Goal: Task Accomplishment & Management: Use online tool/utility

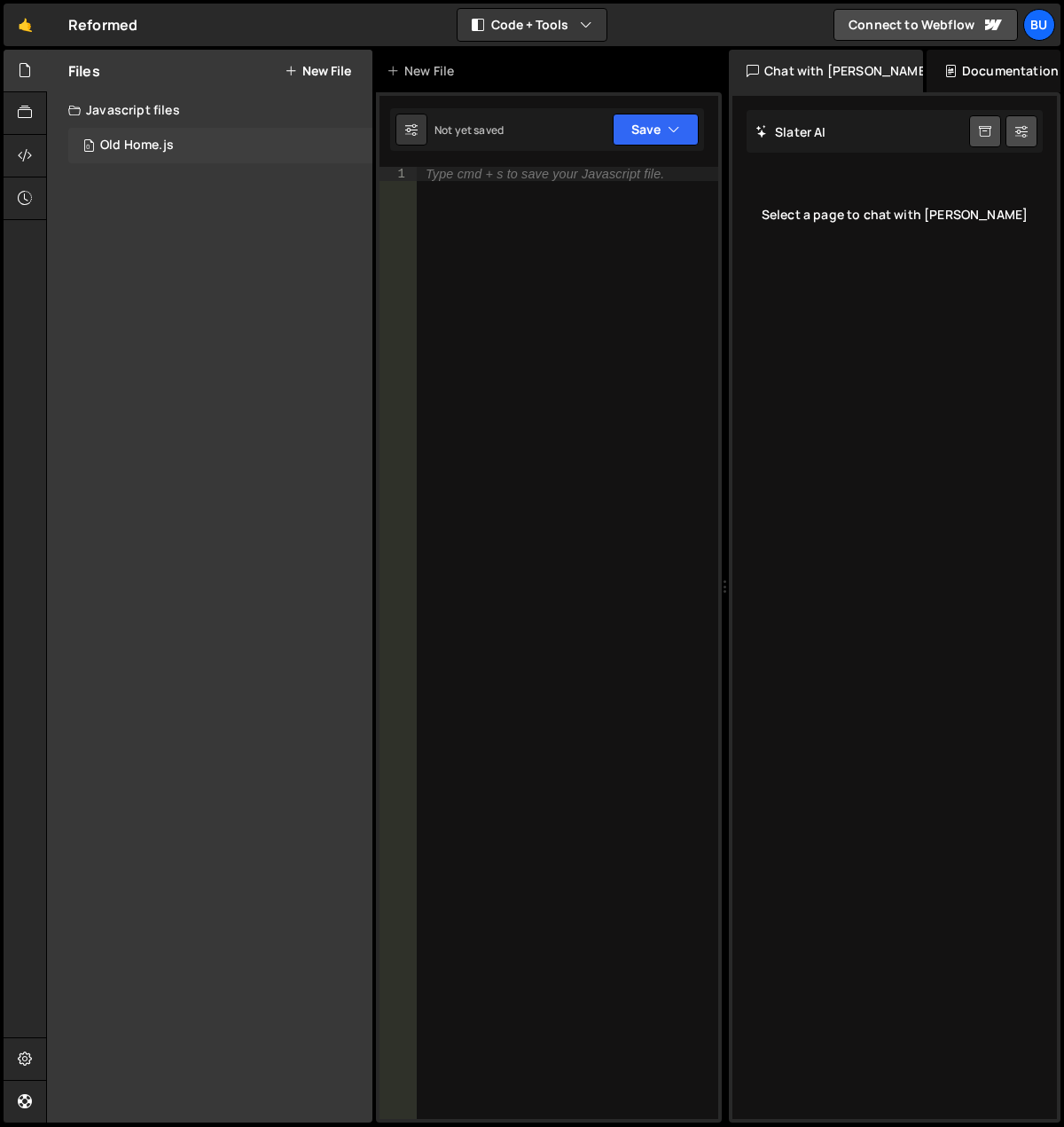
click at [180, 142] on div "0 Old Home.js 0" at bounding box center [221, 145] width 304 height 35
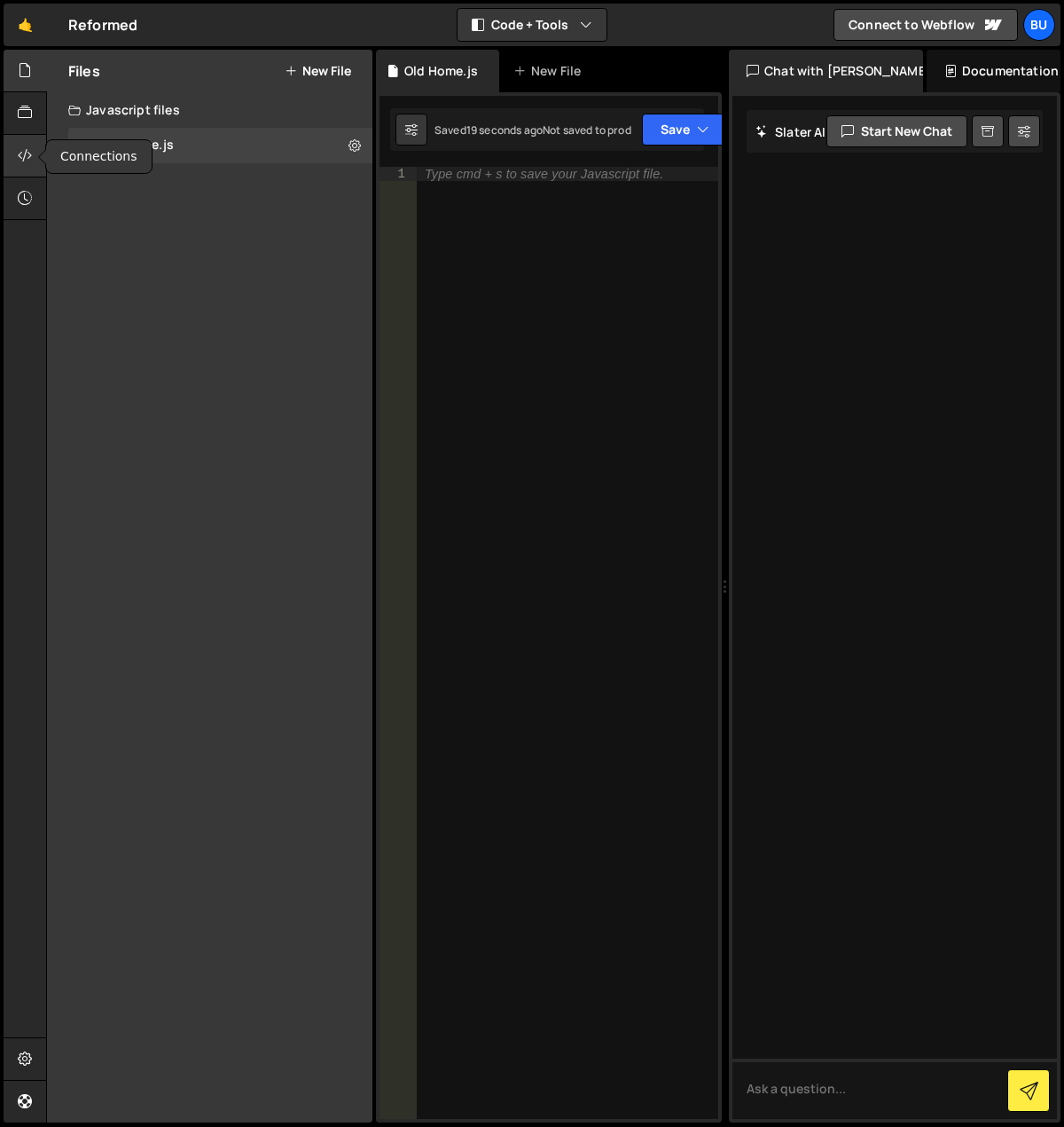
click at [20, 152] on icon at bounding box center [25, 155] width 14 height 20
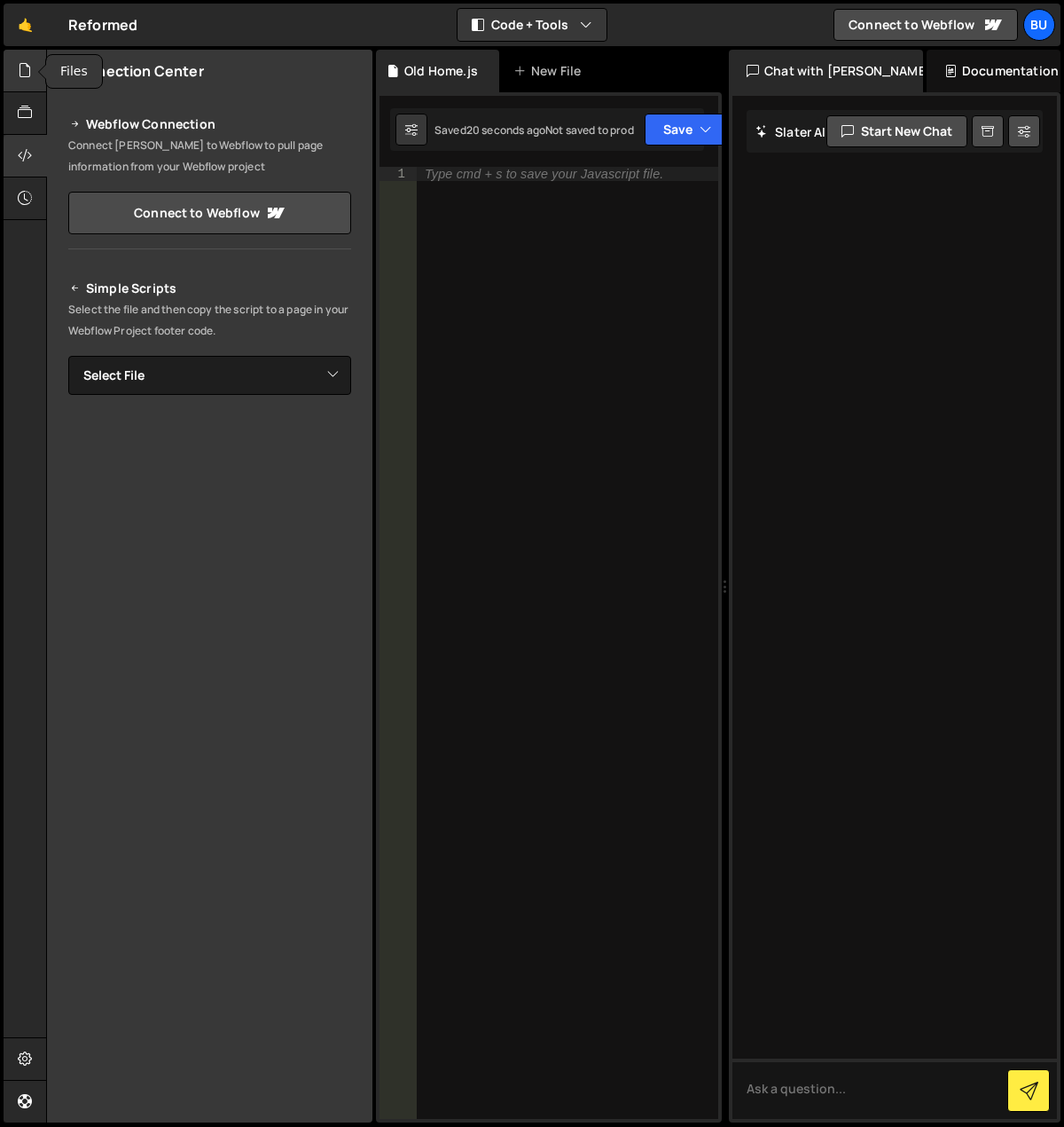
click at [29, 81] on div at bounding box center [26, 71] width 43 height 42
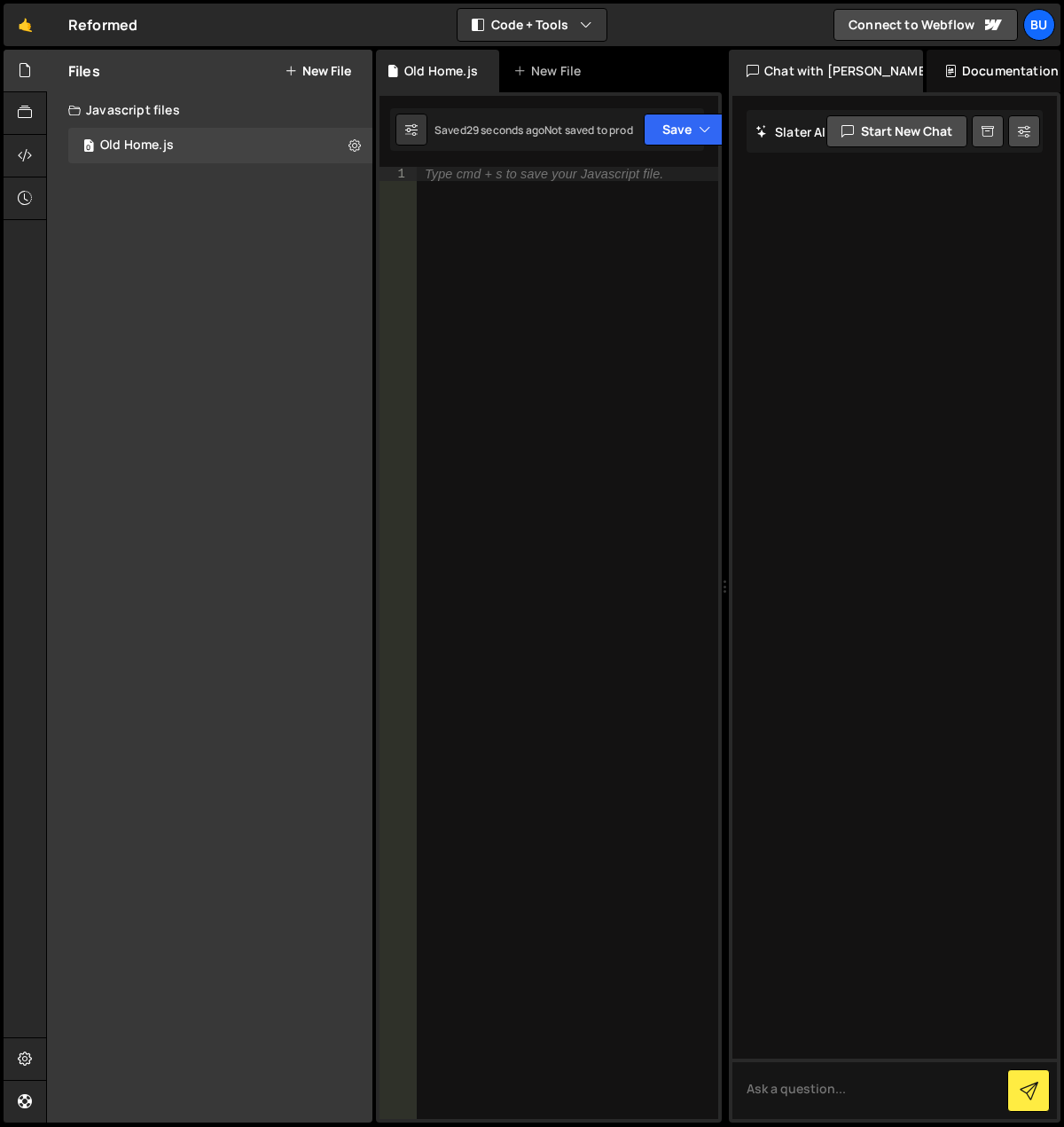
click at [323, 74] on button "New File" at bounding box center [318, 71] width 67 height 14
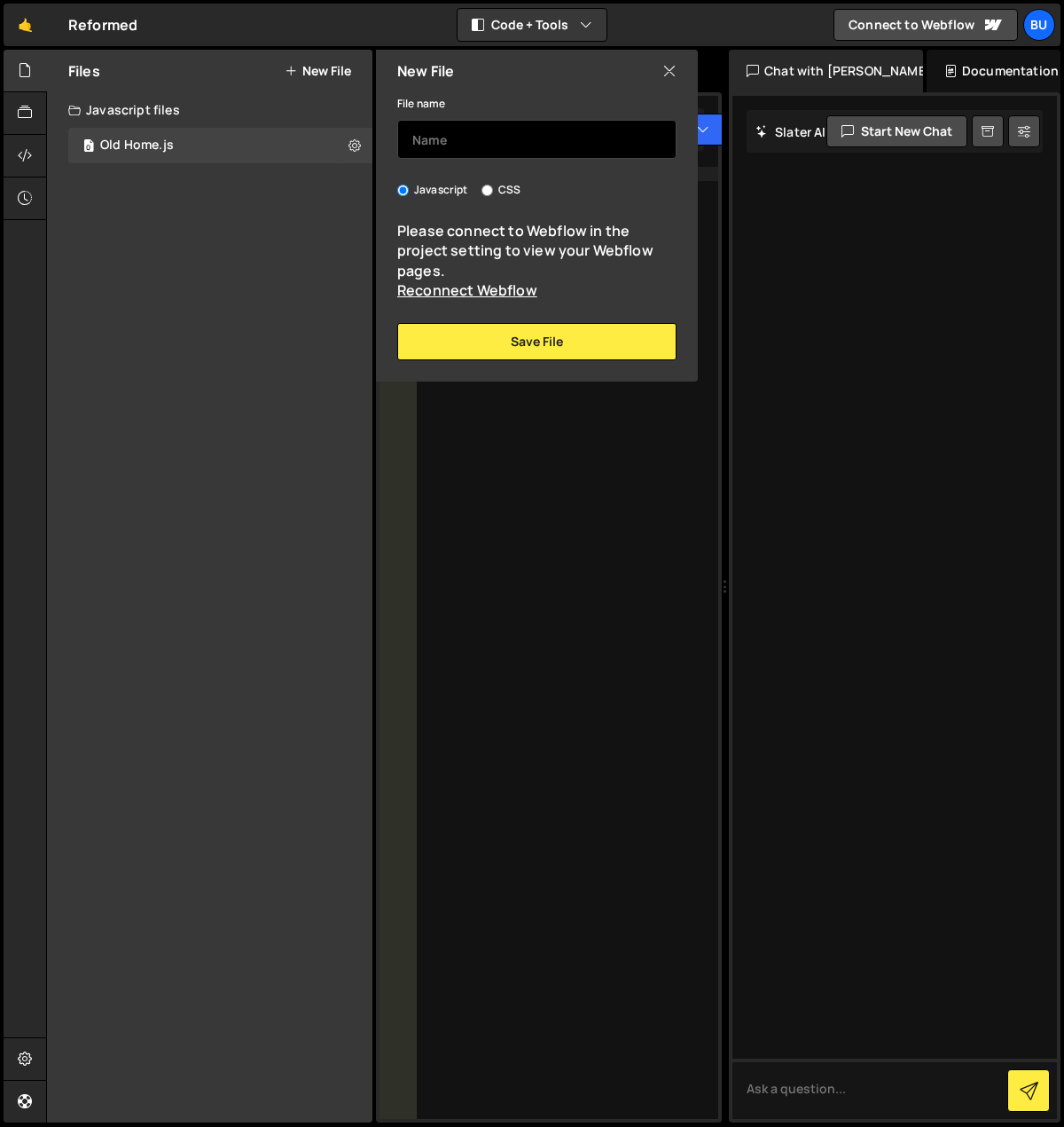
click at [474, 152] on input "text" at bounding box center [537, 139] width 280 height 39
type input "Global"
click at [504, 290] on link "Reconnect Webflow" at bounding box center [467, 291] width 140 height 20
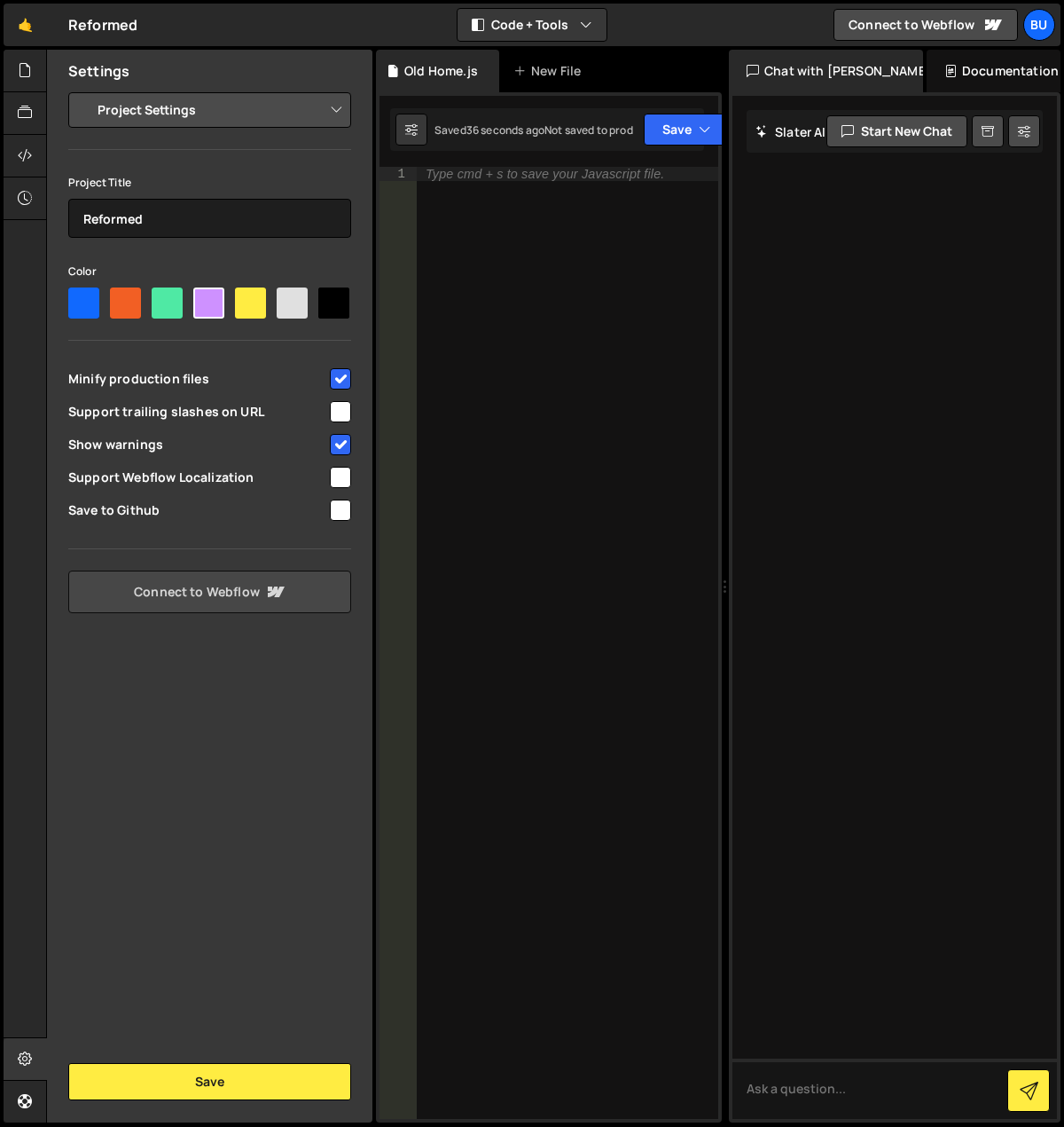
click at [261, 584] on link "Connect to Webflow" at bounding box center [210, 591] width 283 height 42
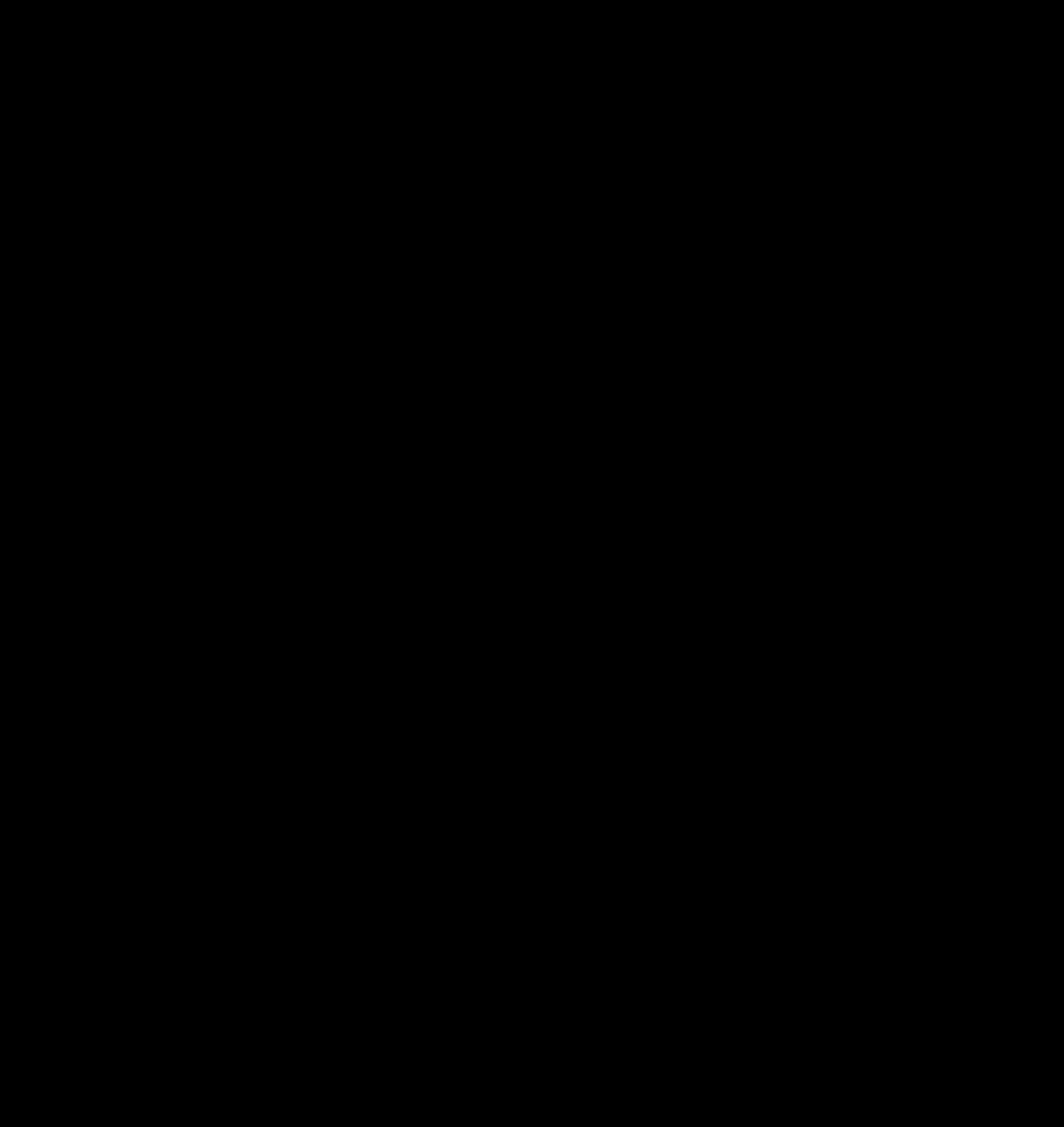
select select "68b9753aca77135df2ed4ddb"
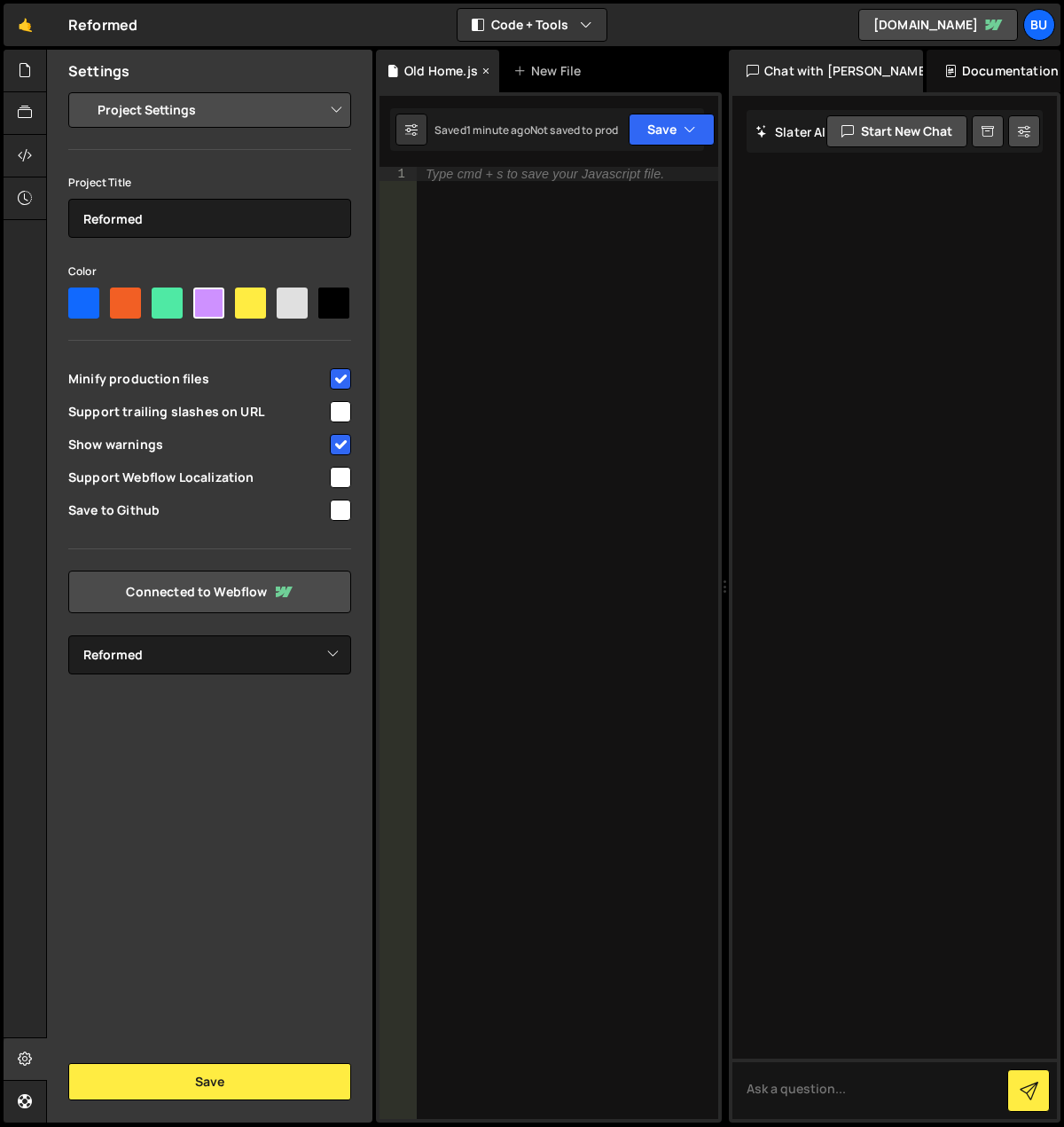
click at [483, 70] on icon at bounding box center [486, 71] width 13 height 18
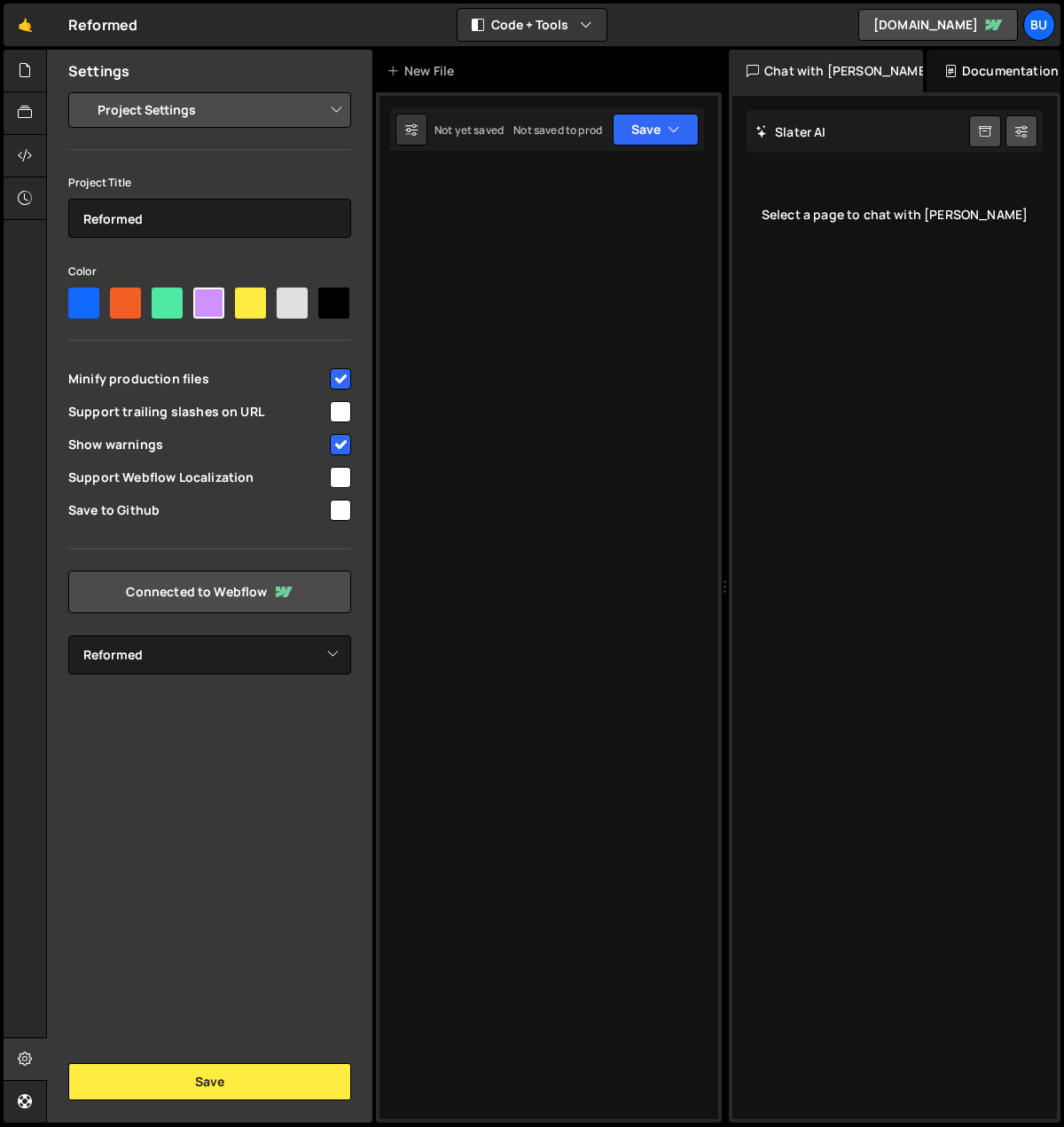
drag, startPoint x: 226, startPoint y: 977, endPoint x: 226, endPoint y: 931, distance: 46.0
click at [226, 977] on div "Settings Project Settings Code Editor Settings Chat Settings Project Title Refo…" at bounding box center [210, 586] width 326 height 1072
click at [491, 226] on div "Type cmd + s to save your Javascript file. XXXXXXXXXXXXXXXXXXXXXXXXXXXXXXXXXXXX…" at bounding box center [549, 607] width 346 height 1030
click at [29, 74] on icon at bounding box center [25, 70] width 14 height 20
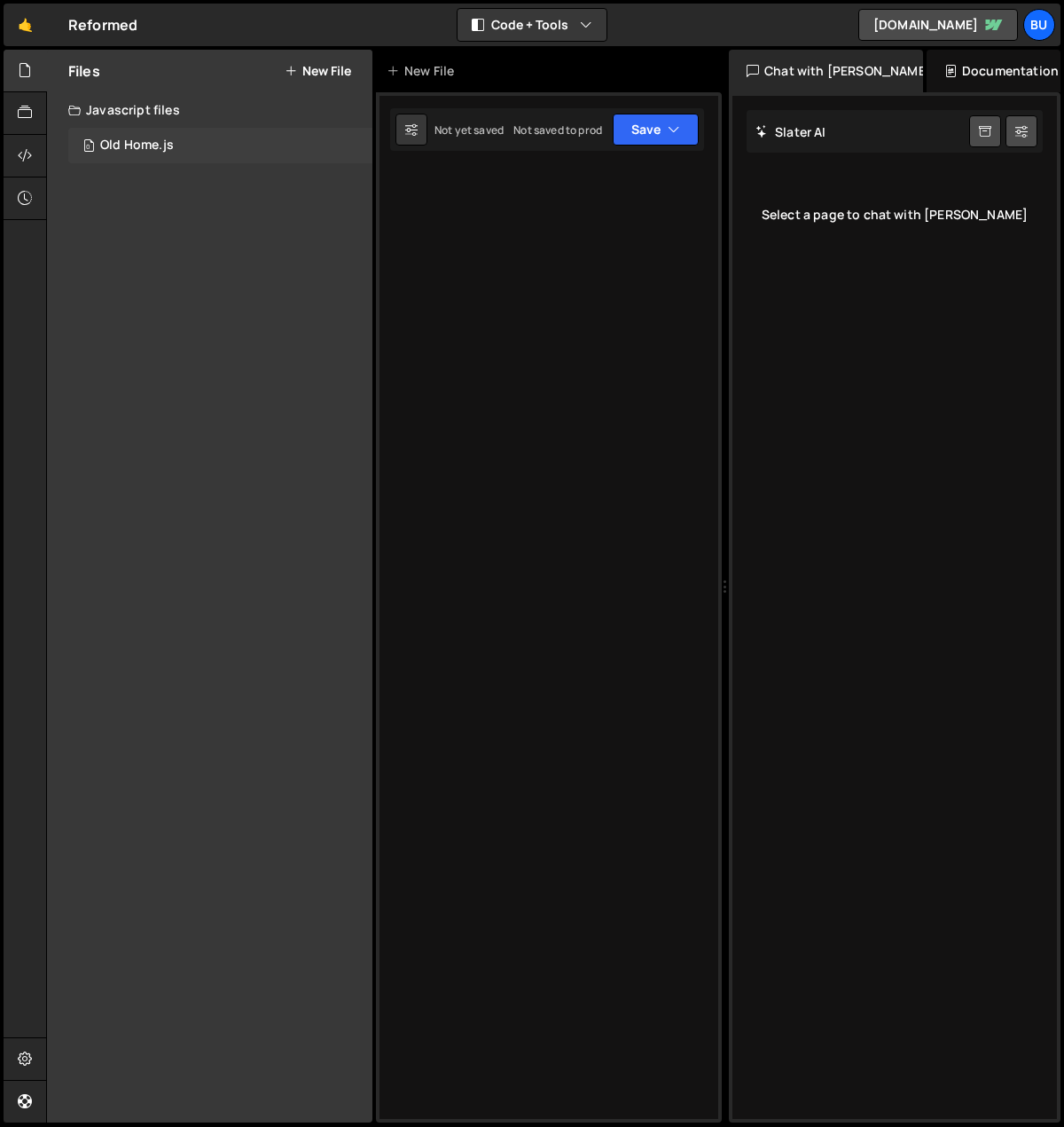
click at [163, 148] on div "Old Home.js" at bounding box center [136, 145] width 74 height 16
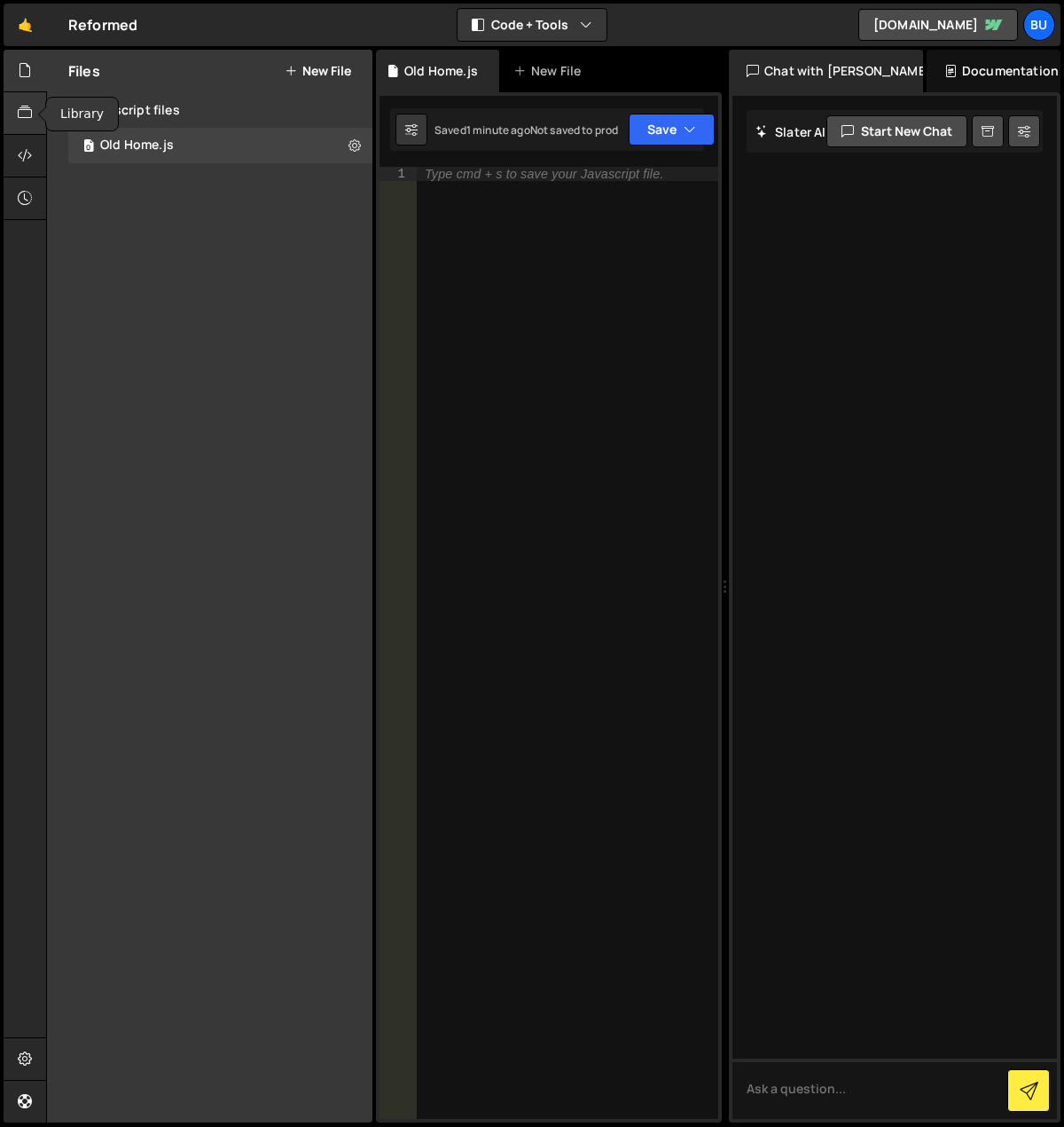
click at [23, 103] on div at bounding box center [26, 113] width 43 height 42
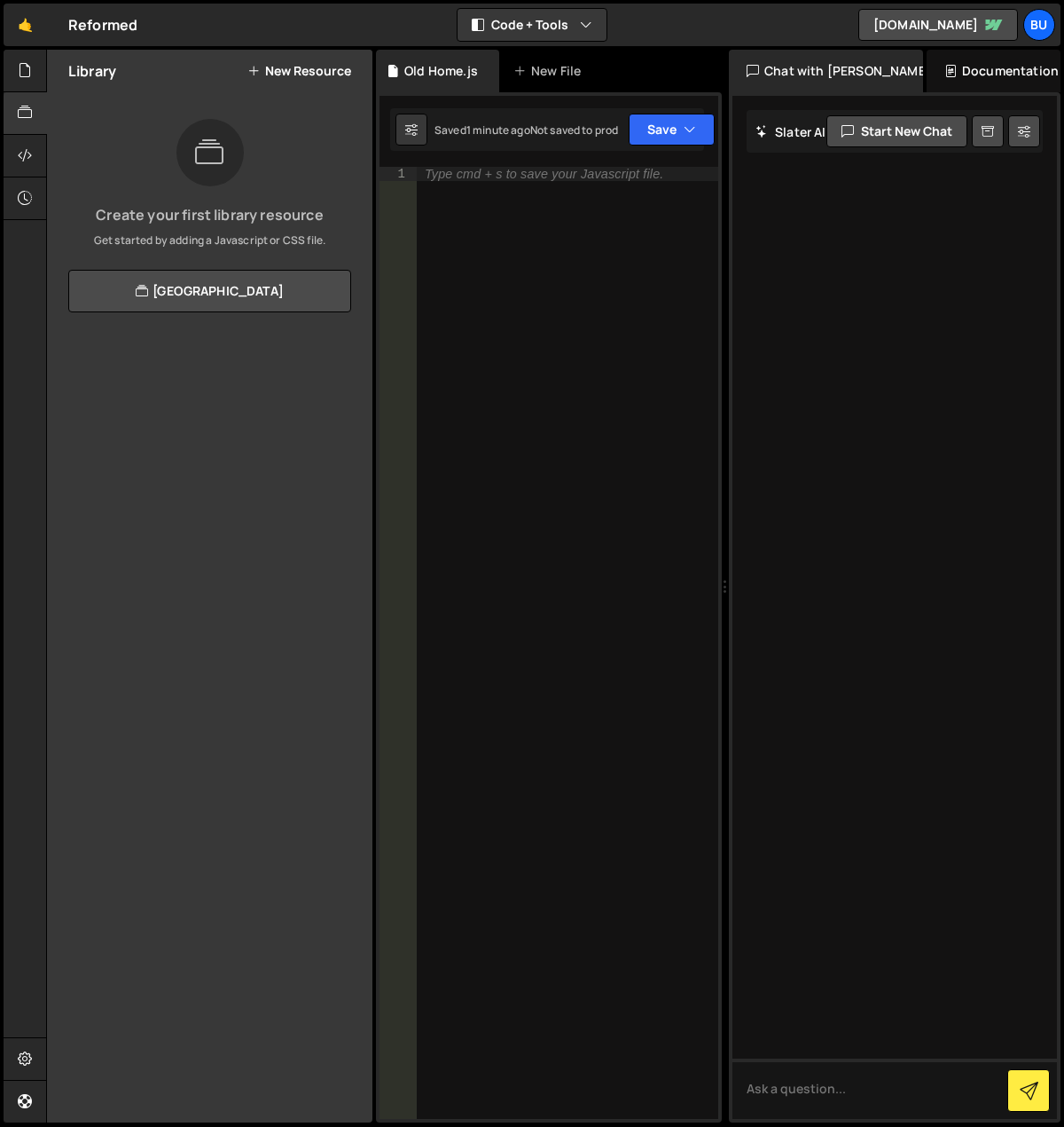
drag, startPoint x: 212, startPoint y: 456, endPoint x: 185, endPoint y: 283, distance: 175.1
click at [212, 456] on div "Library New Resource Create your first library resource Get started by adding a…" at bounding box center [210, 586] width 326 height 1072
click at [29, 75] on icon at bounding box center [25, 70] width 14 height 20
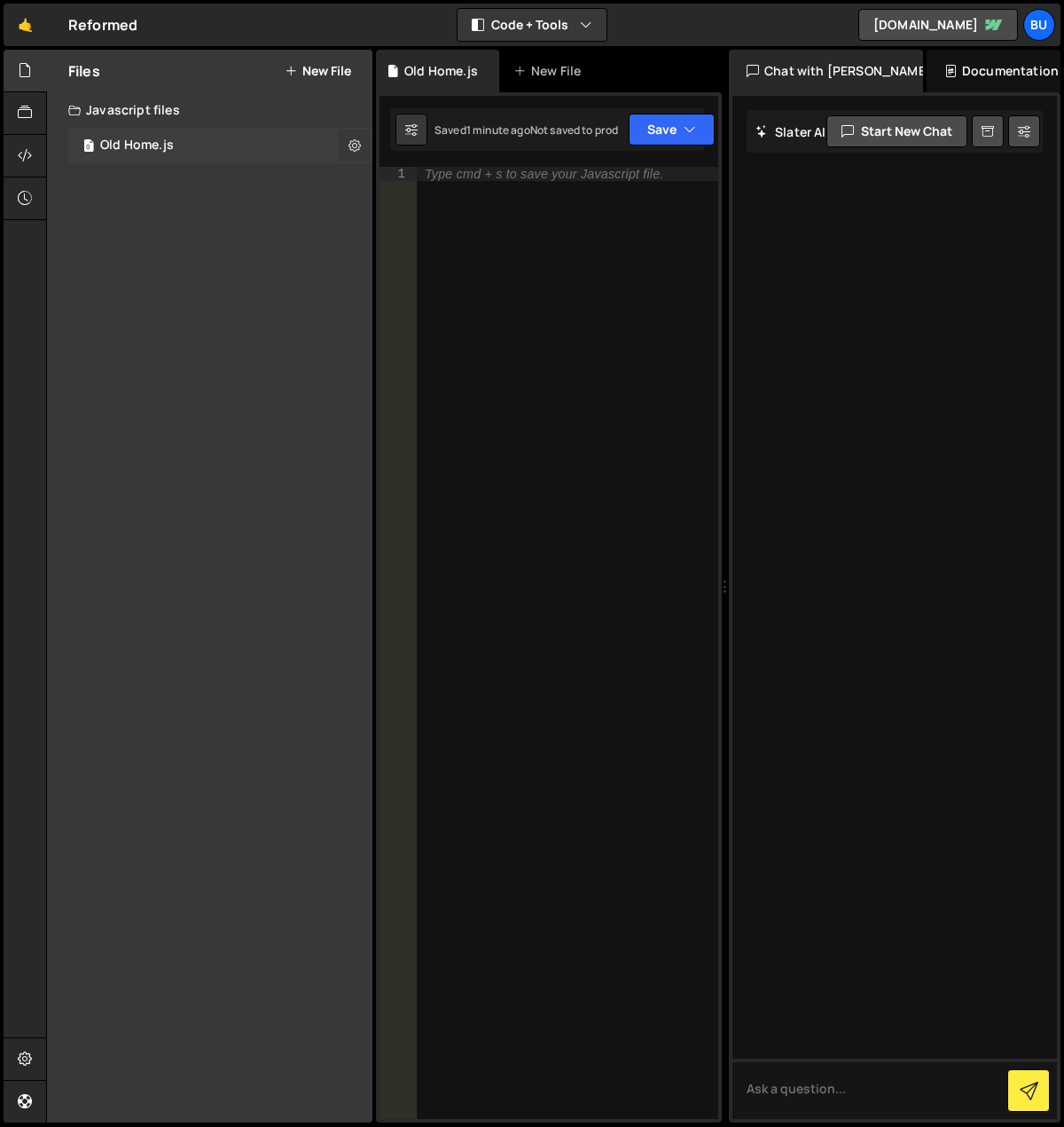
click at [353, 148] on icon at bounding box center [354, 144] width 13 height 17
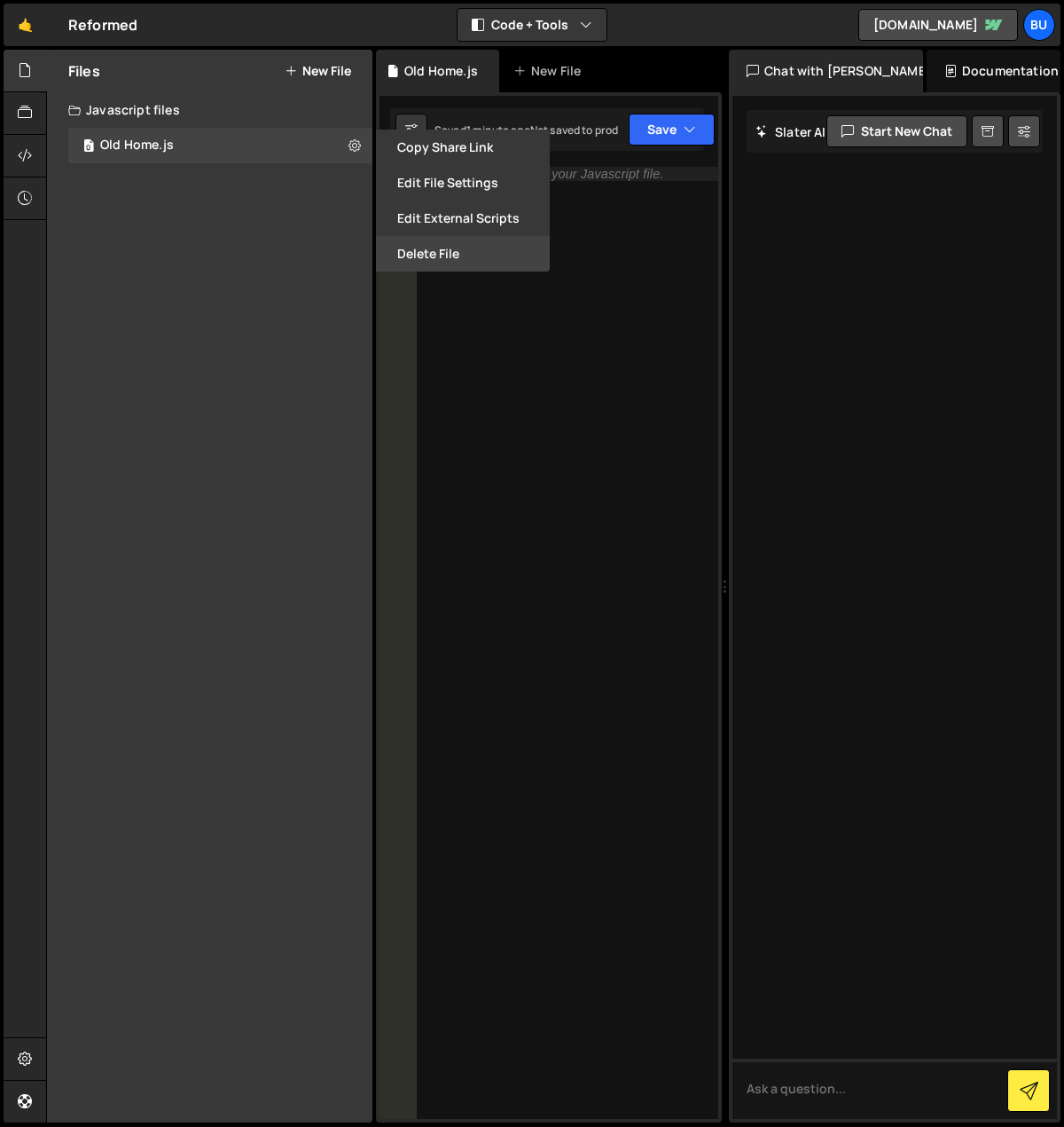
click at [449, 249] on button "Delete File" at bounding box center [462, 253] width 174 height 35
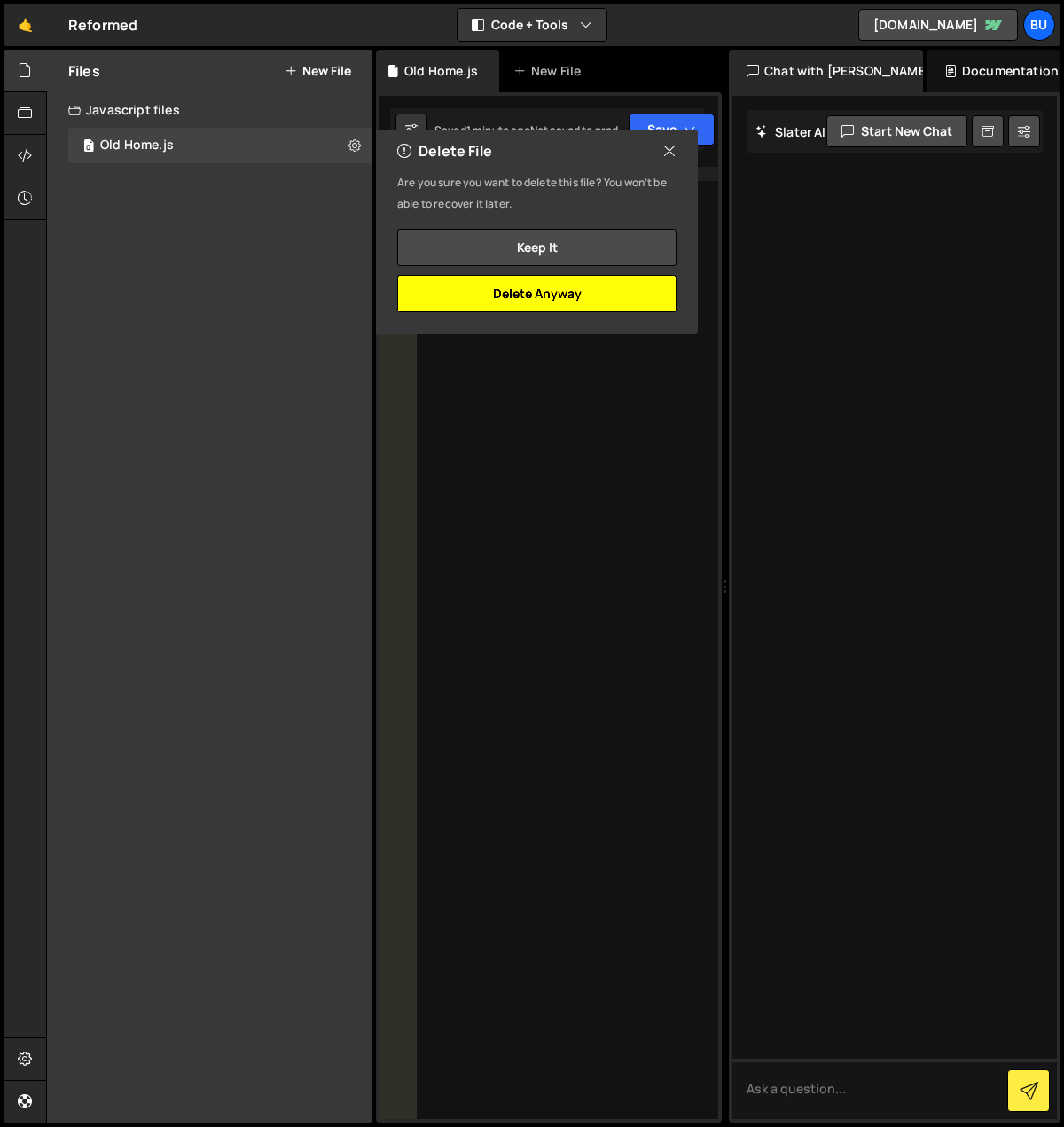
click at [538, 295] on button "Delete Anyway" at bounding box center [537, 294] width 280 height 37
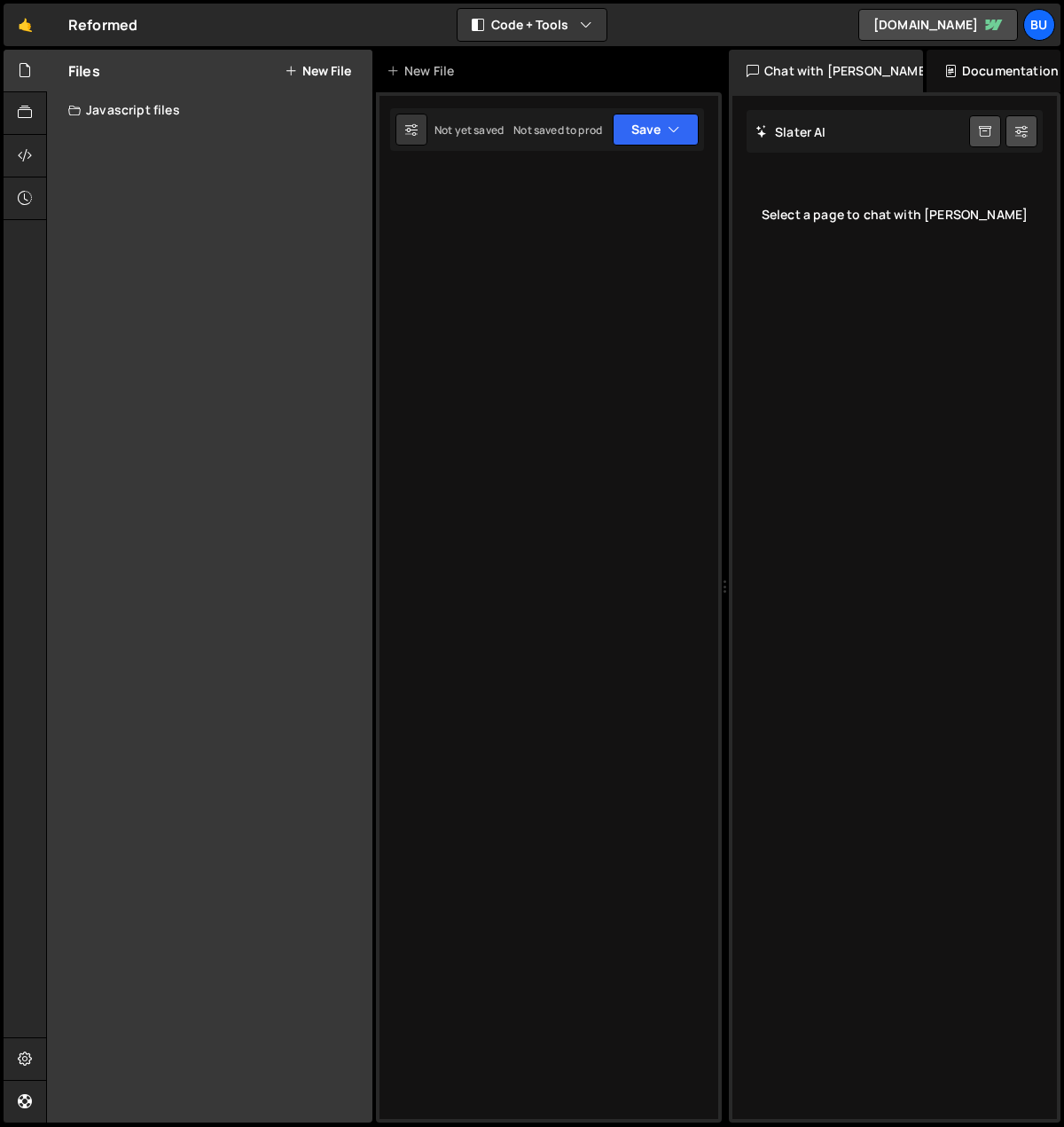
click at [297, 68] on button "New File" at bounding box center [318, 71] width 67 height 14
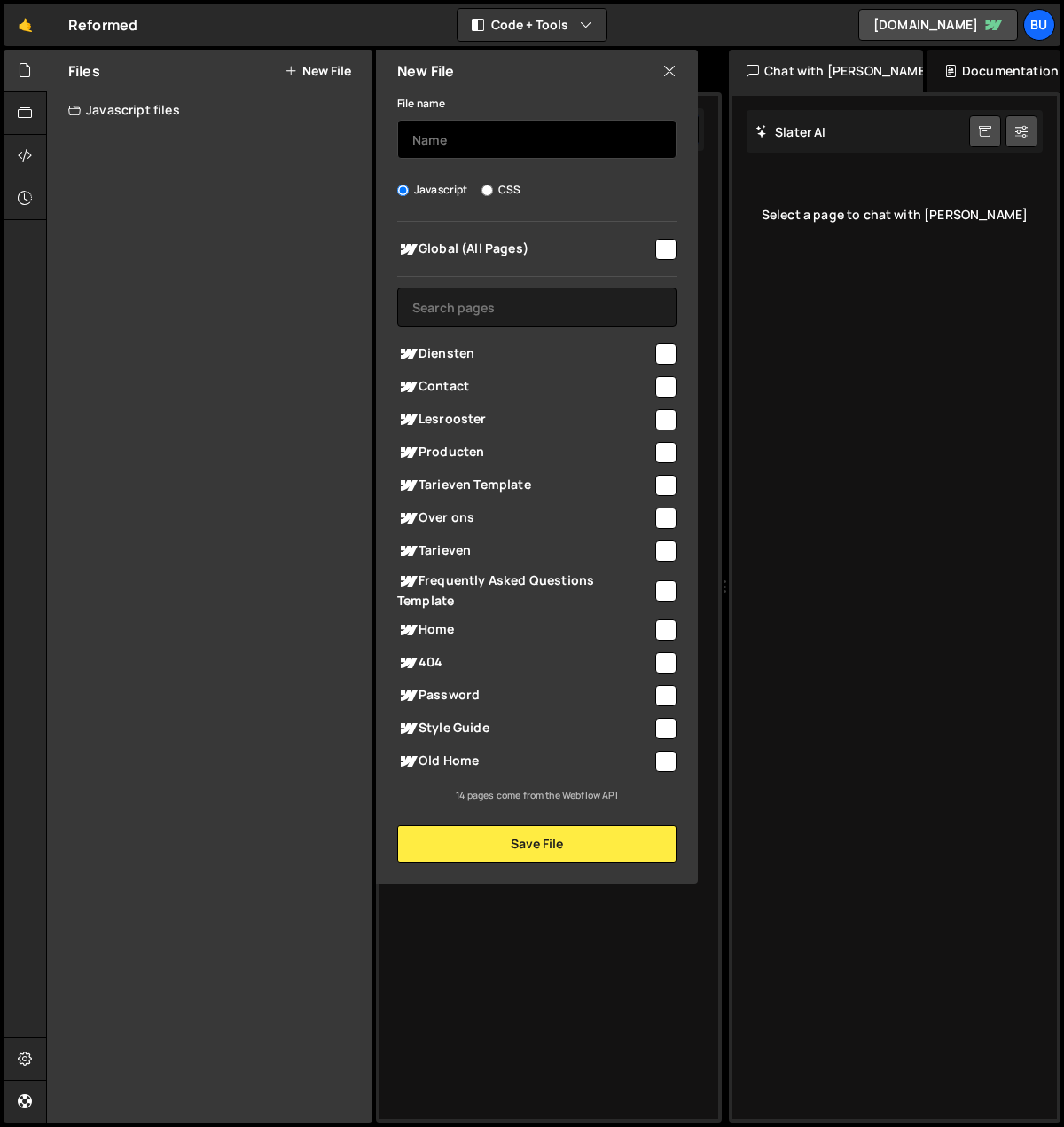
click at [446, 143] on input "text" at bounding box center [537, 139] width 280 height 39
type input "Global"
drag, startPoint x: 660, startPoint y: 251, endPoint x: 658, endPoint y: 327, distance: 76.0
click at [660, 252] on input "checkbox" at bounding box center [666, 249] width 22 height 22
checkbox input "true"
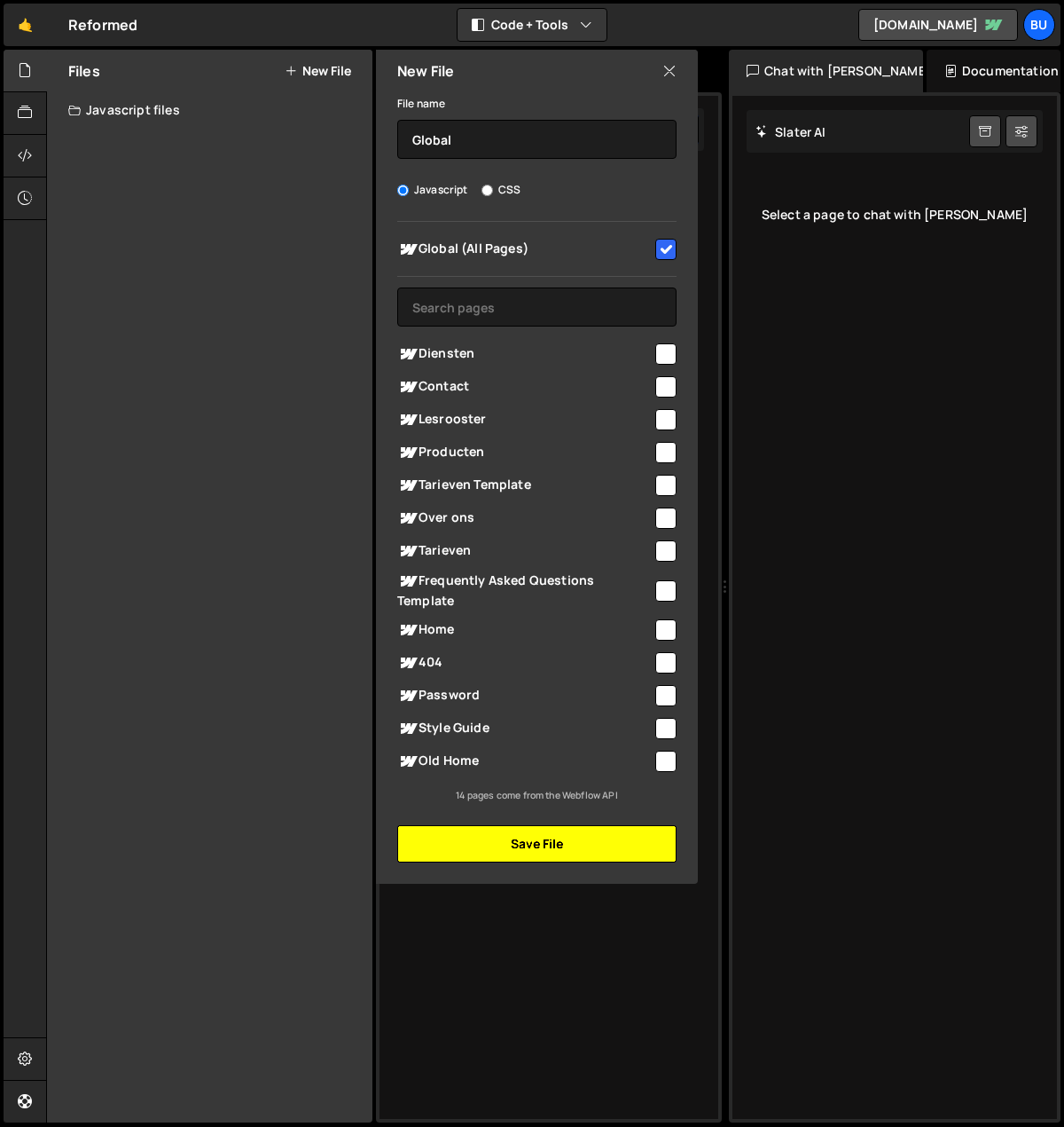
click at [577, 849] on button "Save File" at bounding box center [537, 843] width 280 height 37
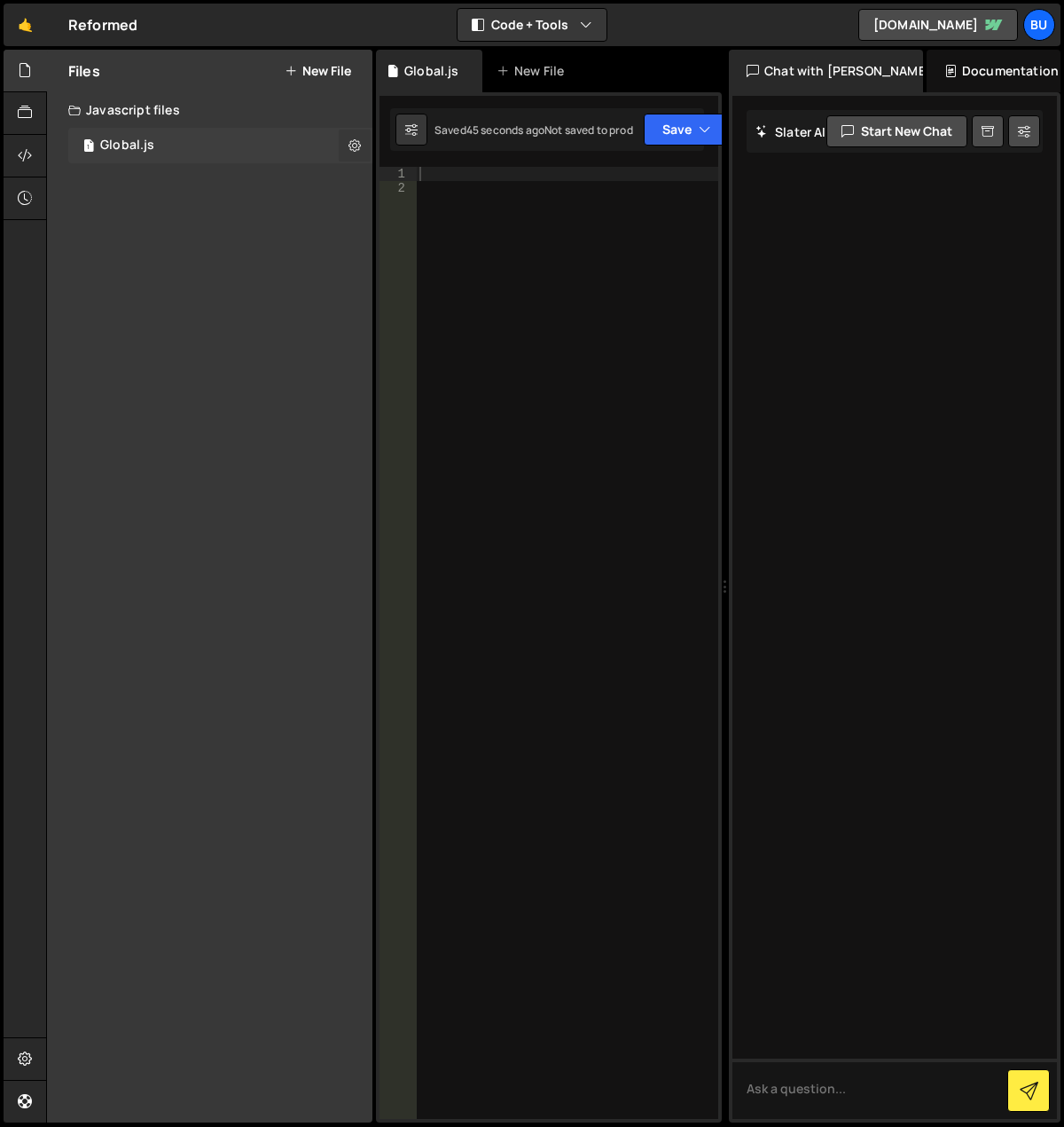
click at [345, 142] on button at bounding box center [354, 145] width 32 height 32
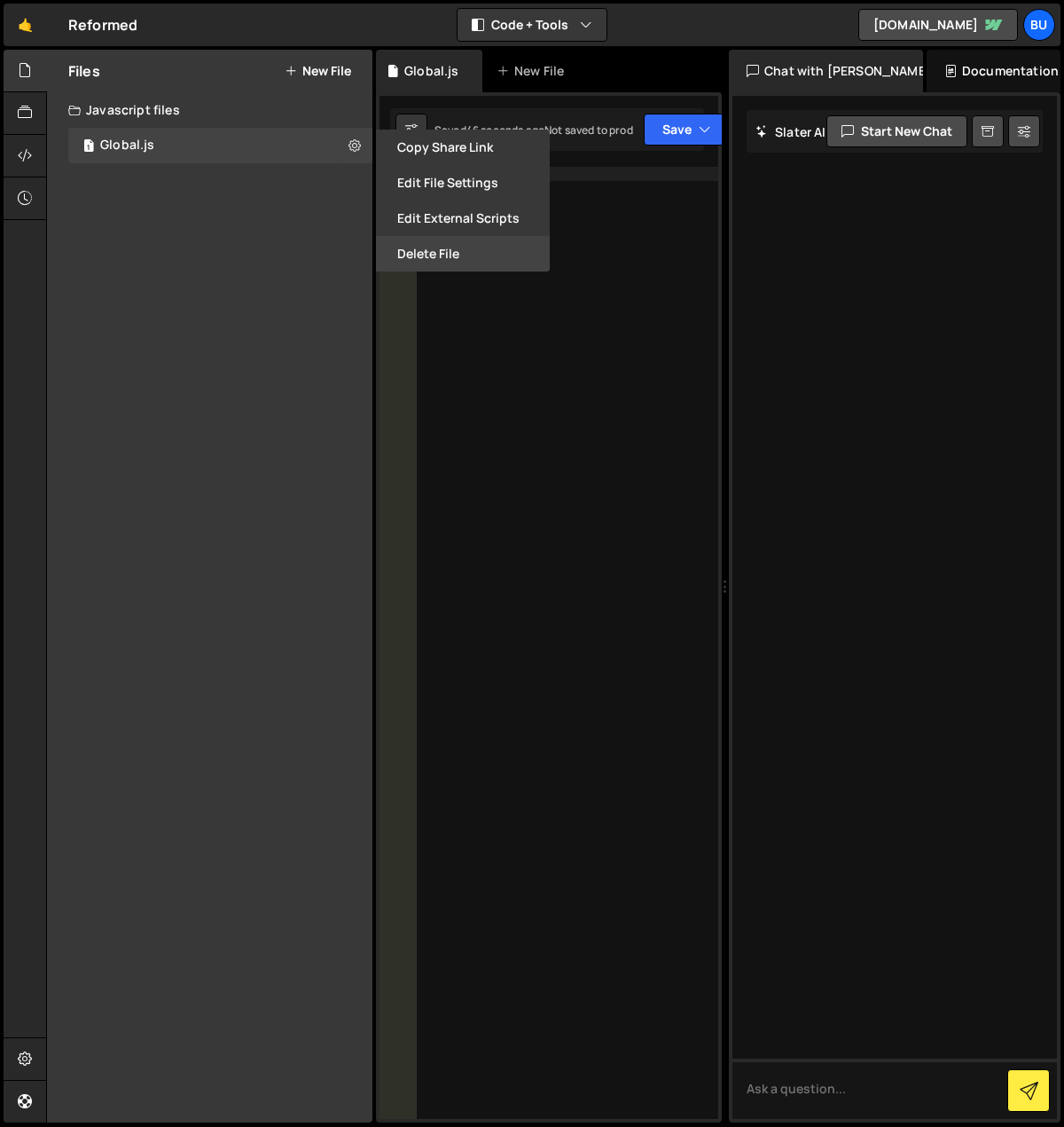
click at [410, 262] on button "Delete File" at bounding box center [462, 253] width 174 height 35
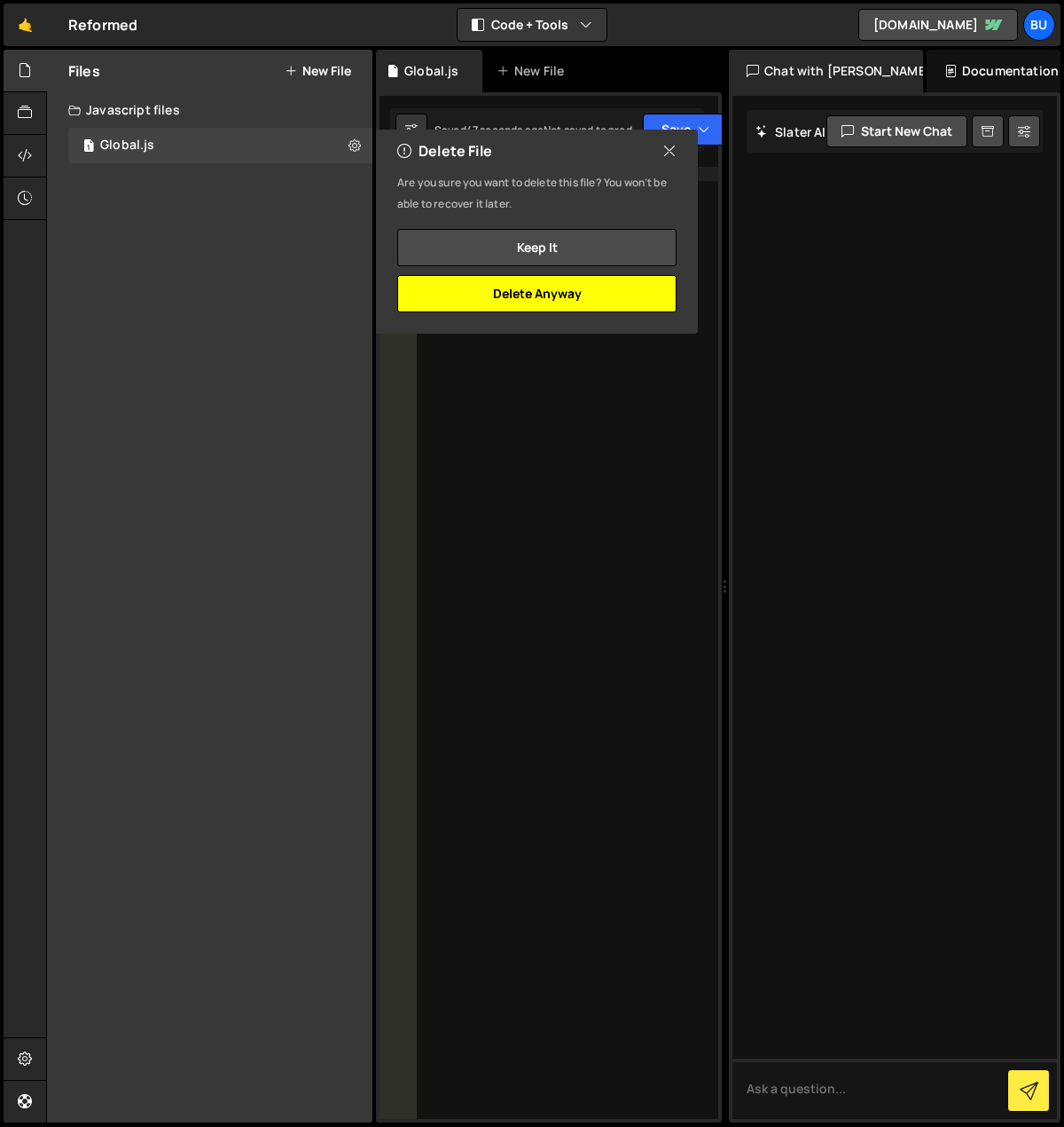
click at [491, 283] on button "Delete Anyway" at bounding box center [537, 294] width 280 height 37
checkbox input "false"
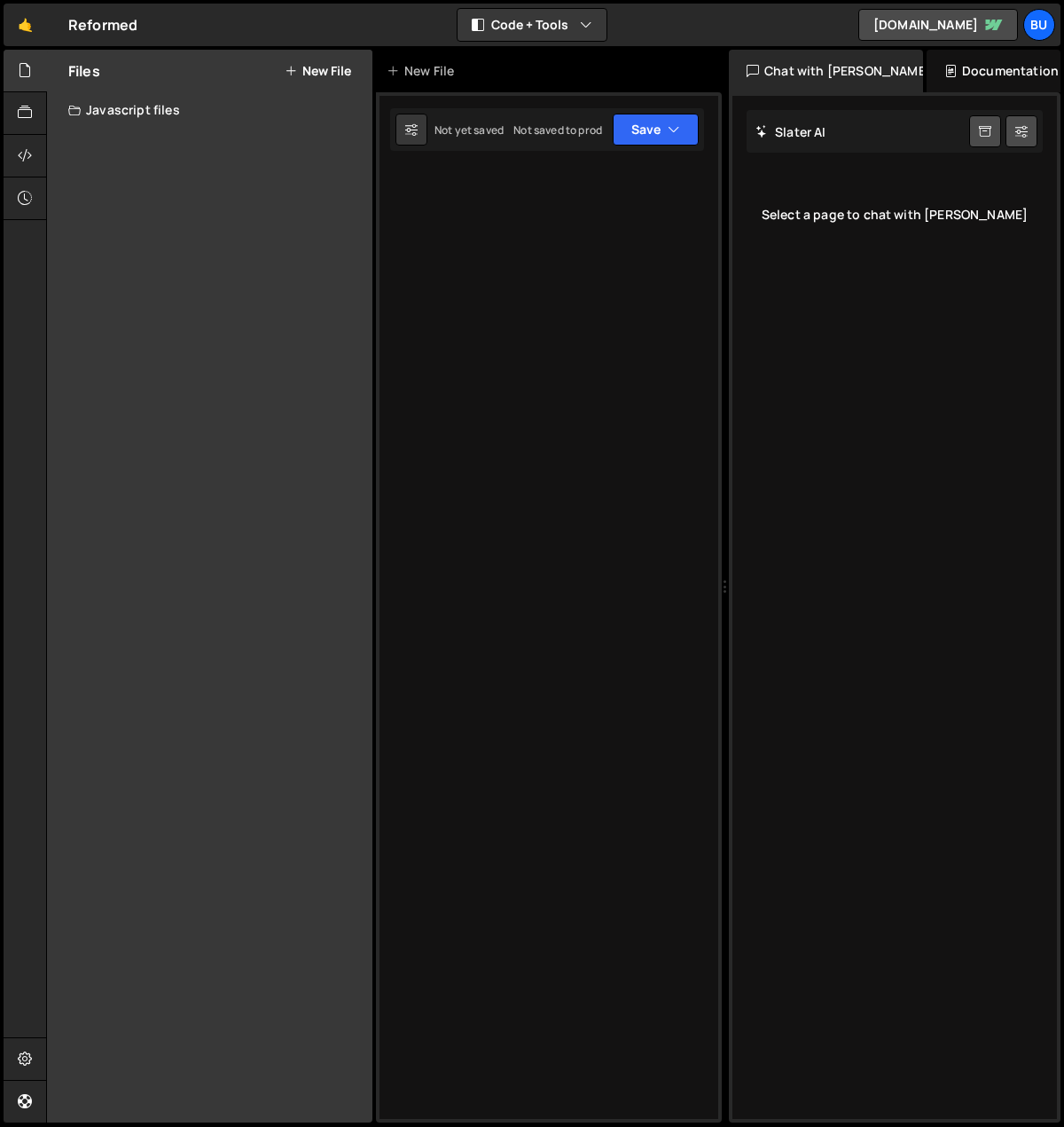
click at [302, 72] on button "New File" at bounding box center [318, 71] width 67 height 14
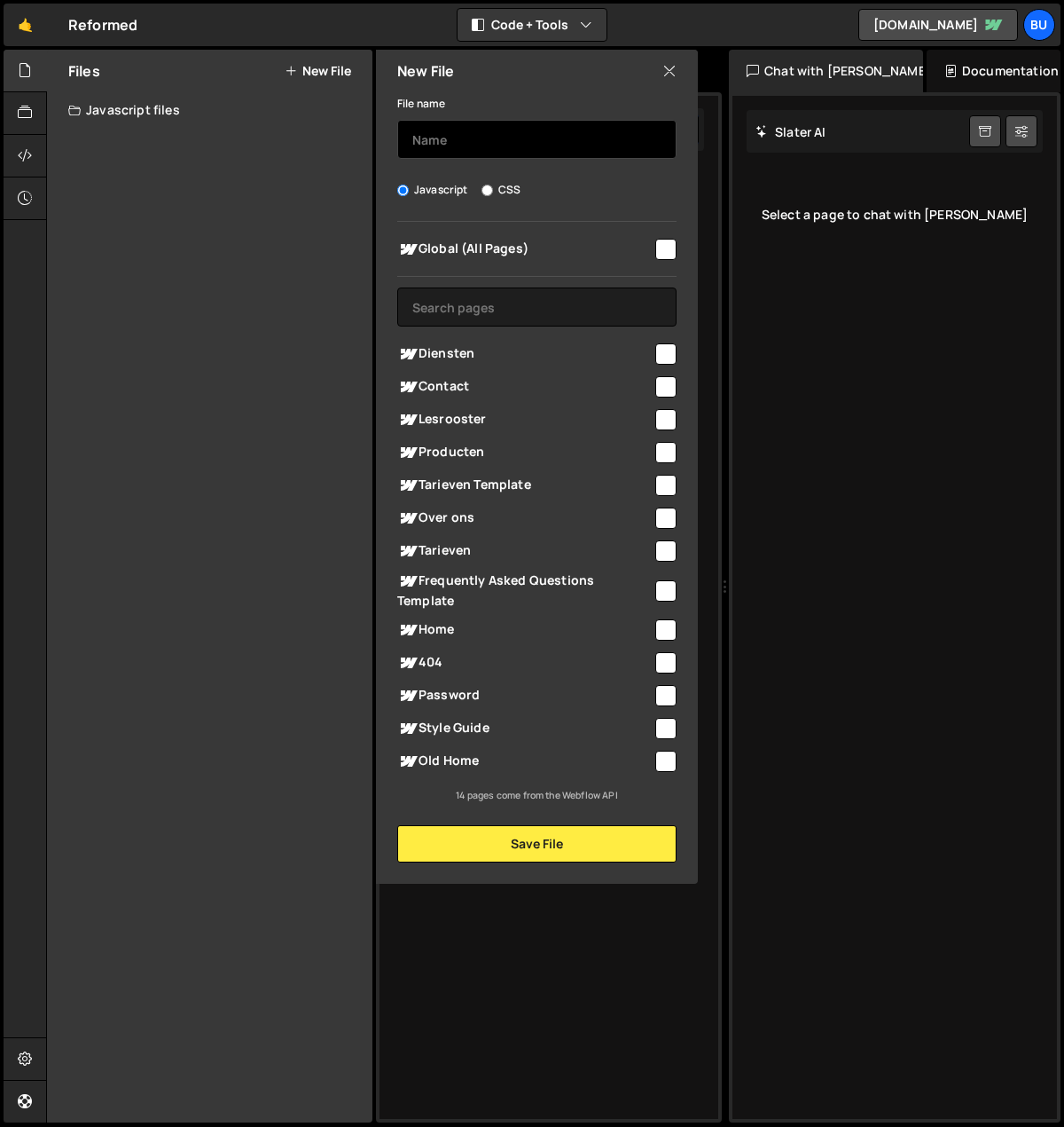
click at [479, 143] on input "text" at bounding box center [537, 139] width 280 height 39
type input "P"
type input "Button script"
click at [664, 249] on input "checkbox" at bounding box center [666, 249] width 22 height 22
checkbox input "true"
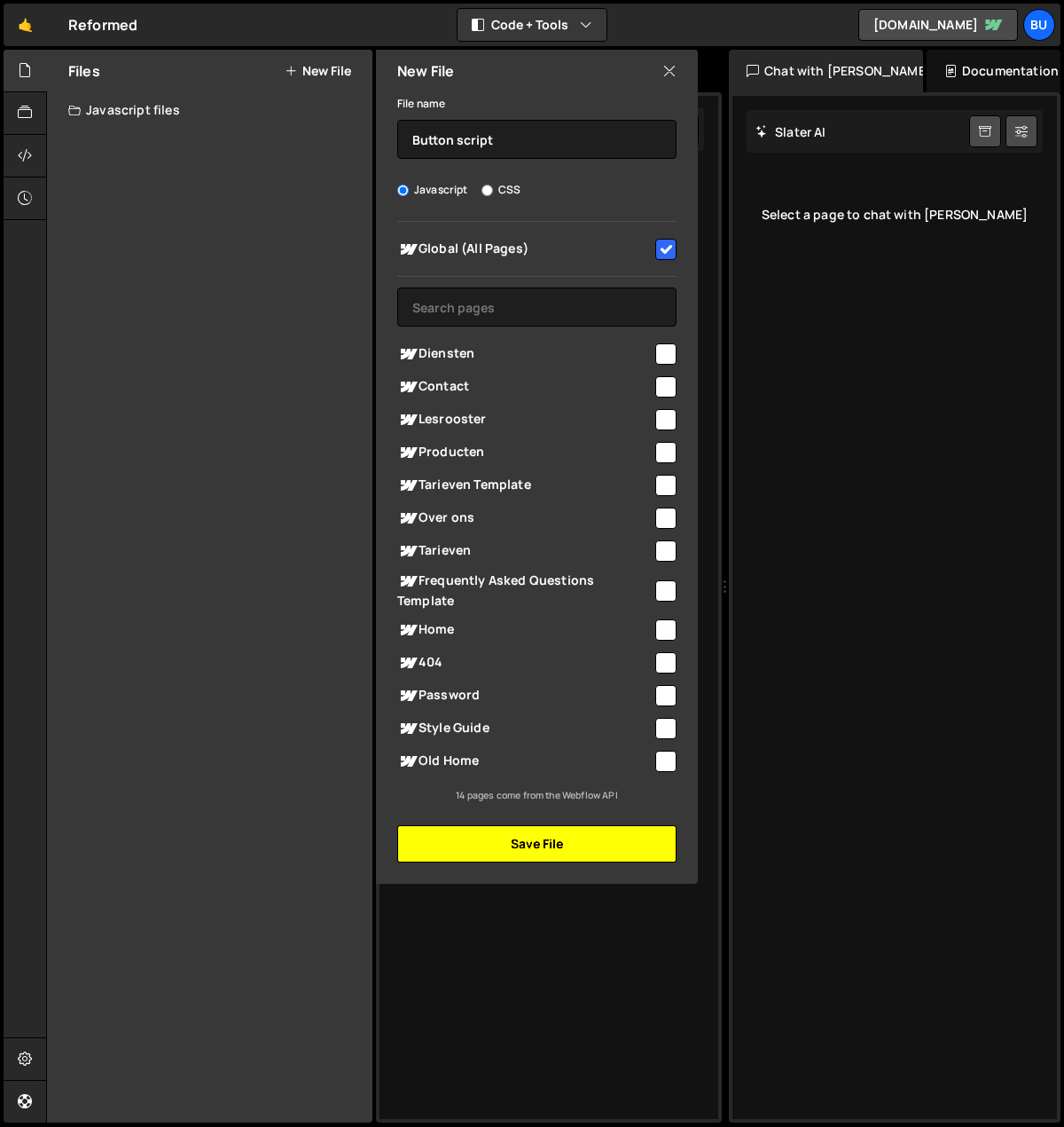
click at [559, 847] on button "Save File" at bounding box center [537, 843] width 280 height 37
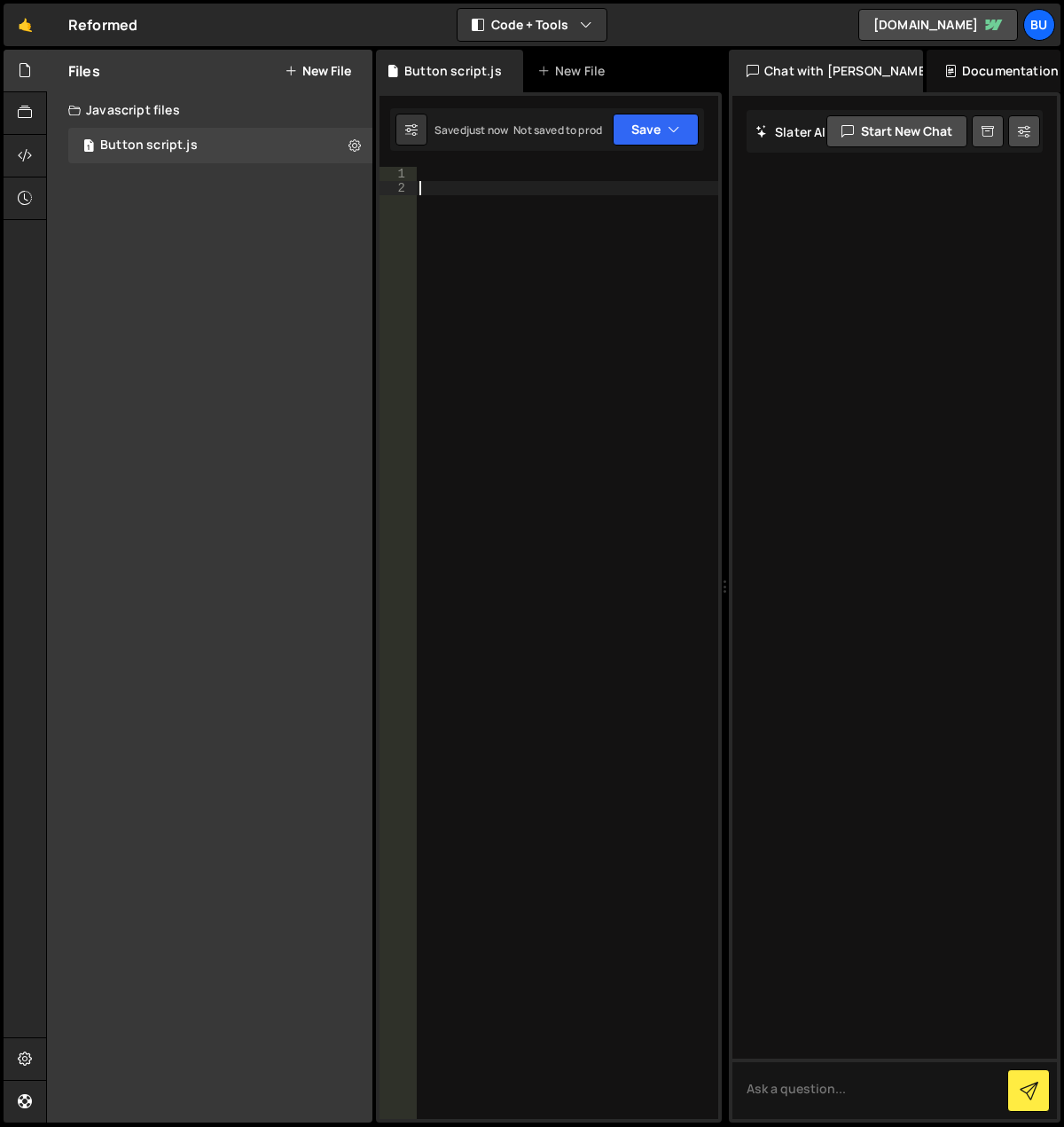
click at [517, 223] on div at bounding box center [567, 657] width 302 height 980
paste textarea "document.addEventListener('DOMContentLoaded', initDirectionalButtonHover);"
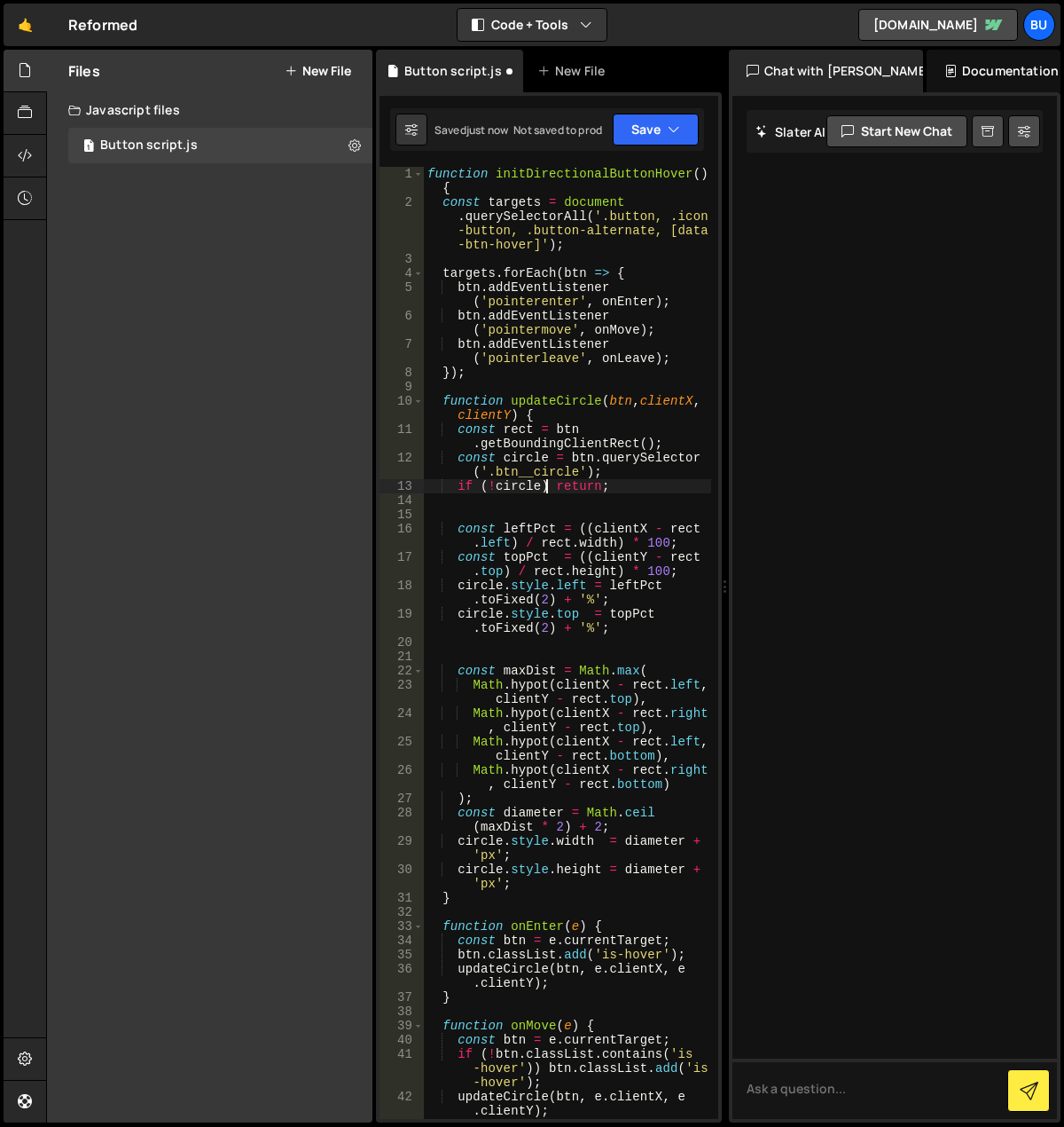
click at [544, 482] on div "function initDirectionalButtonHover ( ) { const targets = document . querySelec…" at bounding box center [567, 664] width 288 height 994
click at [658, 127] on button "Save" at bounding box center [656, 130] width 86 height 32
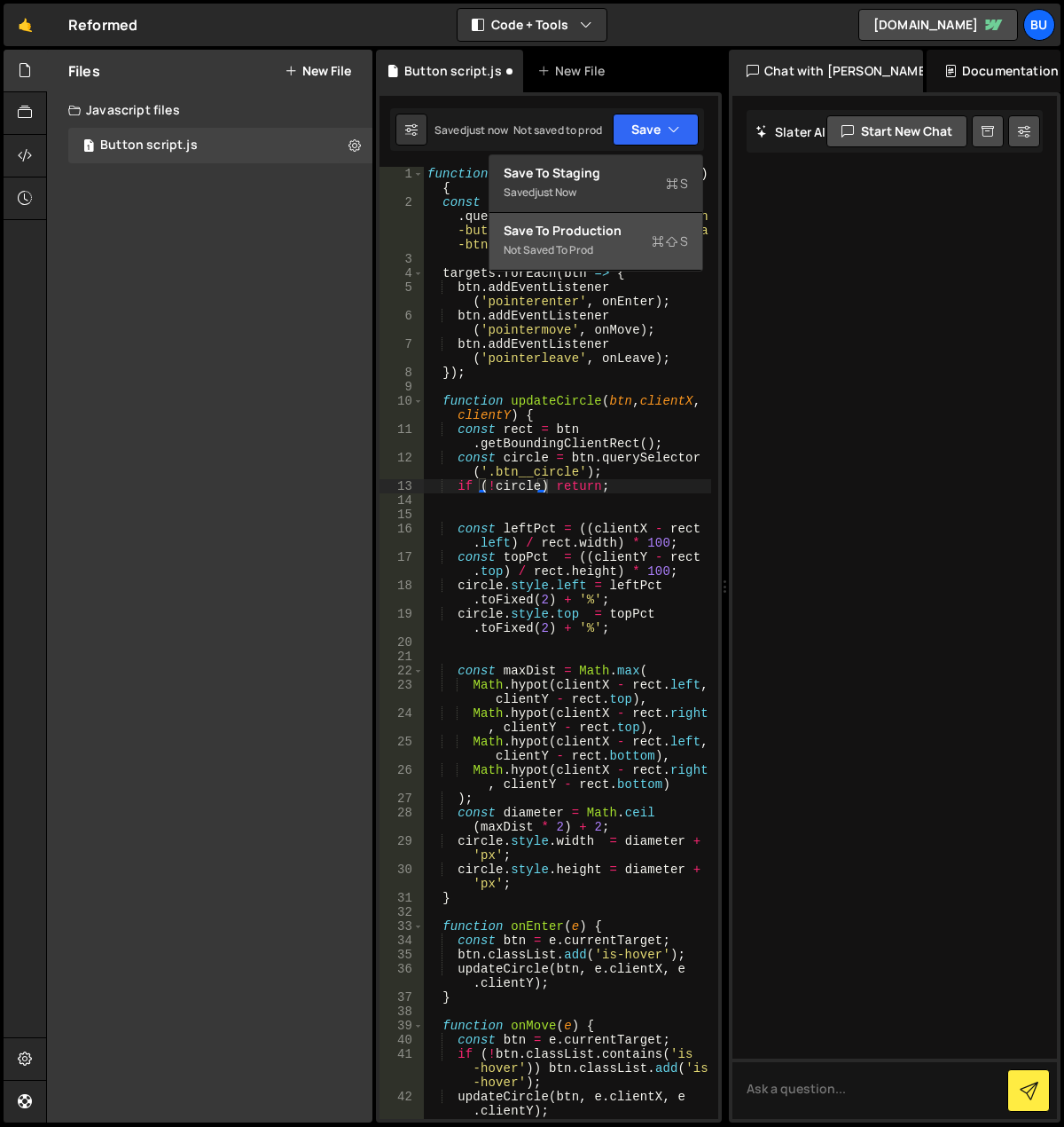
click at [636, 226] on div "Save to Production S" at bounding box center [596, 231] width 185 height 18
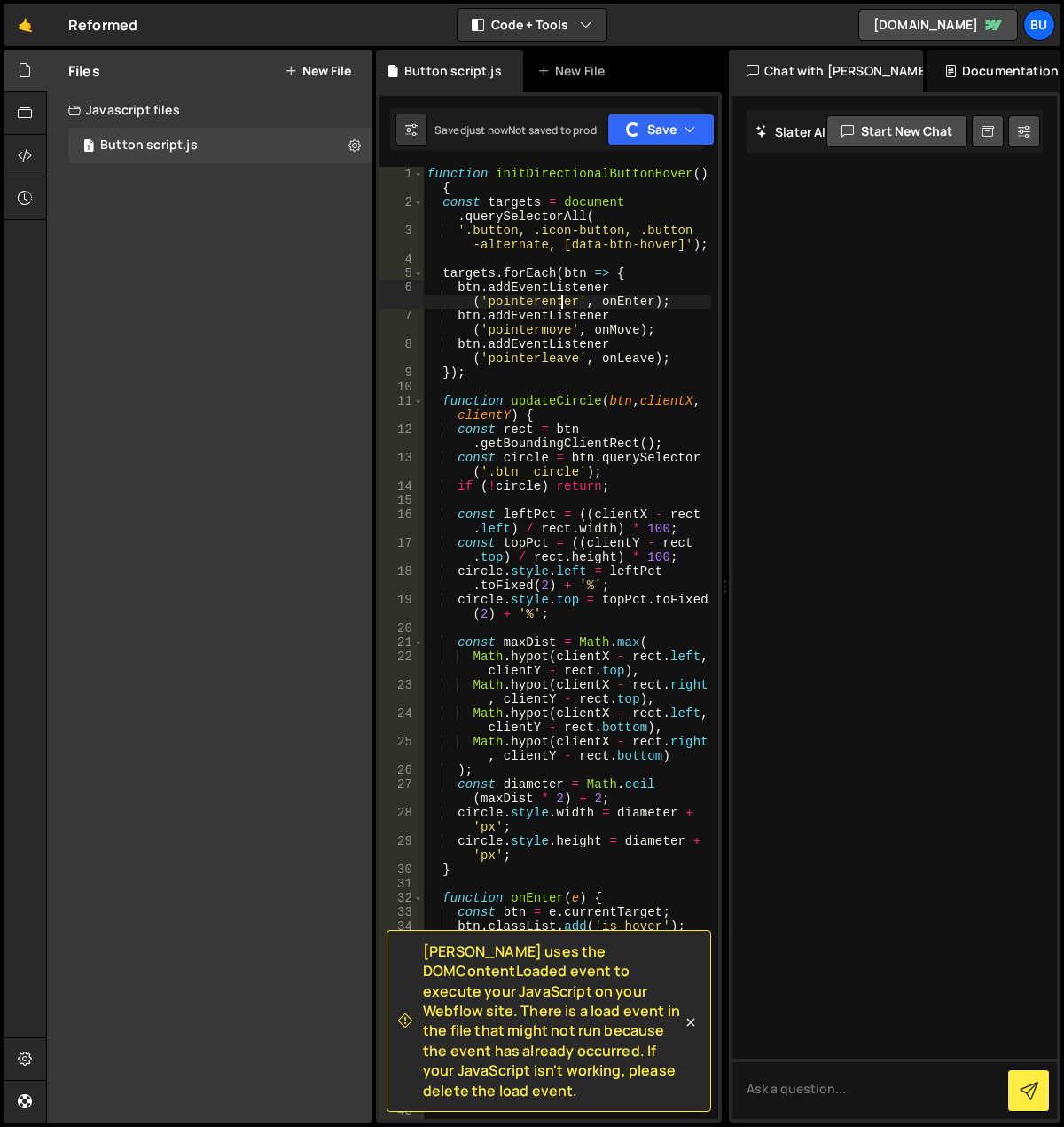
click at [559, 296] on div "function initDirectionalButtonHover ( ) { const targets = document . querySelec…" at bounding box center [567, 664] width 288 height 994
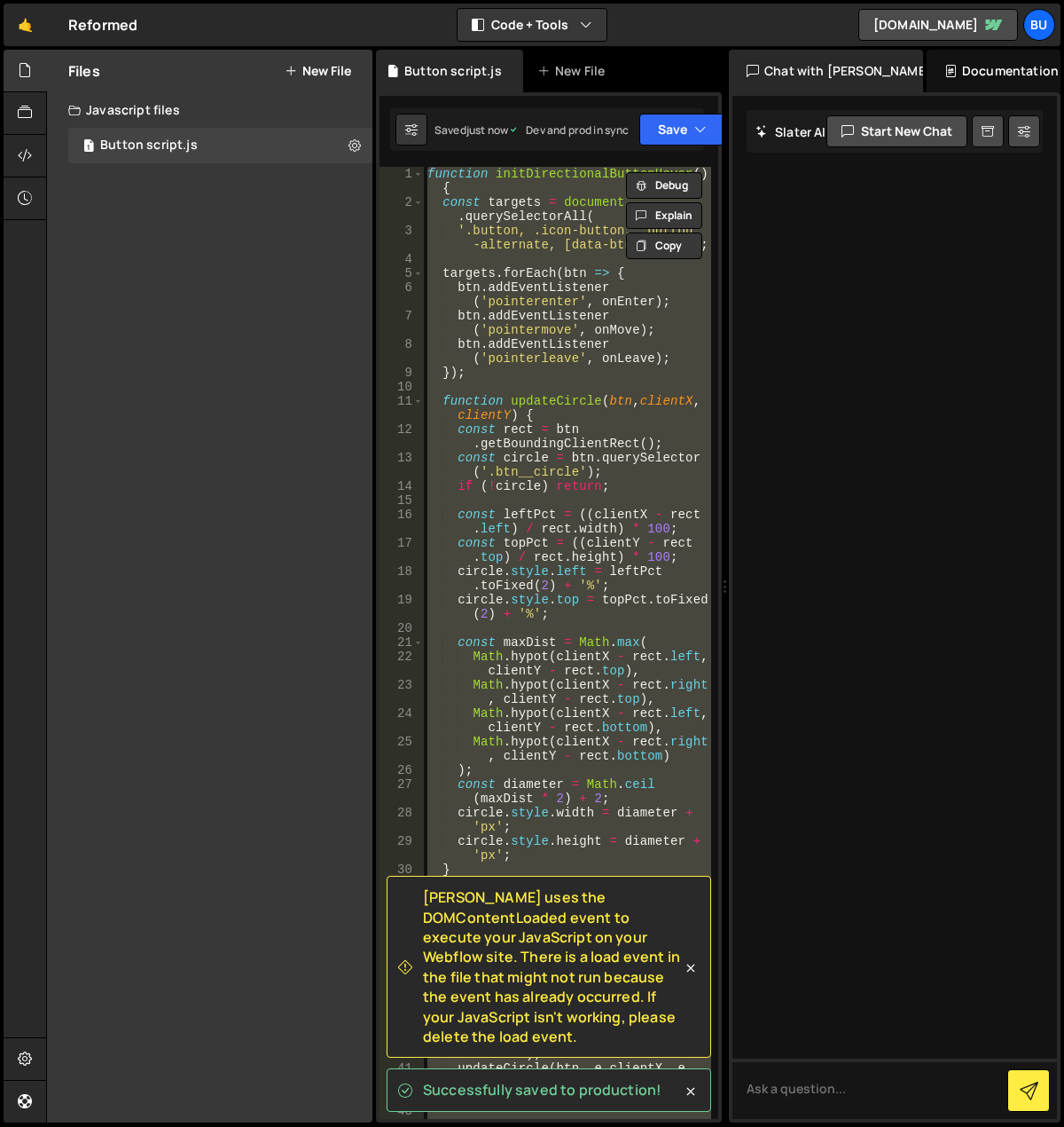
click at [585, 402] on div "function initDirectionalButtonHover ( ) { const targets = document . querySelec…" at bounding box center [567, 643] width 288 height 952
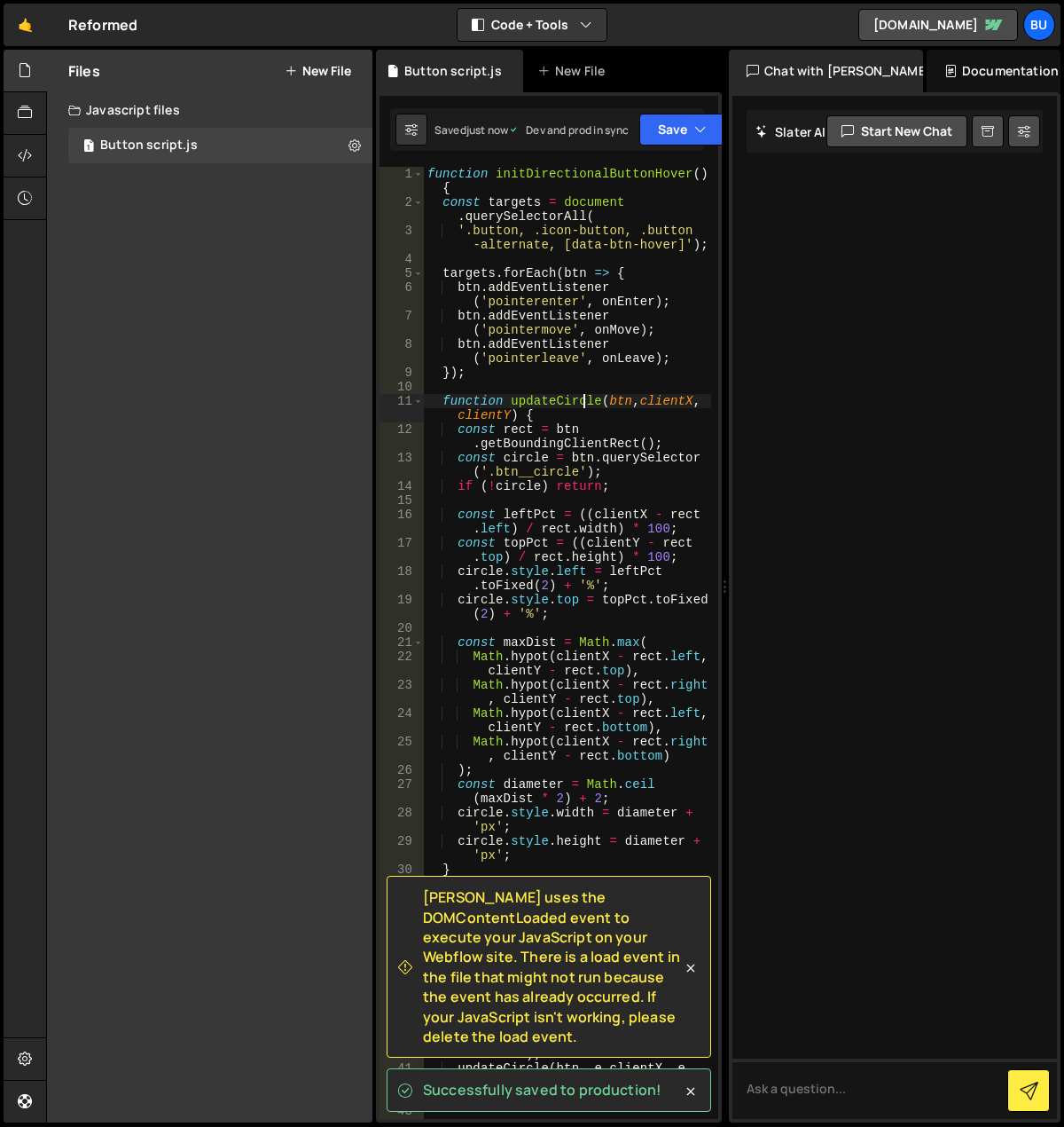
click at [580, 435] on div "function initDirectionalButtonHover ( ) { const targets = document . querySelec…" at bounding box center [567, 664] width 288 height 994
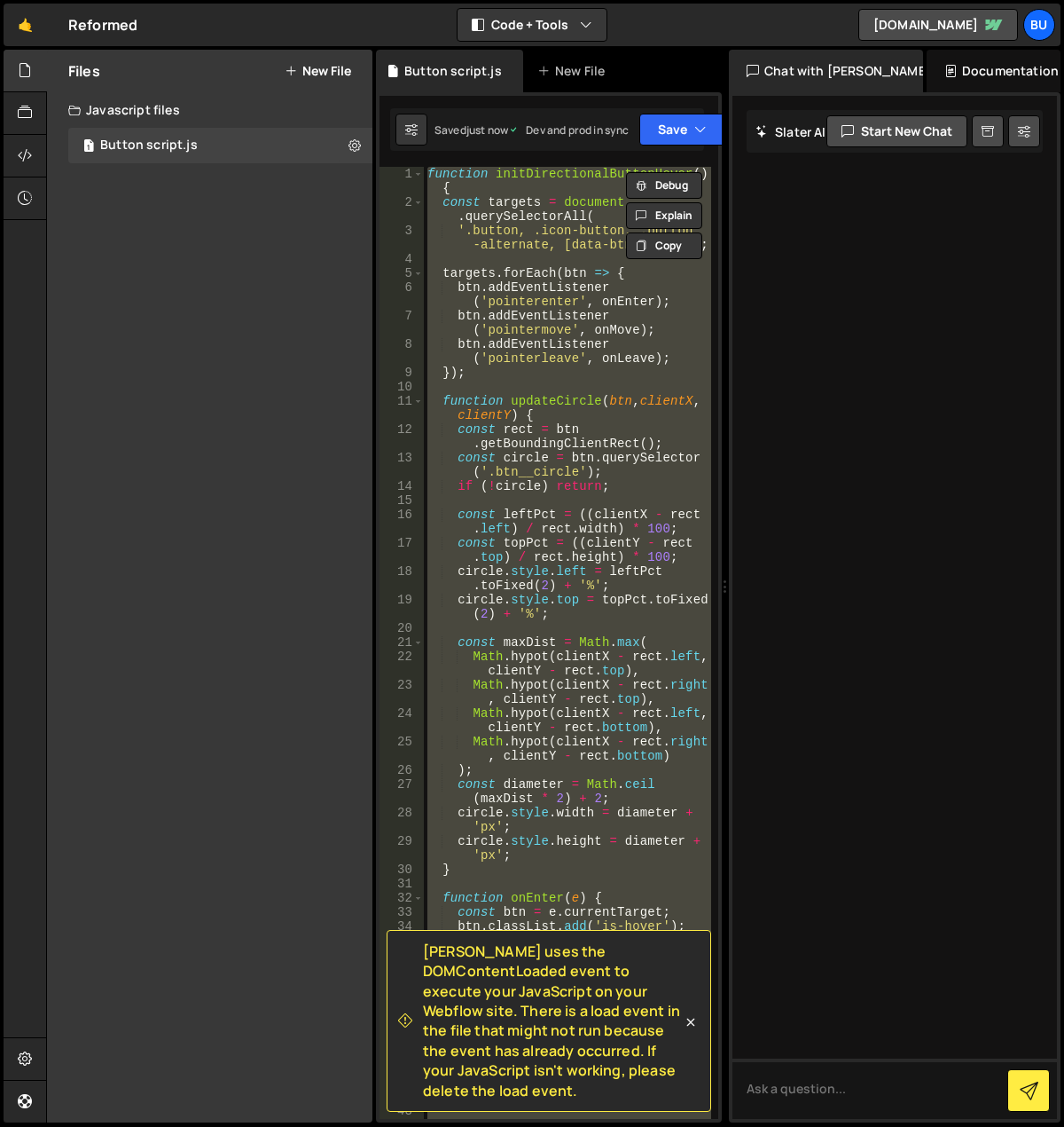
drag, startPoint x: 423, startPoint y: 948, endPoint x: 508, endPoint y: 1088, distance: 163.8
click at [508, 1088] on span "Slater uses the DOMContentLoaded event to execute your JavaScript on your Webfl…" at bounding box center [553, 1021] width 259 height 159
copy span "Slater uses the DOMContentLoaded event to execute your JavaScript on your Webfl…"
click at [548, 401] on div "function initDirectionalButtonHover ( ) { const targets = document . querySelec…" at bounding box center [567, 643] width 288 height 952
type textarea "function updateCircle(btn, clientX, clientY) {"
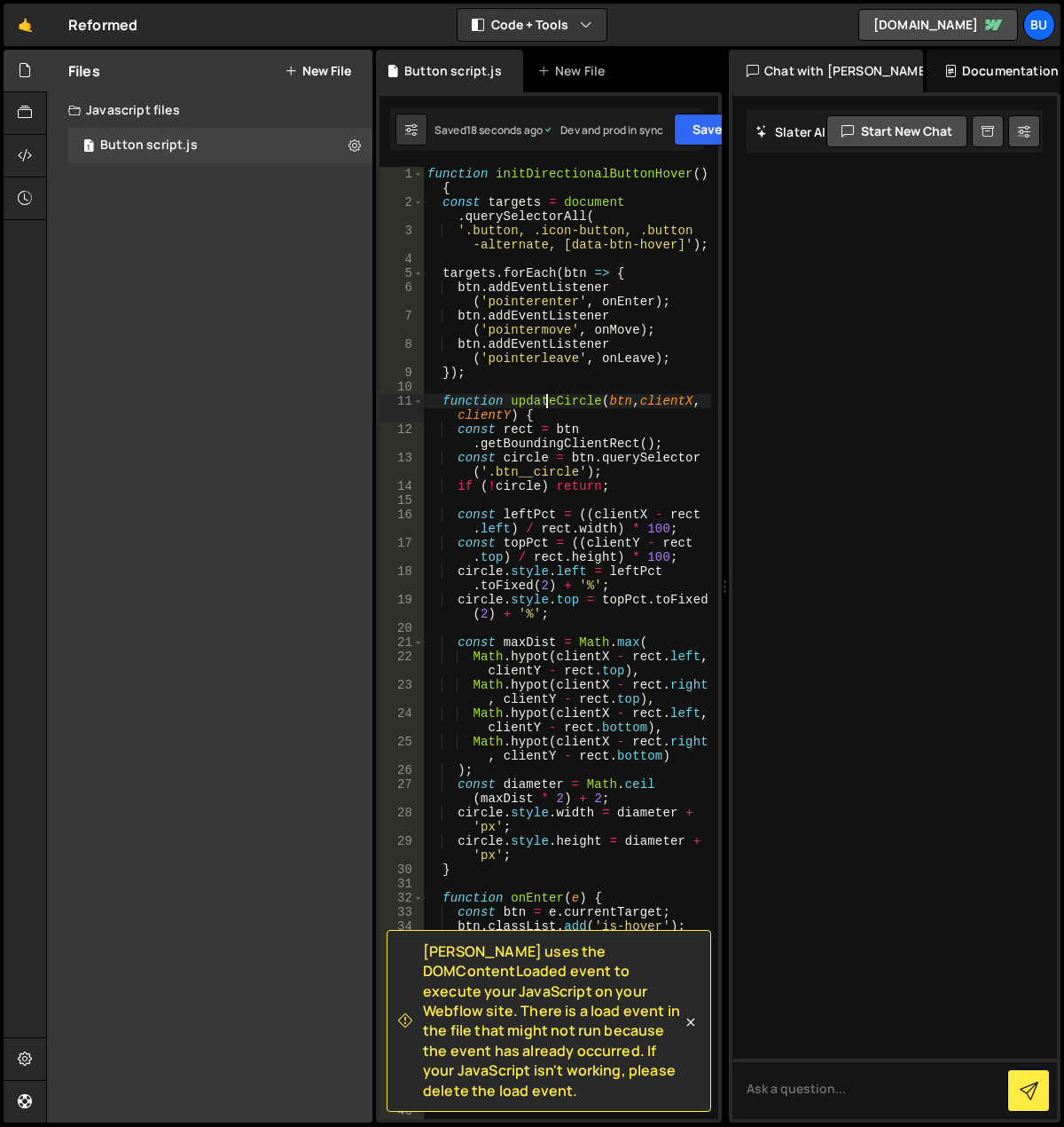
drag, startPoint x: 548, startPoint y: 401, endPoint x: 504, endPoint y: 475, distance: 86.1
click at [507, 496] on div "function initDirectionalButtonHover ( ) { const targets = document . querySelec…" at bounding box center [567, 664] width 288 height 994
click at [505, 433] on div "function initDirectionalButtonHover ( ) { const targets = document . querySelec…" at bounding box center [567, 664] width 288 height 994
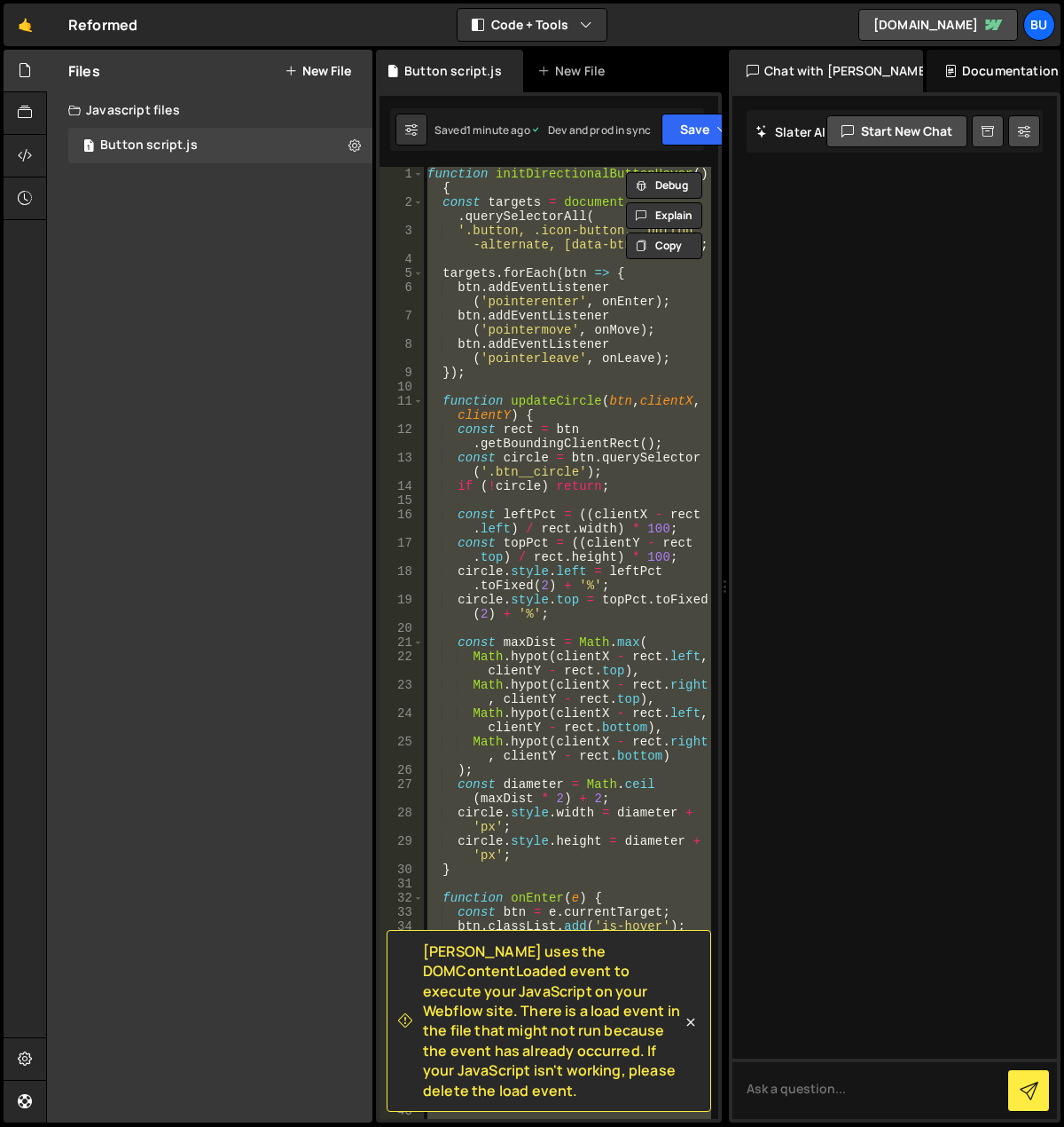
click at [563, 529] on div "function initDirectionalButtonHover ( ) { const targets = document . querySelec…" at bounding box center [567, 643] width 288 height 952
type textarea "const leftPct = ((clientX - rect.left) / rect.width) * 100;"
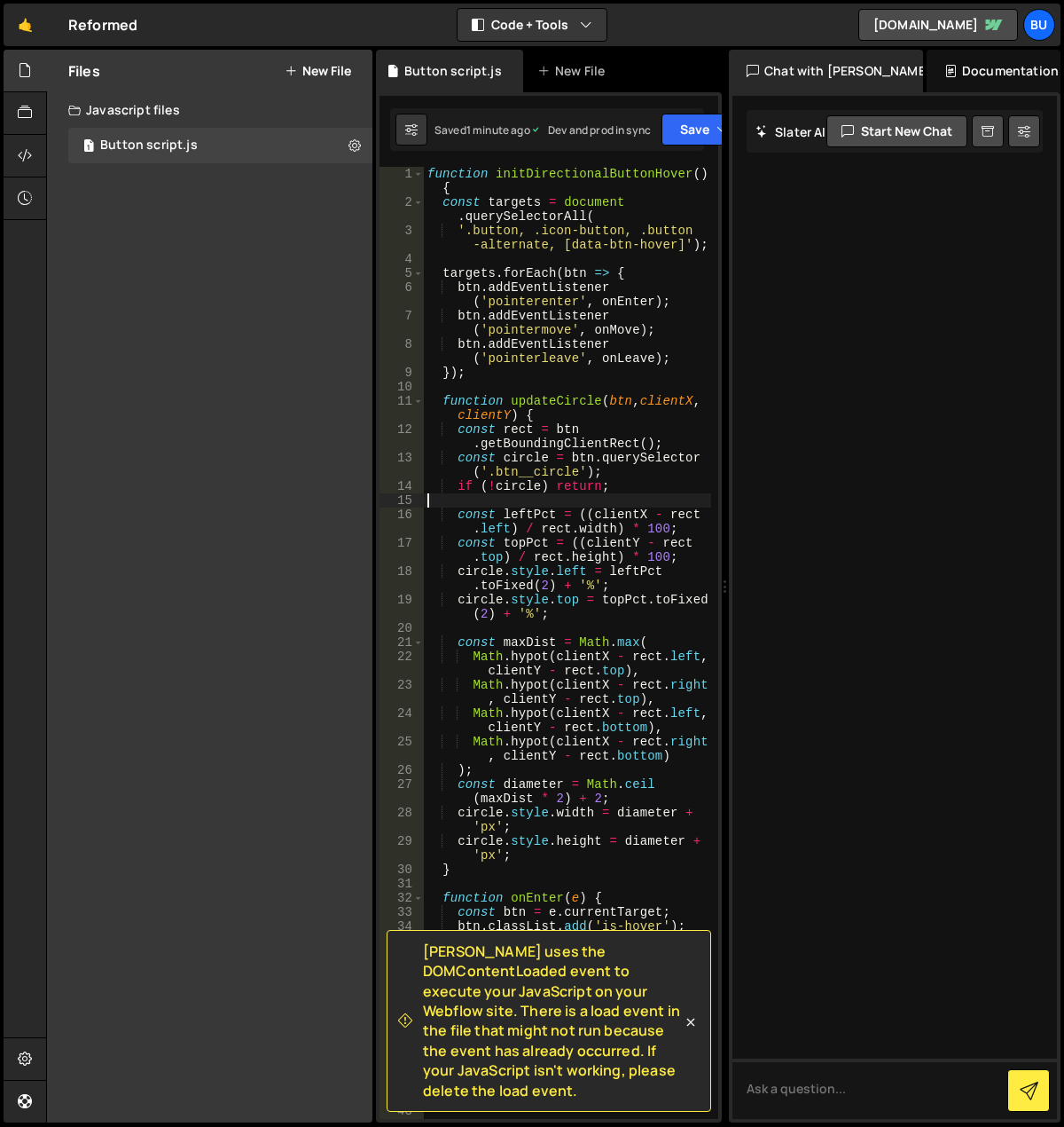
click at [573, 505] on div "function initDirectionalButtonHover ( ) { const targets = document . querySelec…" at bounding box center [567, 664] width 288 height 994
type textarea "document.addEventListener('DOMContentLoaded', initDirectionalButtonHover);"
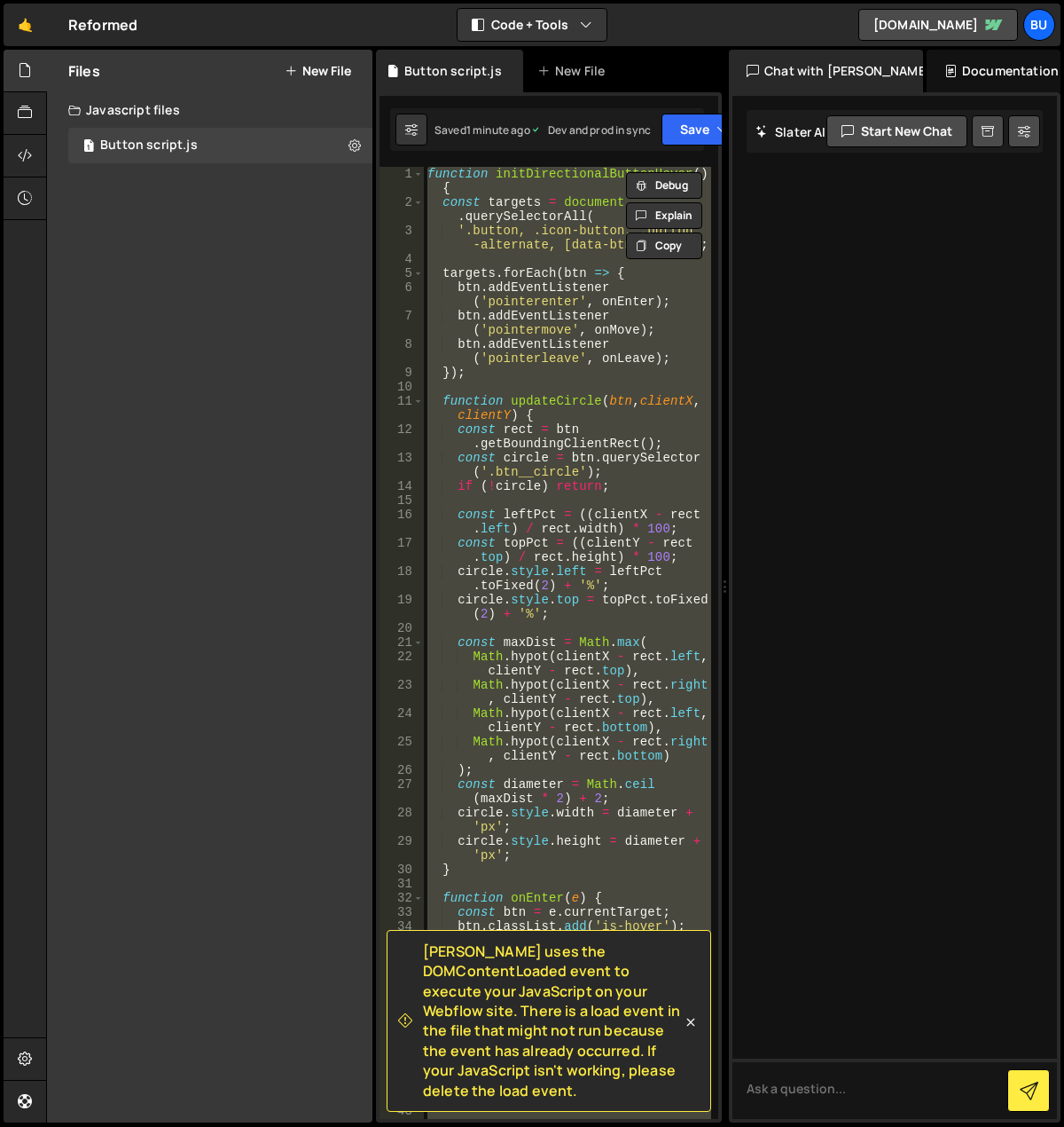
paste textarea
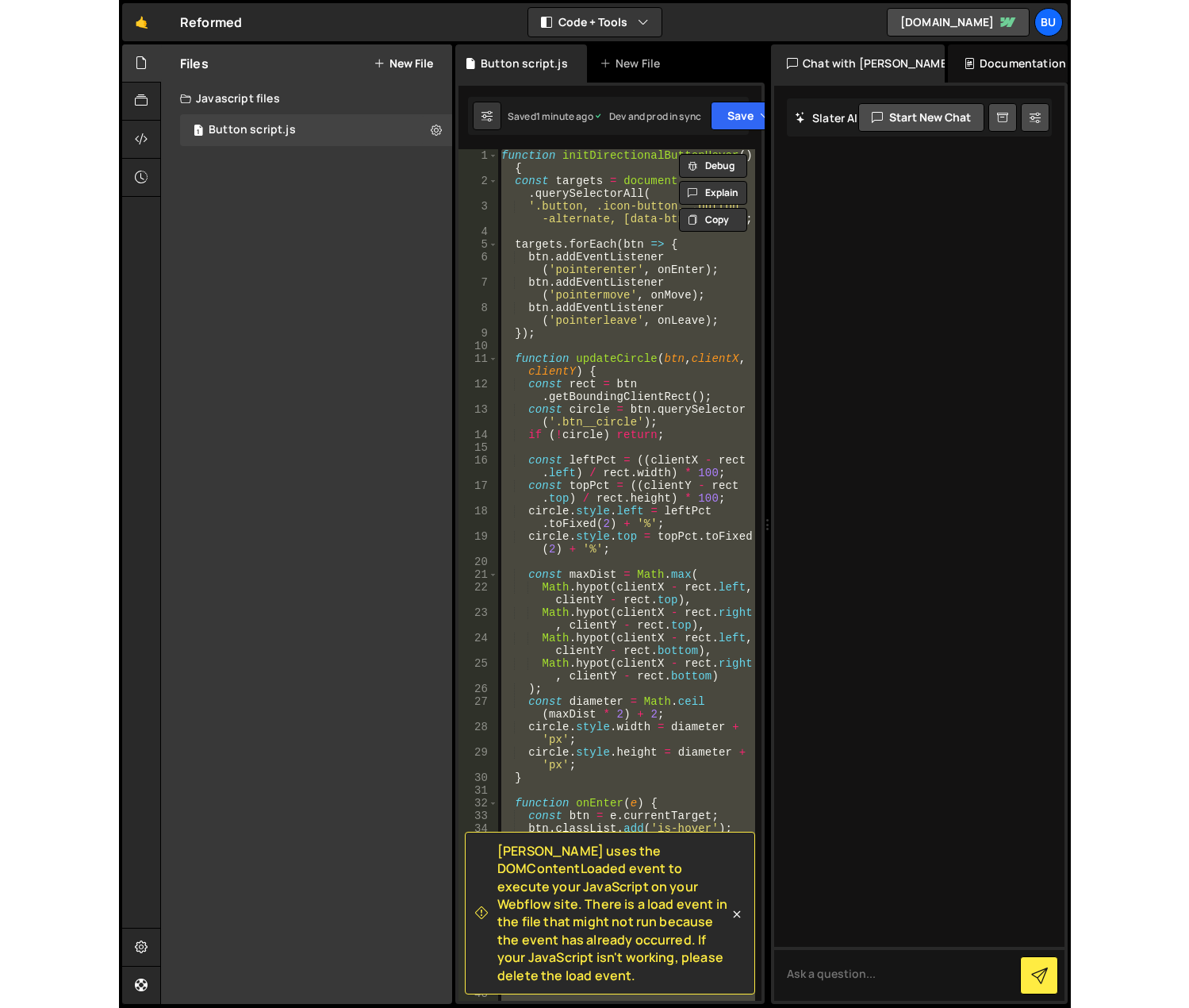
scroll to position [951, 0]
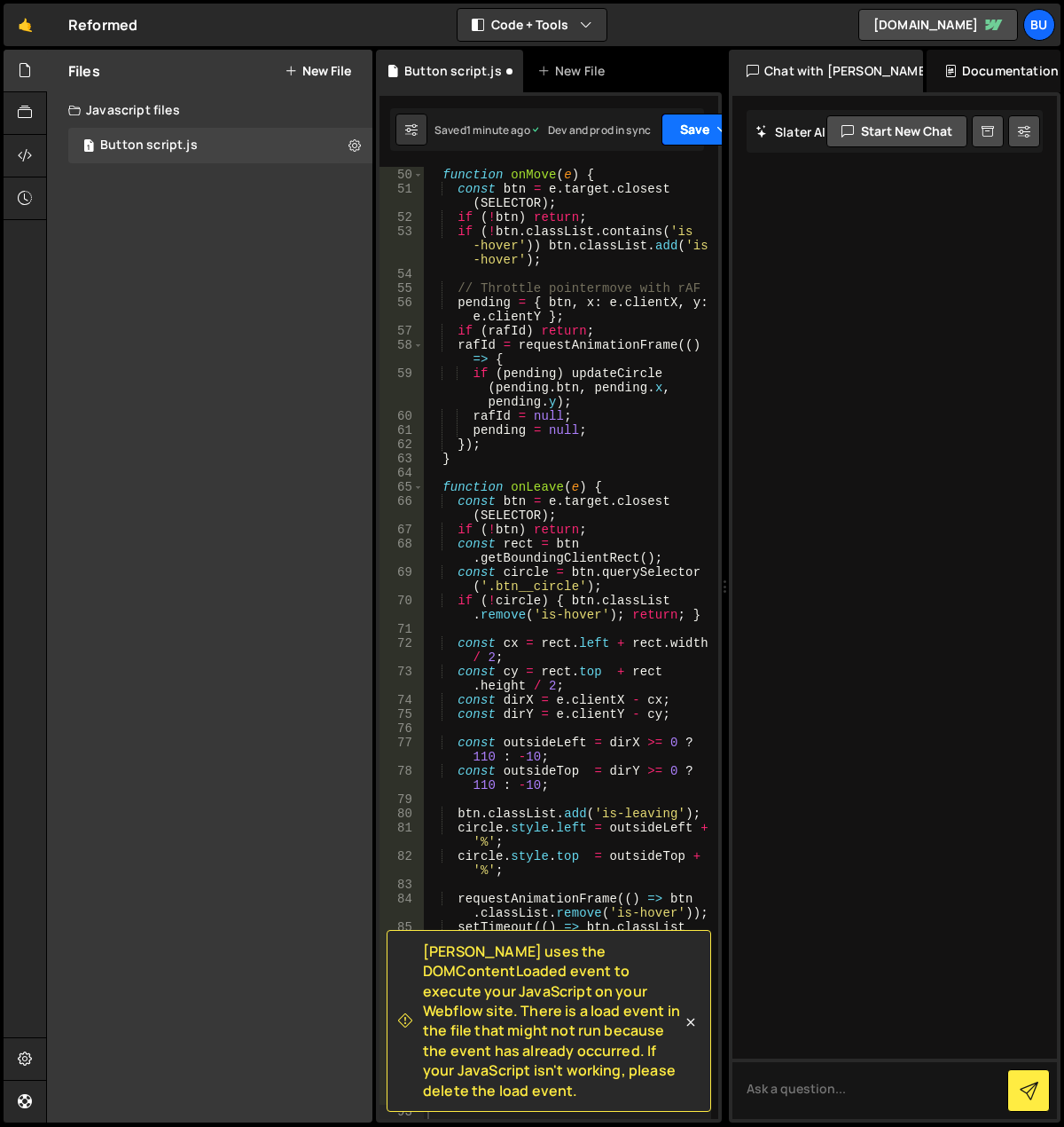
click at [691, 130] on button "Save" at bounding box center [705, 130] width 86 height 32
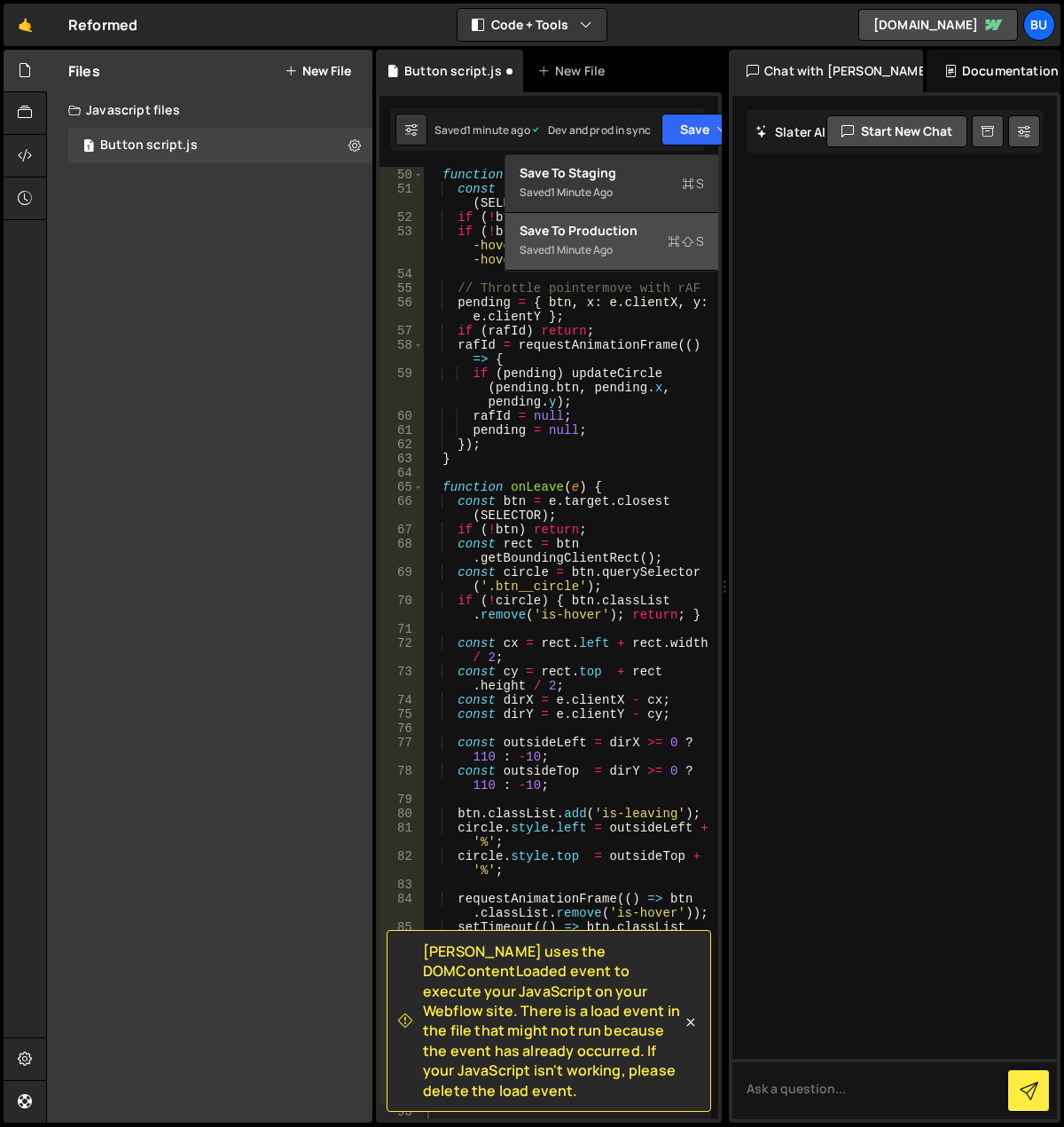
click at [656, 239] on div "Save to Production S" at bounding box center [612, 231] width 185 height 18
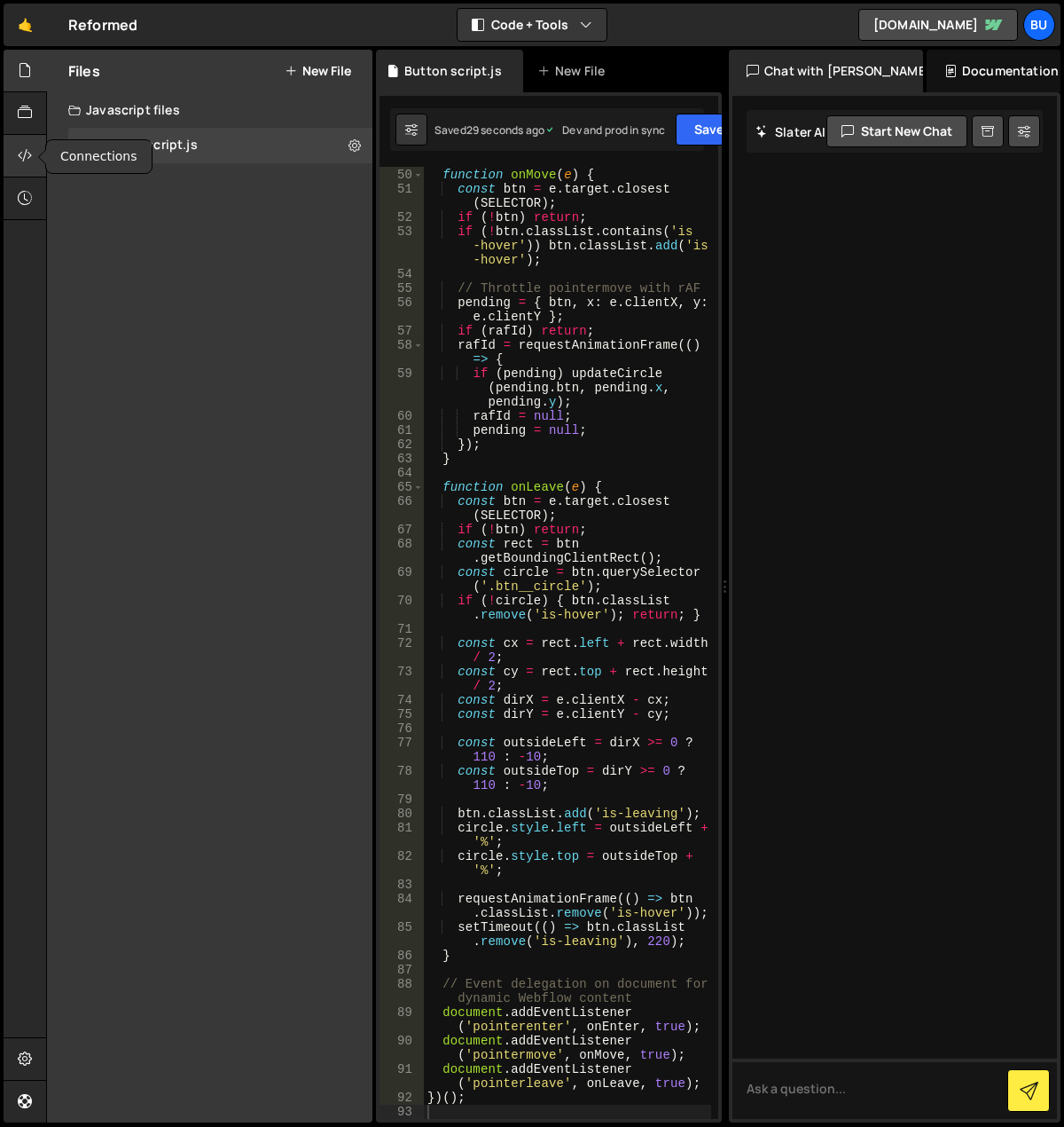
click at [28, 160] on icon at bounding box center [25, 155] width 14 height 20
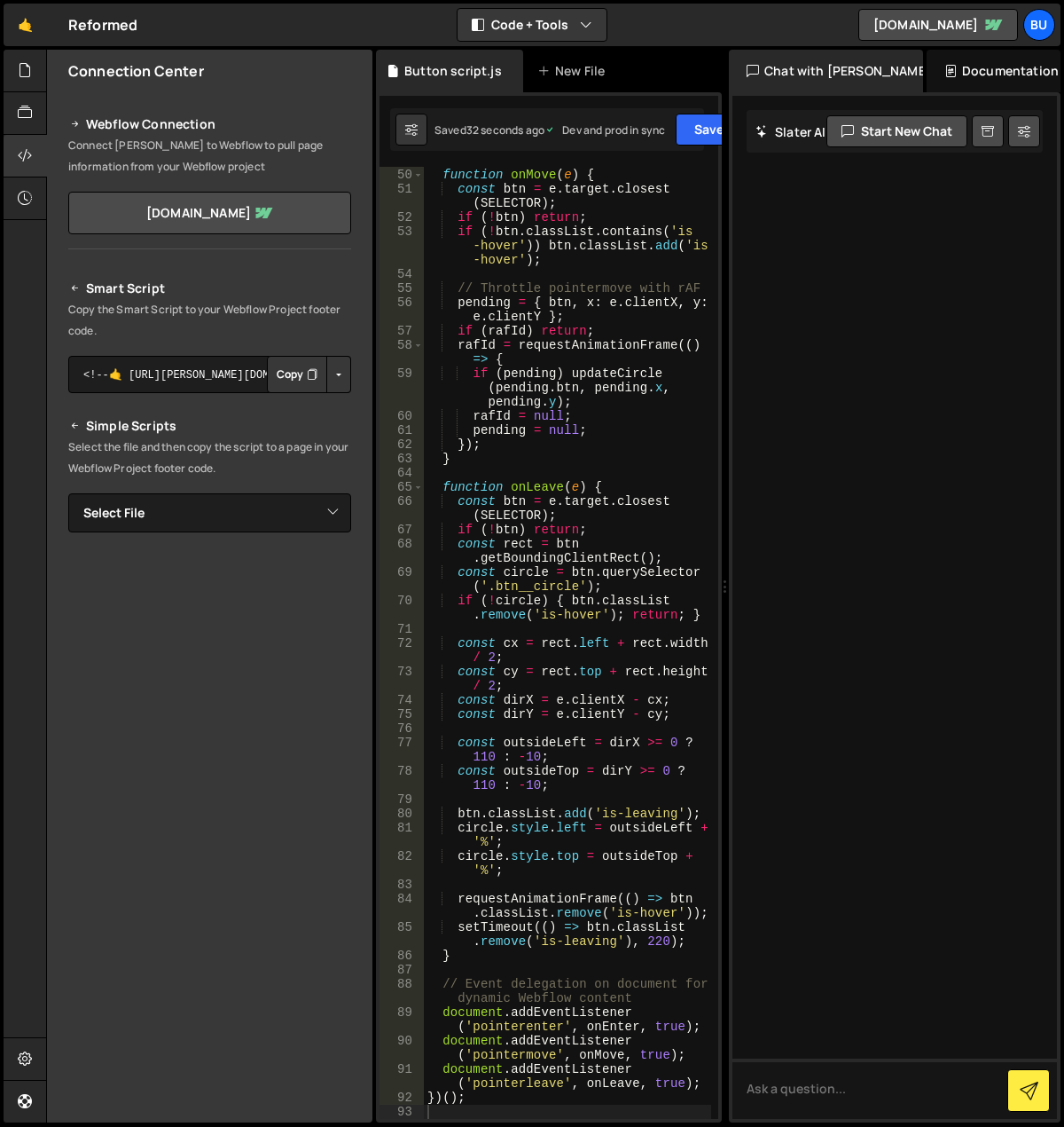
click at [302, 379] on button "Copy" at bounding box center [296, 374] width 60 height 37
click at [20, 152] on icon at bounding box center [25, 155] width 14 height 20
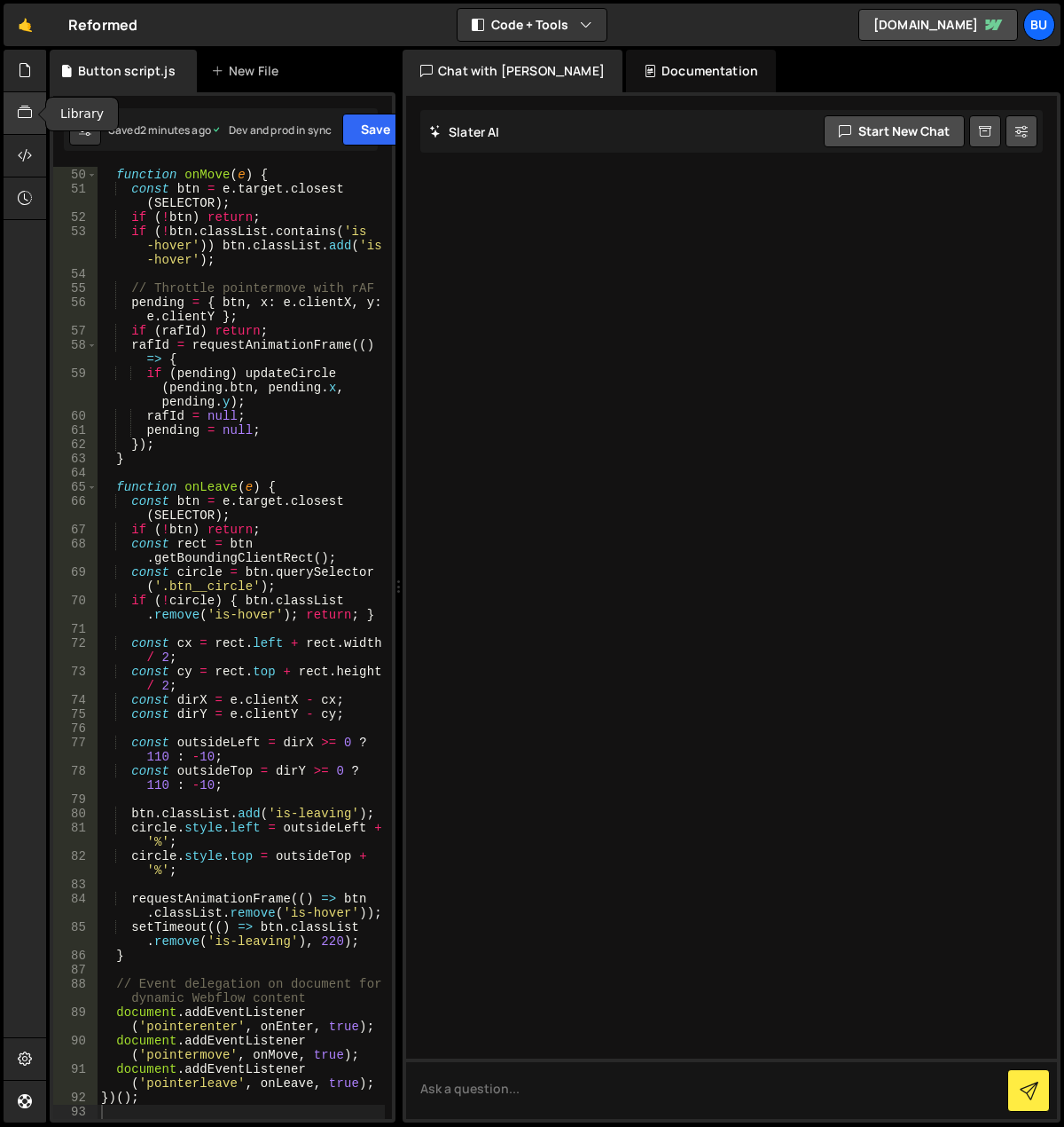
click at [24, 110] on icon at bounding box center [25, 113] width 14 height 20
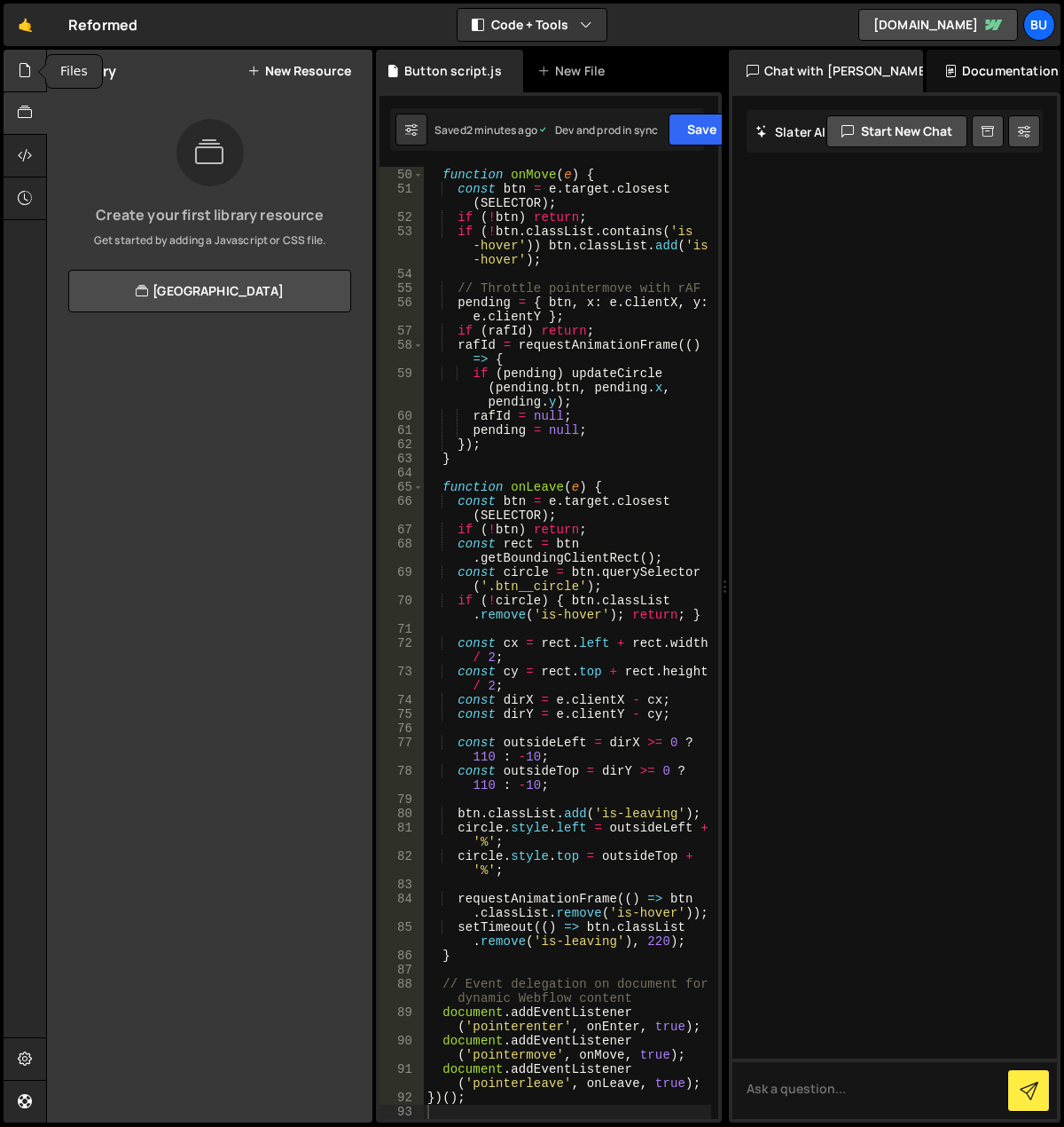
click at [22, 72] on icon at bounding box center [25, 70] width 14 height 20
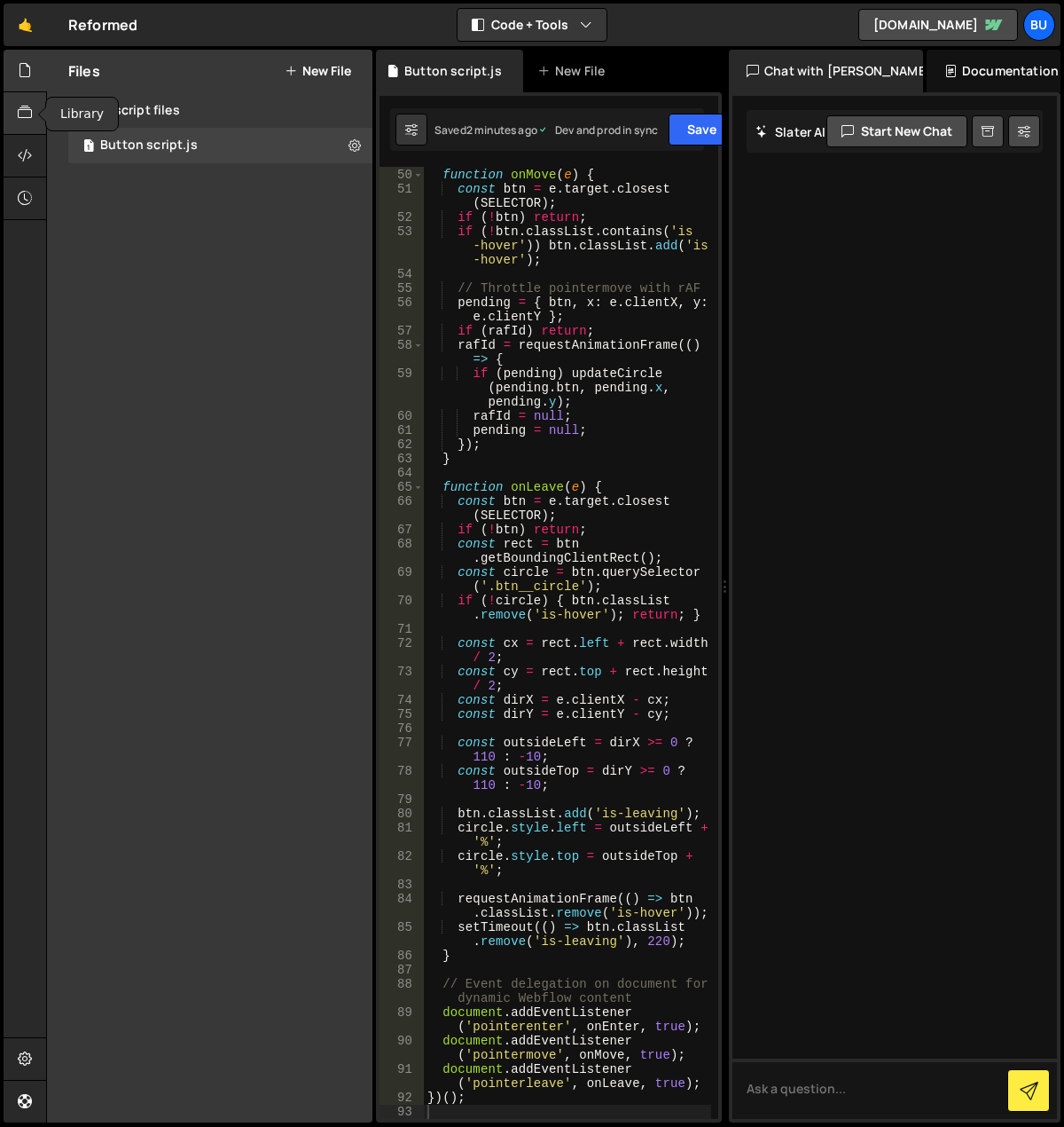
click at [24, 106] on icon at bounding box center [25, 113] width 14 height 20
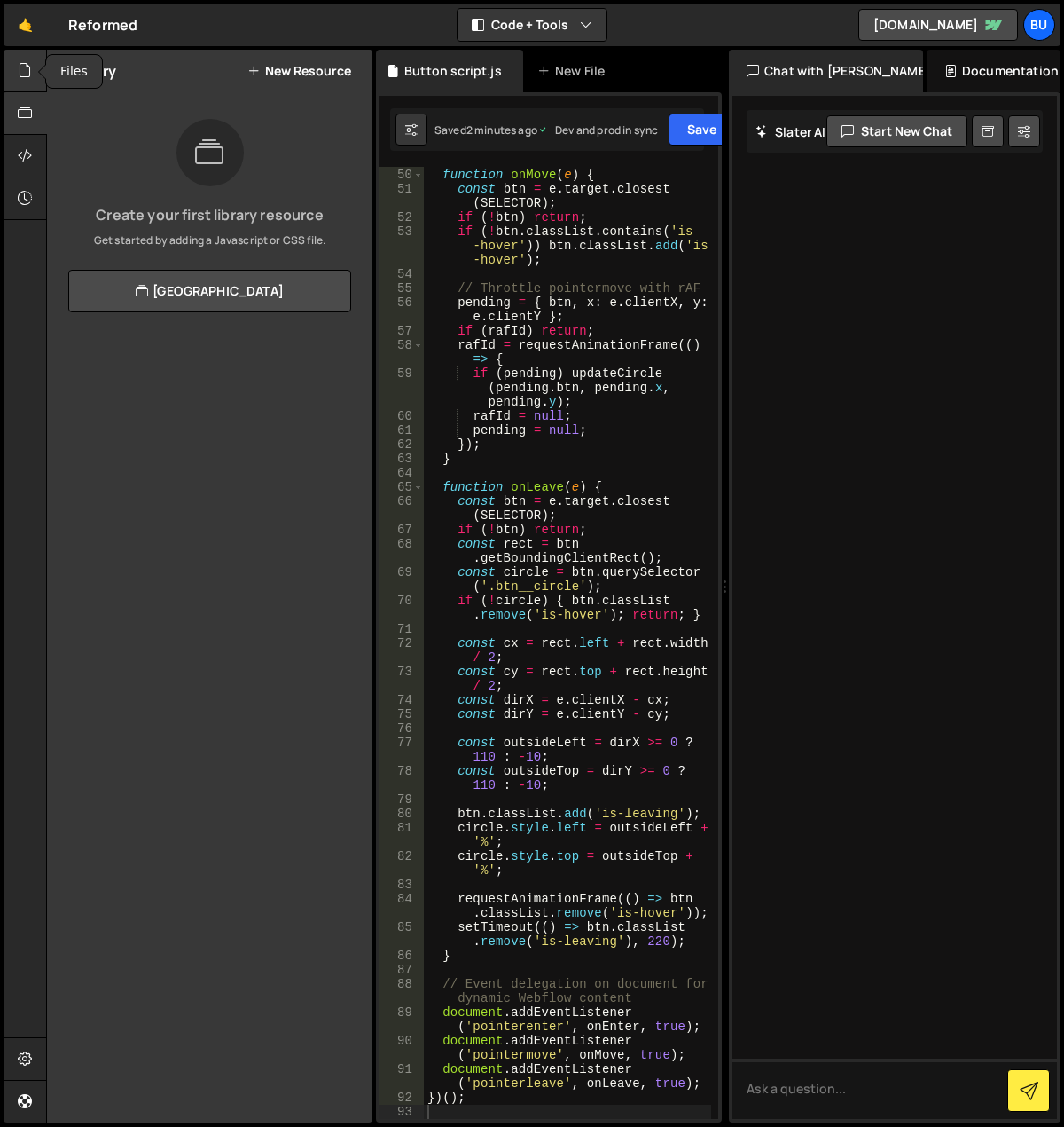
click at [32, 79] on div at bounding box center [26, 71] width 43 height 42
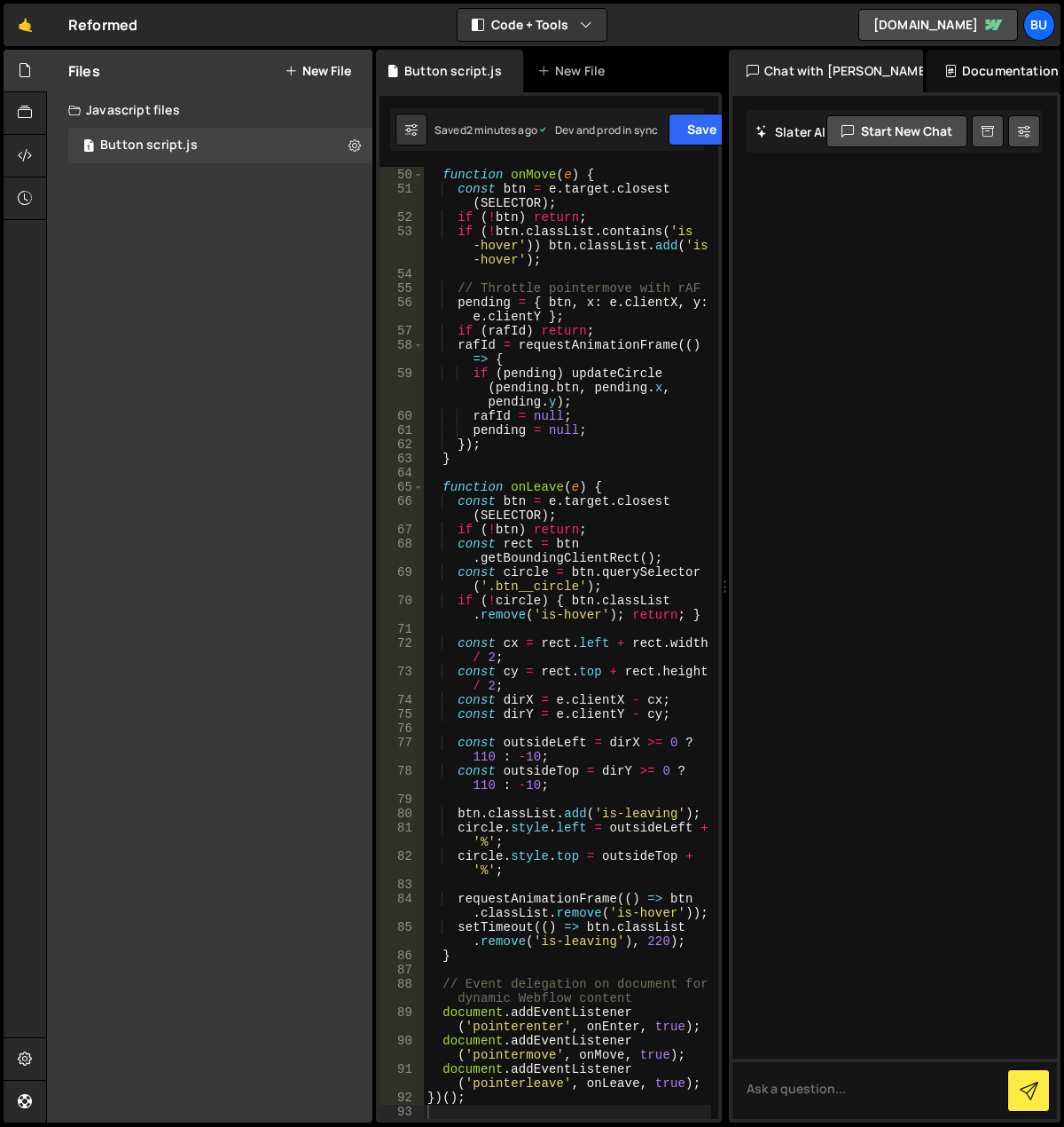
click at [321, 79] on button "New File" at bounding box center [318, 71] width 67 height 14
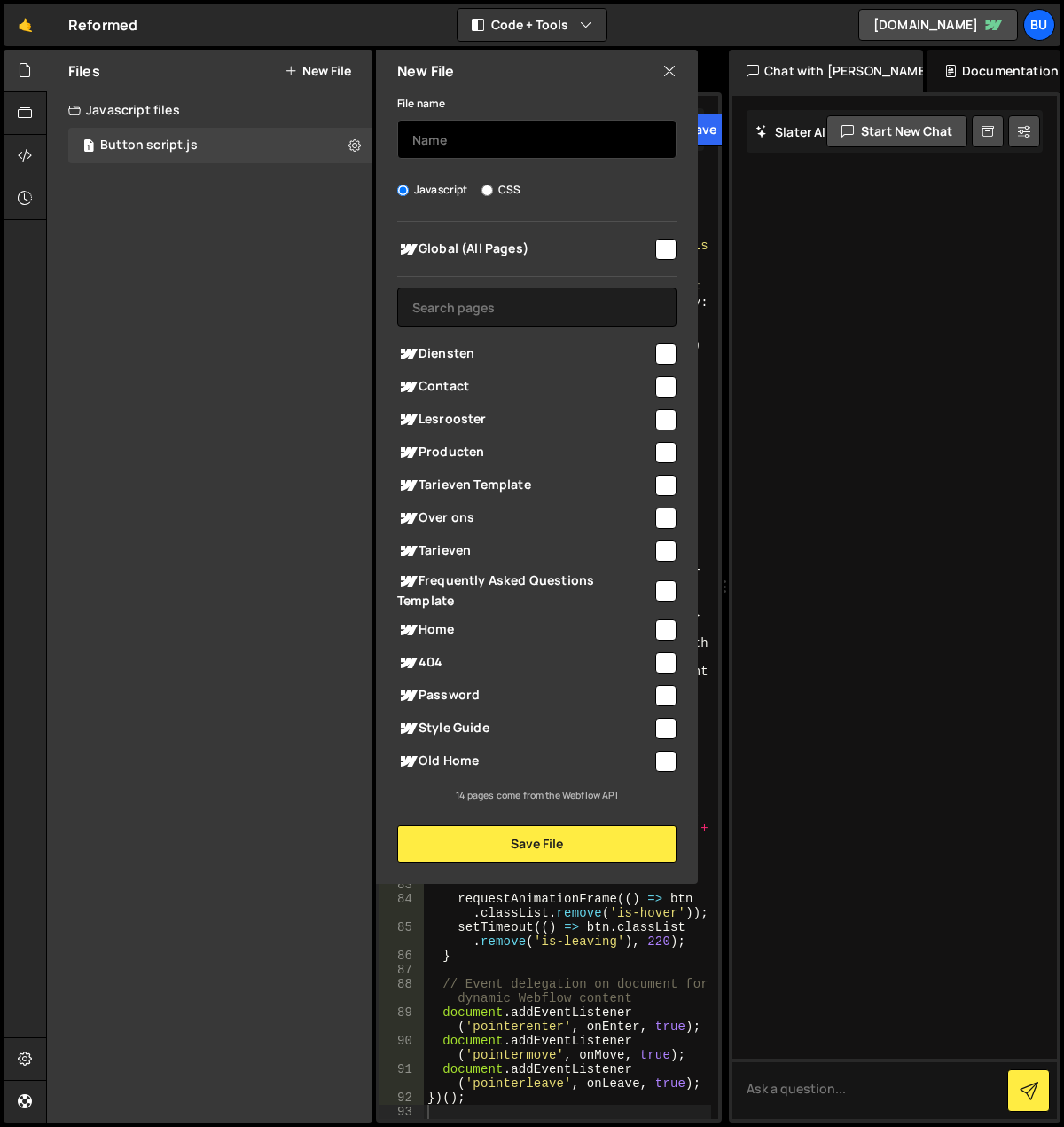
click at [472, 147] on input "text" at bounding box center [537, 139] width 280 height 39
type input "Navbar"
click at [663, 248] on input "checkbox" at bounding box center [666, 249] width 22 height 22
checkbox input "true"
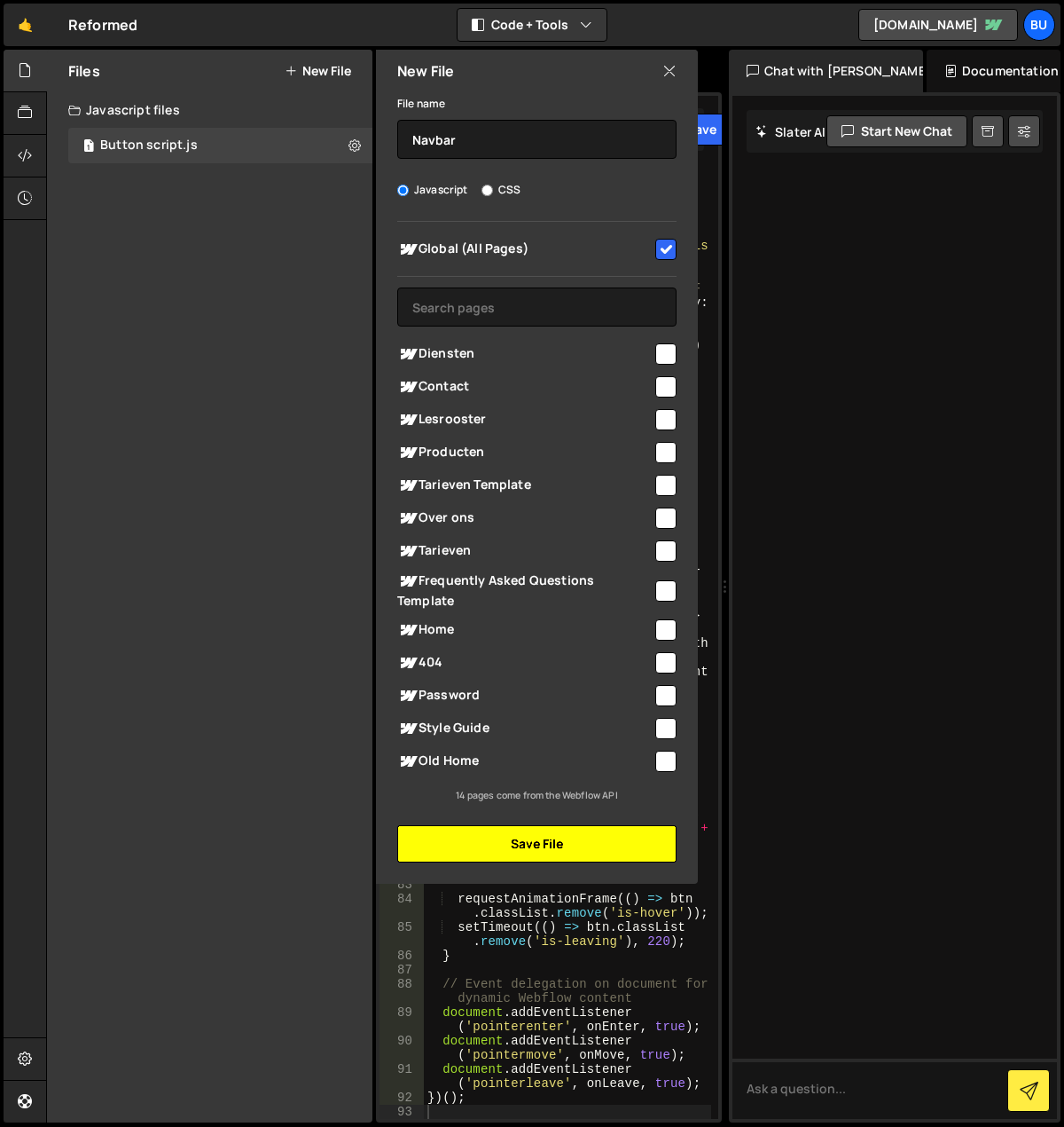
click at [572, 832] on button "Save File" at bounding box center [537, 843] width 280 height 37
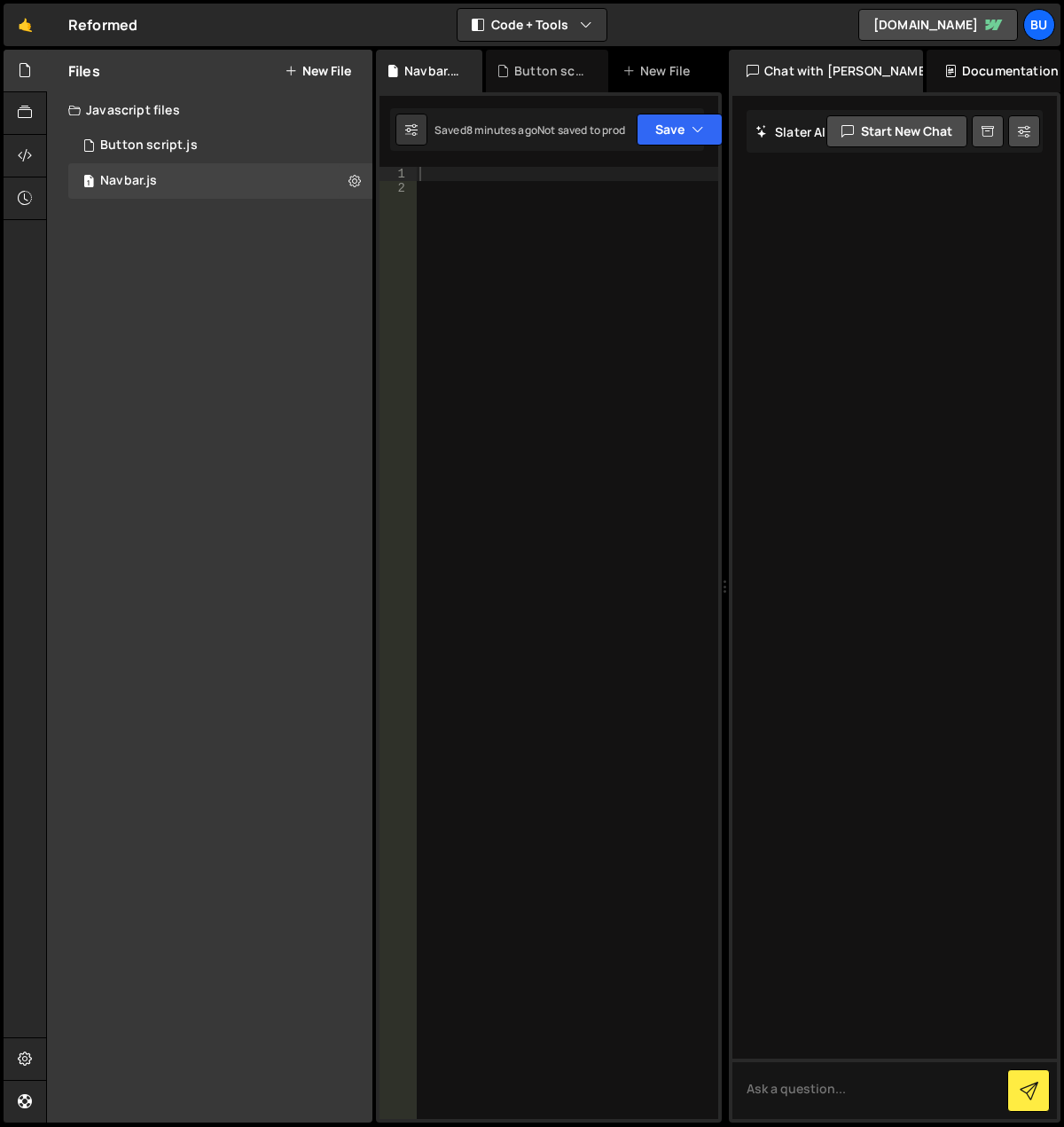
click at [529, 290] on div at bounding box center [567, 657] width 302 height 980
paste textarea "<!-- NAVBAR DD SCRIPT (no DOMContentLoaded) -->"
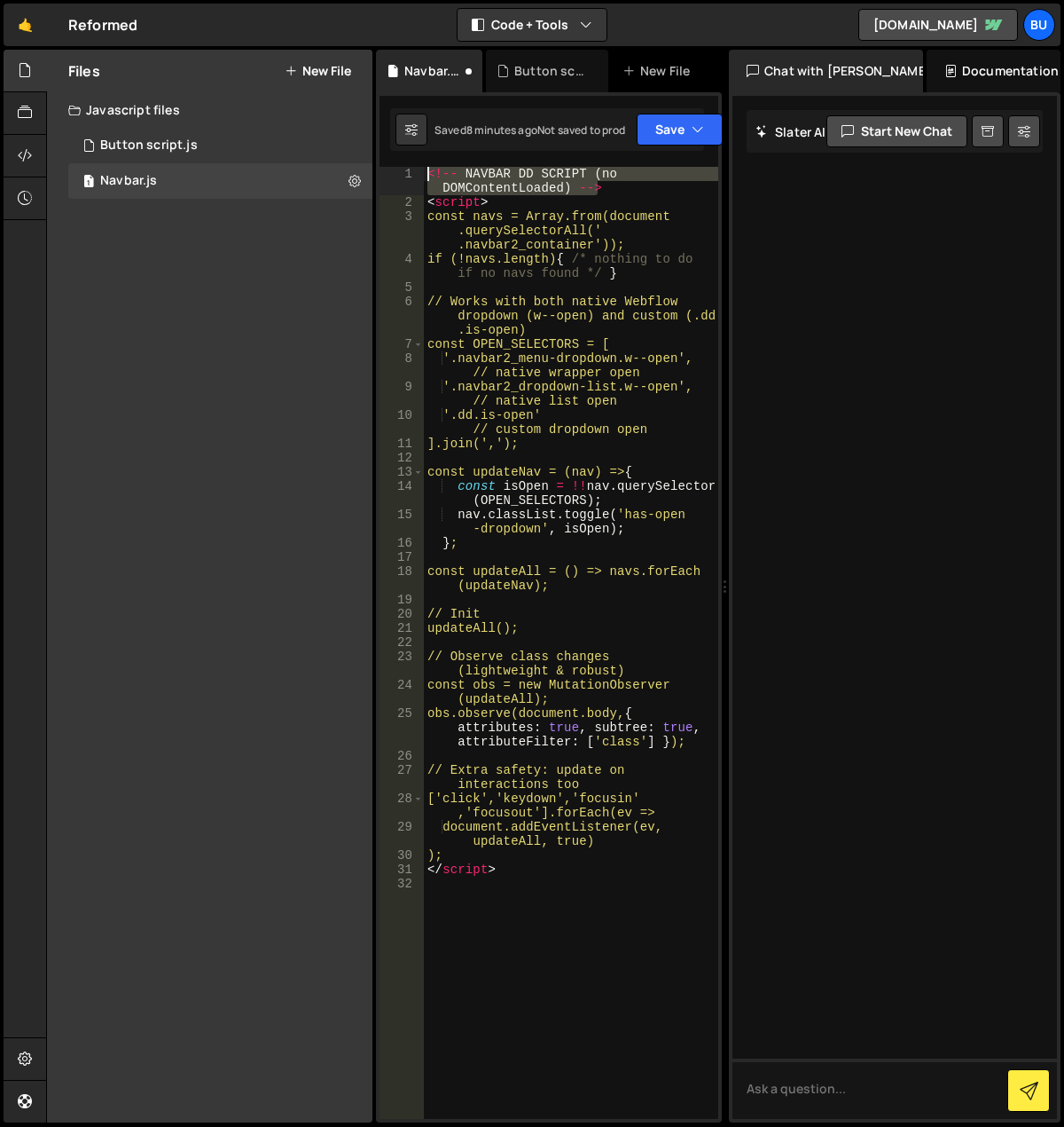
drag, startPoint x: 620, startPoint y: 188, endPoint x: 398, endPoint y: 171, distance: 222.6
click at [398, 171] on div "1 2 3 4 5 6 7 8 9 10 11 12 13 14 15 16 17 18 19 20 21 22 23 24 25 26 27 28 29 3…" at bounding box center [549, 643] width 339 height 952
drag, startPoint x: 533, startPoint y: 204, endPoint x: 400, endPoint y: 167, distance: 138.1
click at [400, 167] on div "<!-- NAVBAR DD SCRIPT (no DOMContentLoaded) --> 1 2 3 4 5 6 7 8 9 10 11 12 13 1…" at bounding box center [549, 643] width 339 height 952
type textarea "<!-- NAVBAR DD SCRIPT (no DOMContentLoaded) --> <script>"
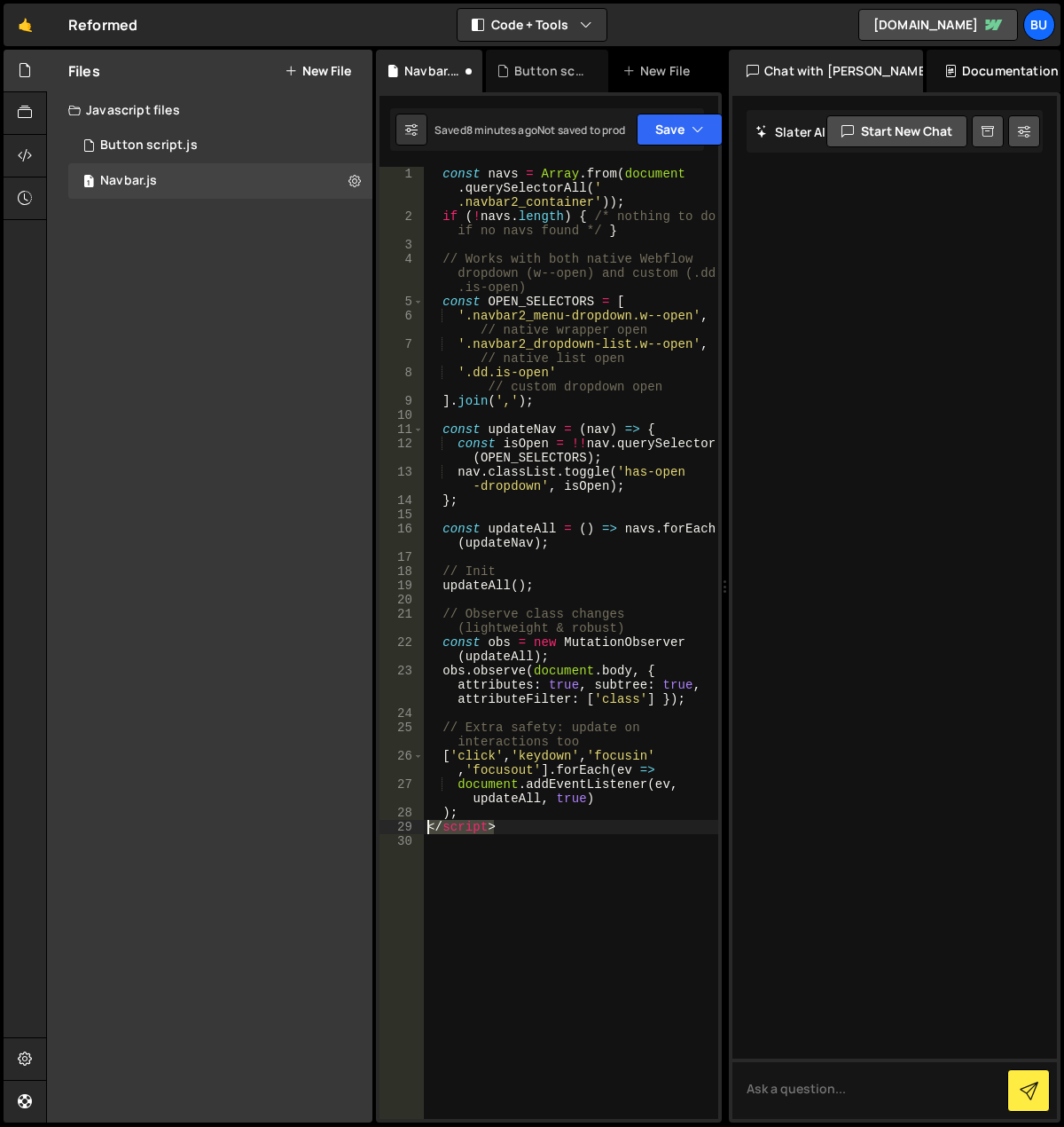
drag, startPoint x: 510, startPoint y: 827, endPoint x: 420, endPoint y: 830, distance: 90.0
click at [427, 830] on div "const navs = Array . from ( document . querySelectorAll ( ' .navbar2_container'…" at bounding box center [571, 671] width 294 height 1008
type textarea "</script>"
type textarea ");"
click at [527, 989] on div "const navs = Array . from ( document . querySelectorAll ( ' .navbar2_container'…" at bounding box center [571, 671] width 294 height 1008
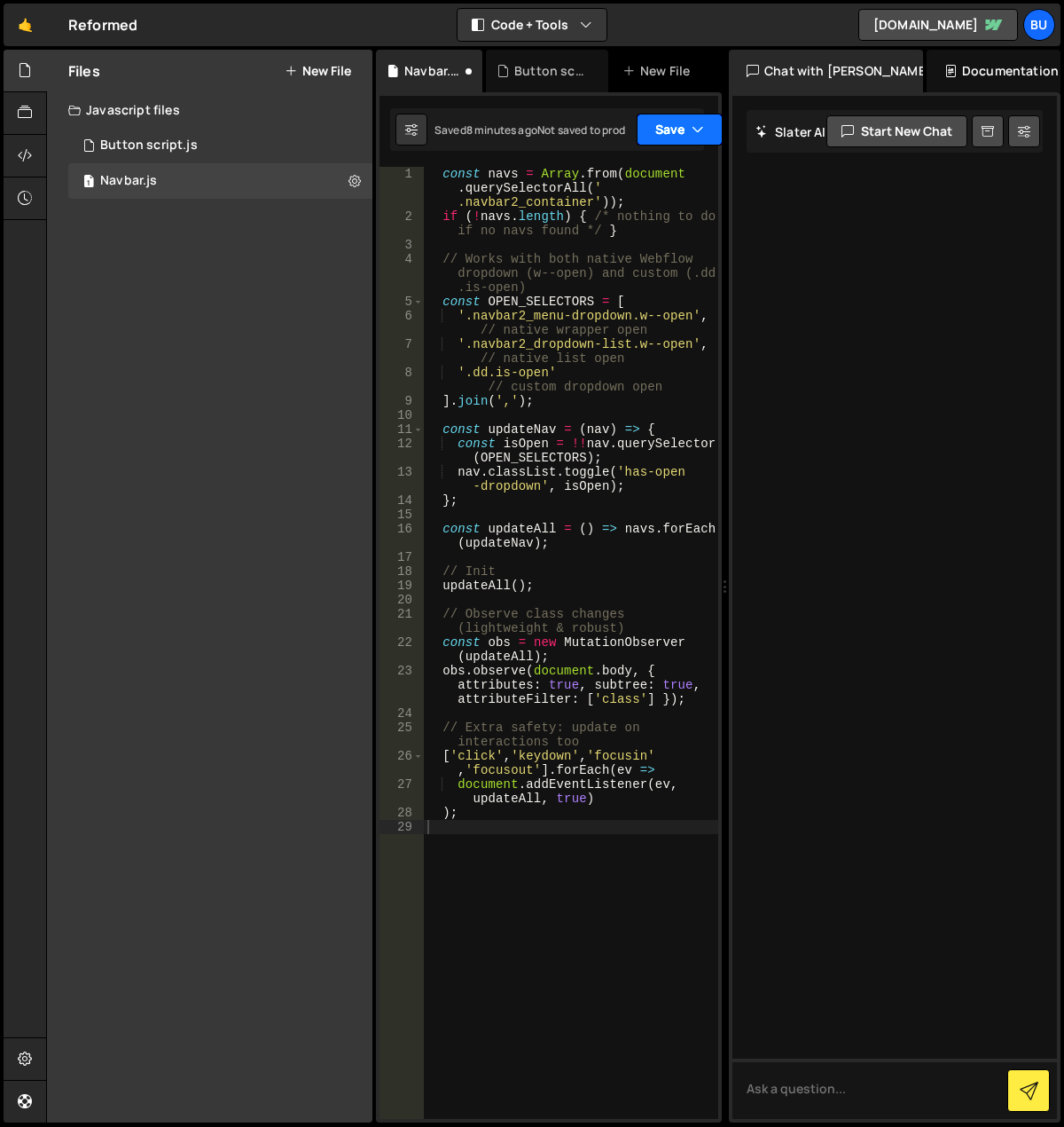
click at [678, 121] on button "Save" at bounding box center [680, 130] width 86 height 32
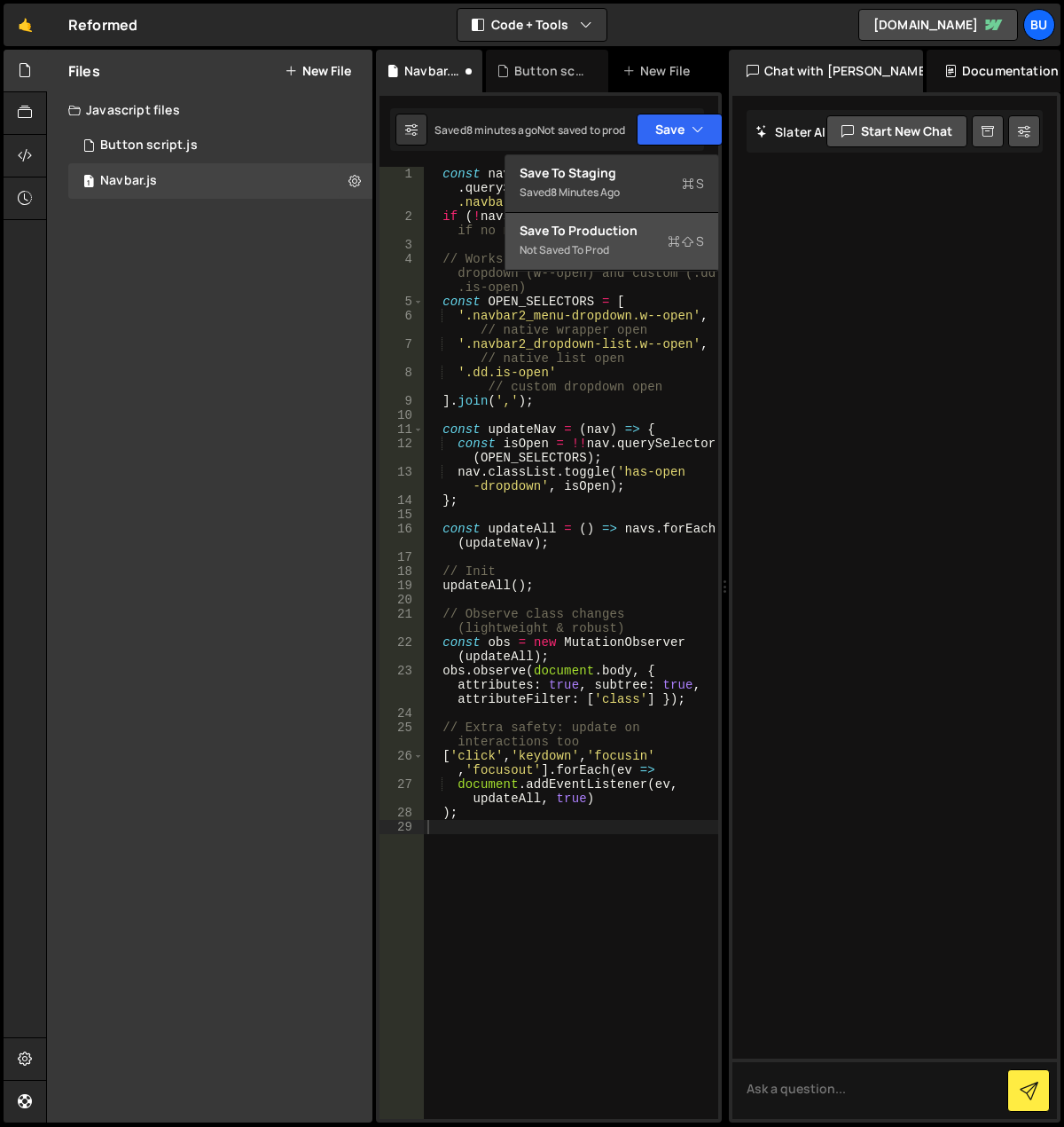
click at [675, 242] on icon at bounding box center [673, 242] width 13 height 18
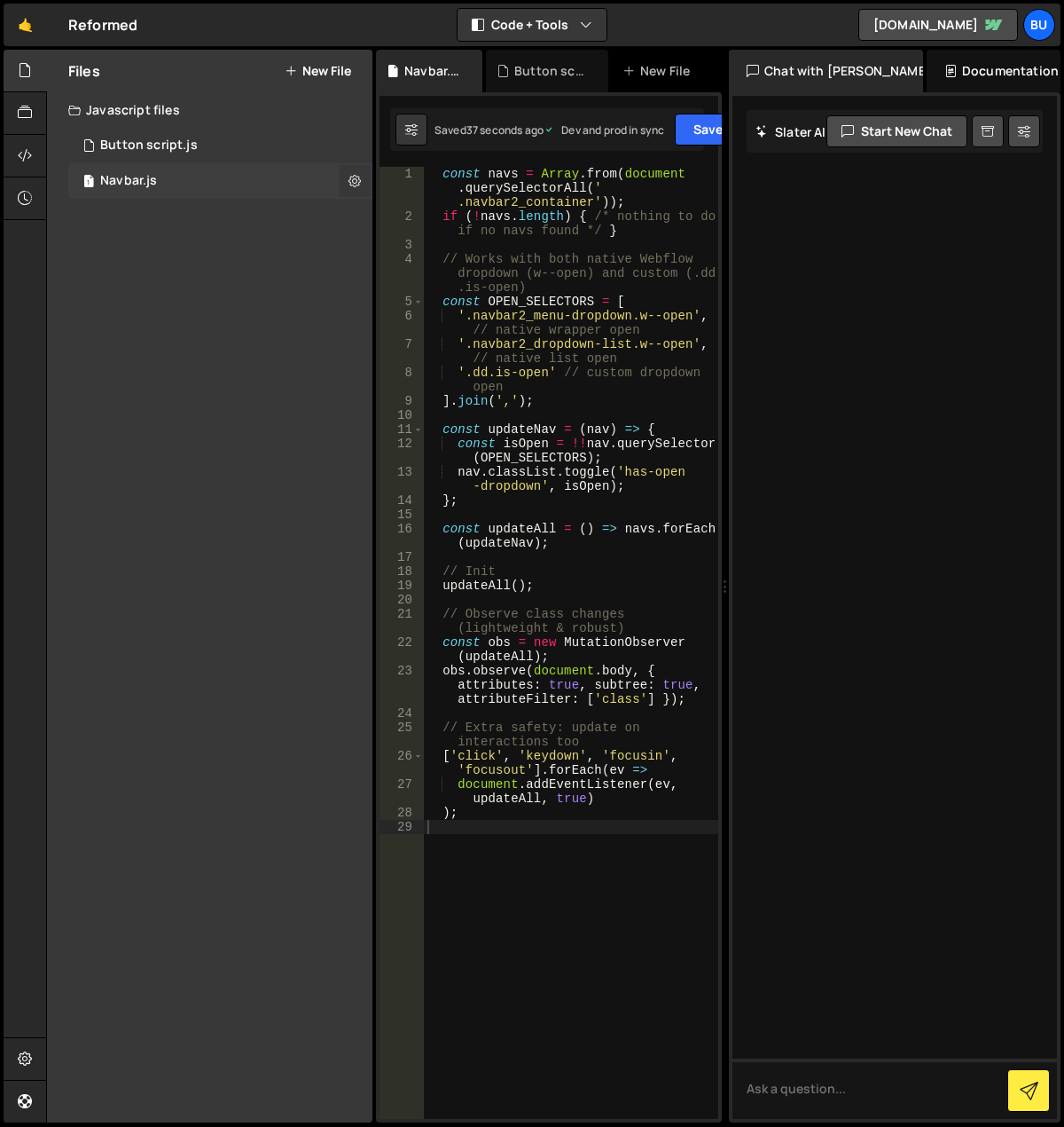
click at [356, 174] on icon at bounding box center [354, 180] width 13 height 17
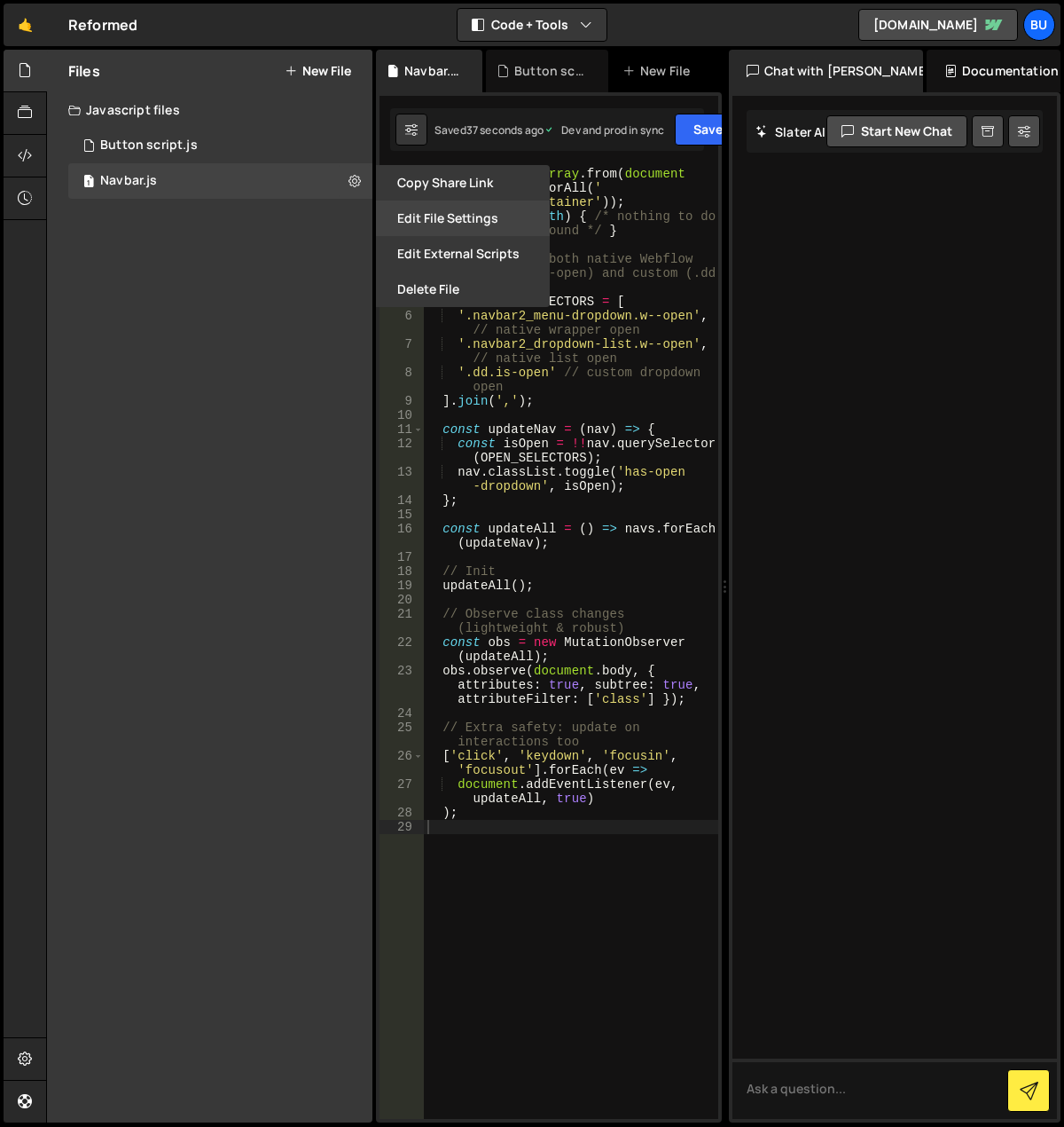
click at [408, 216] on button "Edit File Settings" at bounding box center [462, 218] width 174 height 35
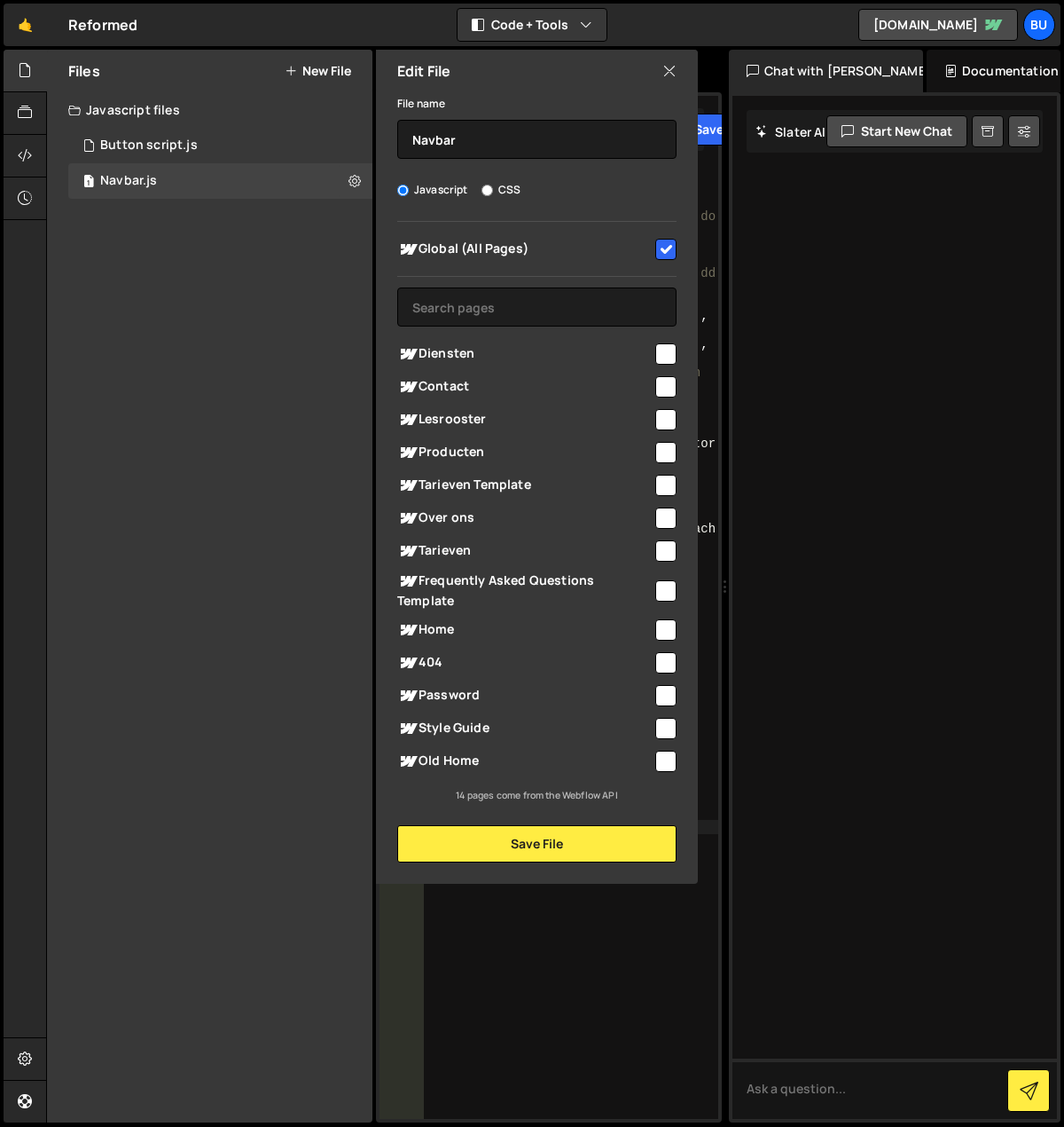
click at [288, 402] on div "Files New File Javascript files 1 Button script.js 0 1 Navbar.js 0 CSS files Co…" at bounding box center [210, 586] width 326 height 1072
click at [664, 71] on icon at bounding box center [669, 71] width 14 height 20
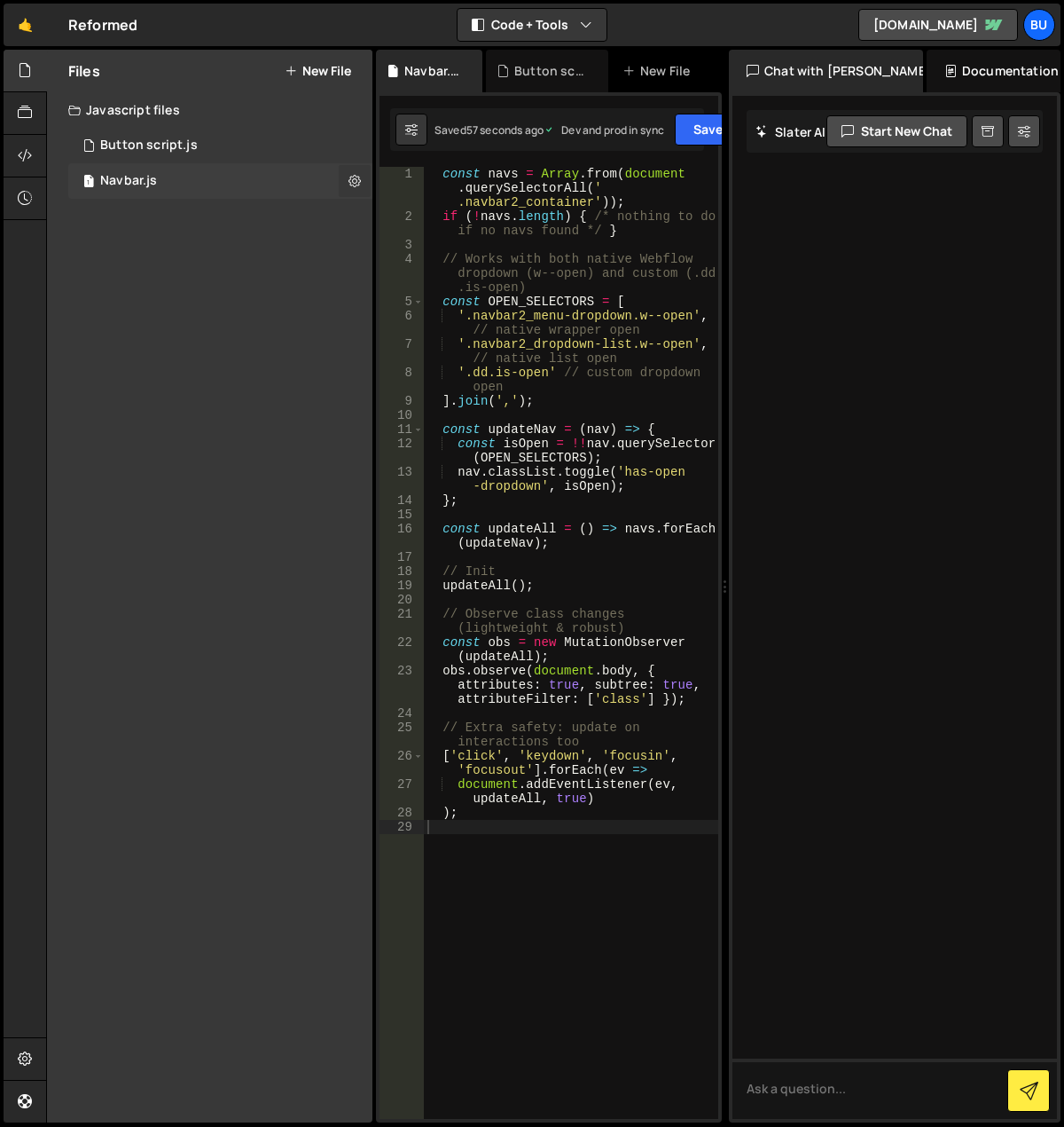
click at [349, 185] on icon at bounding box center [354, 180] width 13 height 17
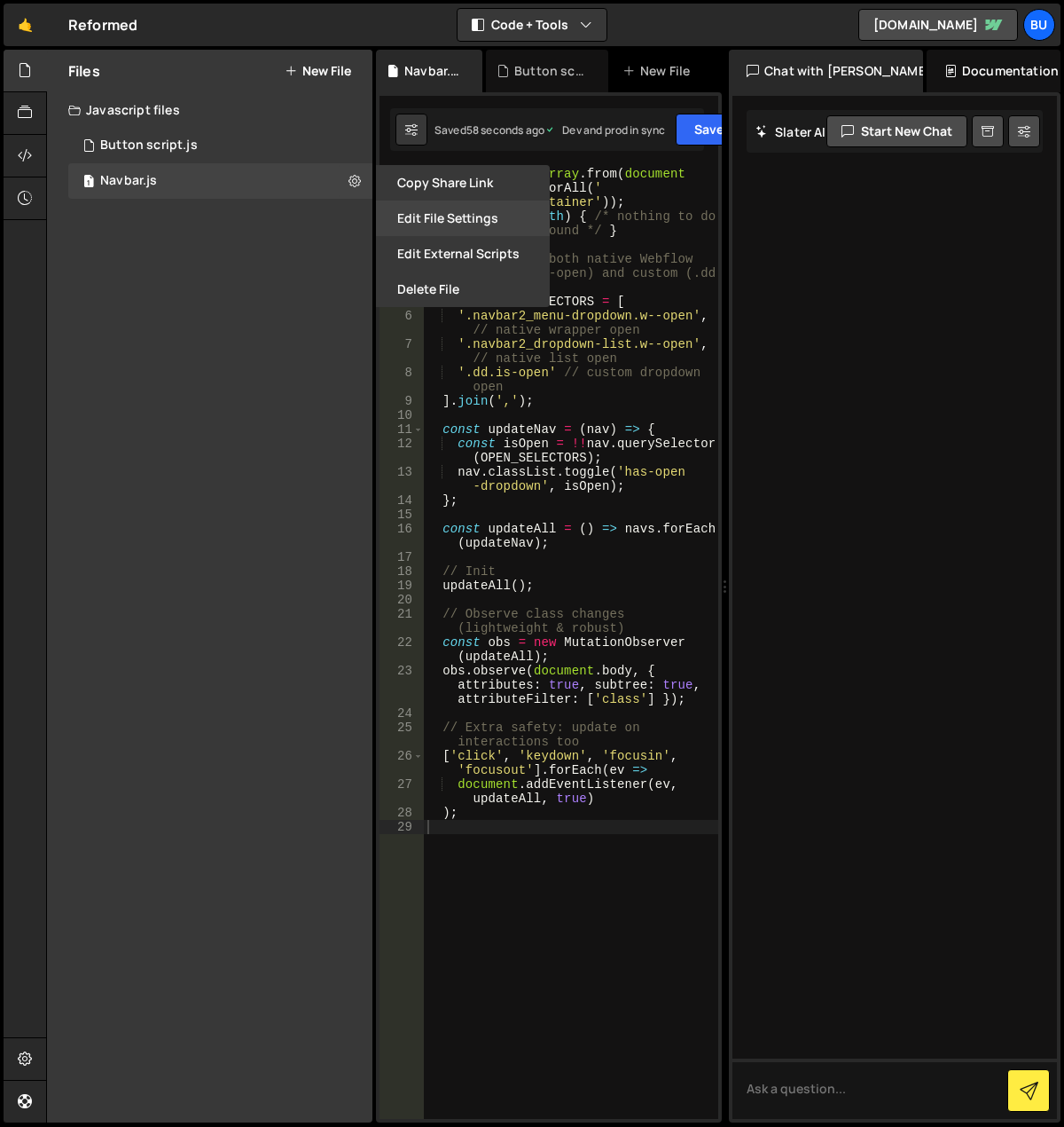
click at [409, 220] on button "Edit File Settings" at bounding box center [462, 218] width 174 height 35
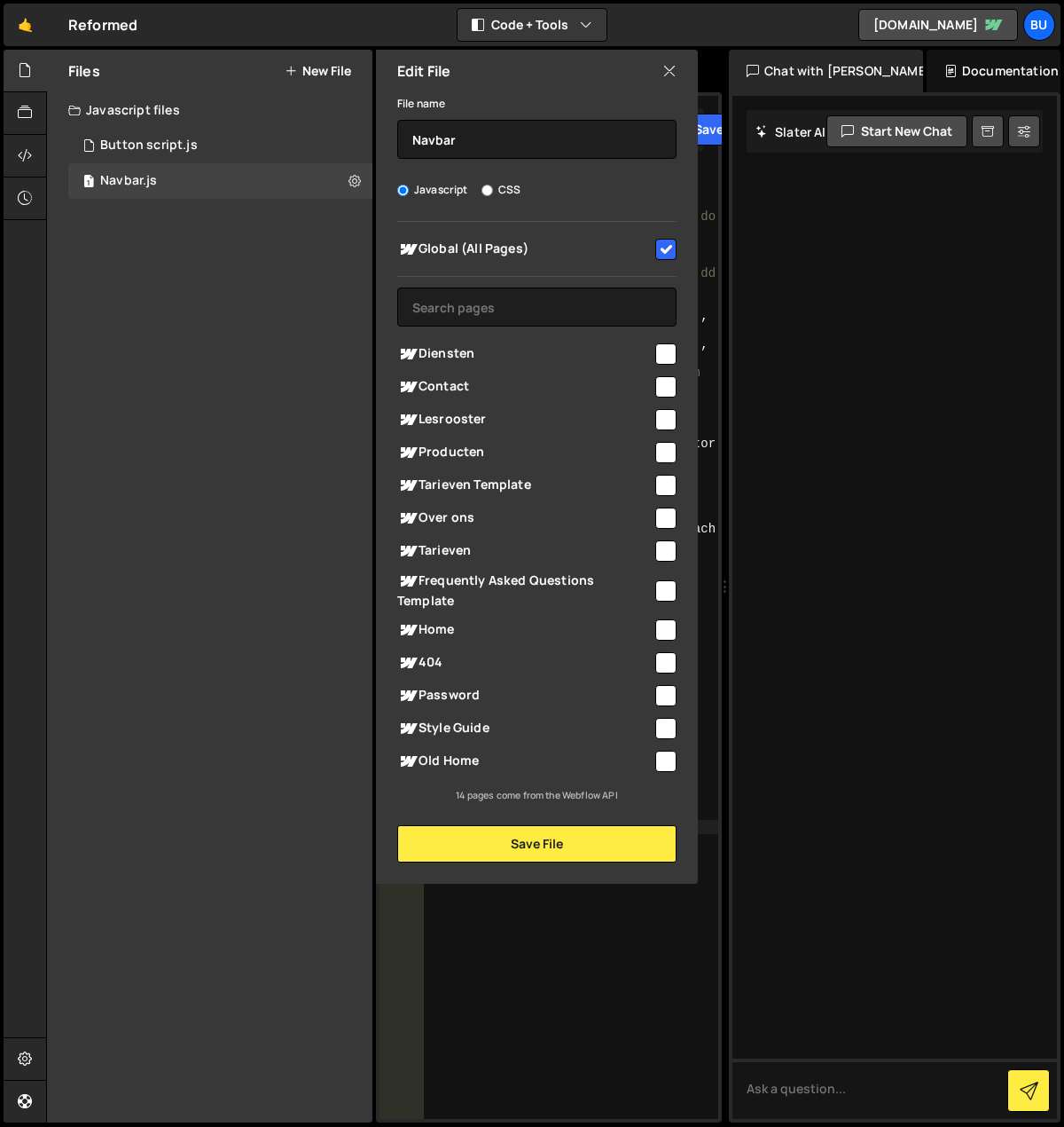
click at [665, 251] on input "checkbox" at bounding box center [666, 249] width 22 height 22
checkbox input "false"
click at [559, 832] on button "Save File" at bounding box center [537, 843] width 280 height 37
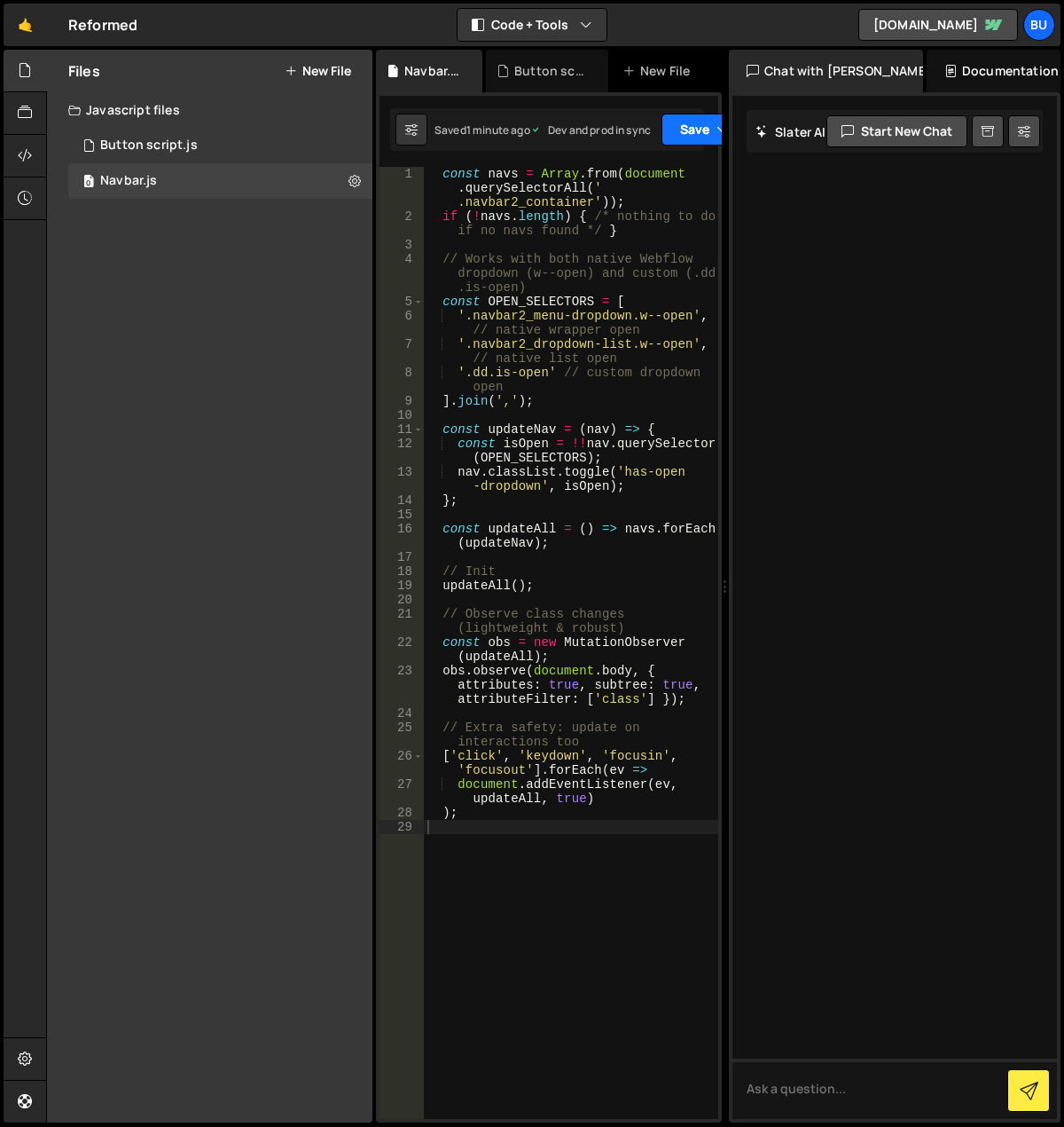
click at [697, 129] on button "Save" at bounding box center [705, 130] width 86 height 32
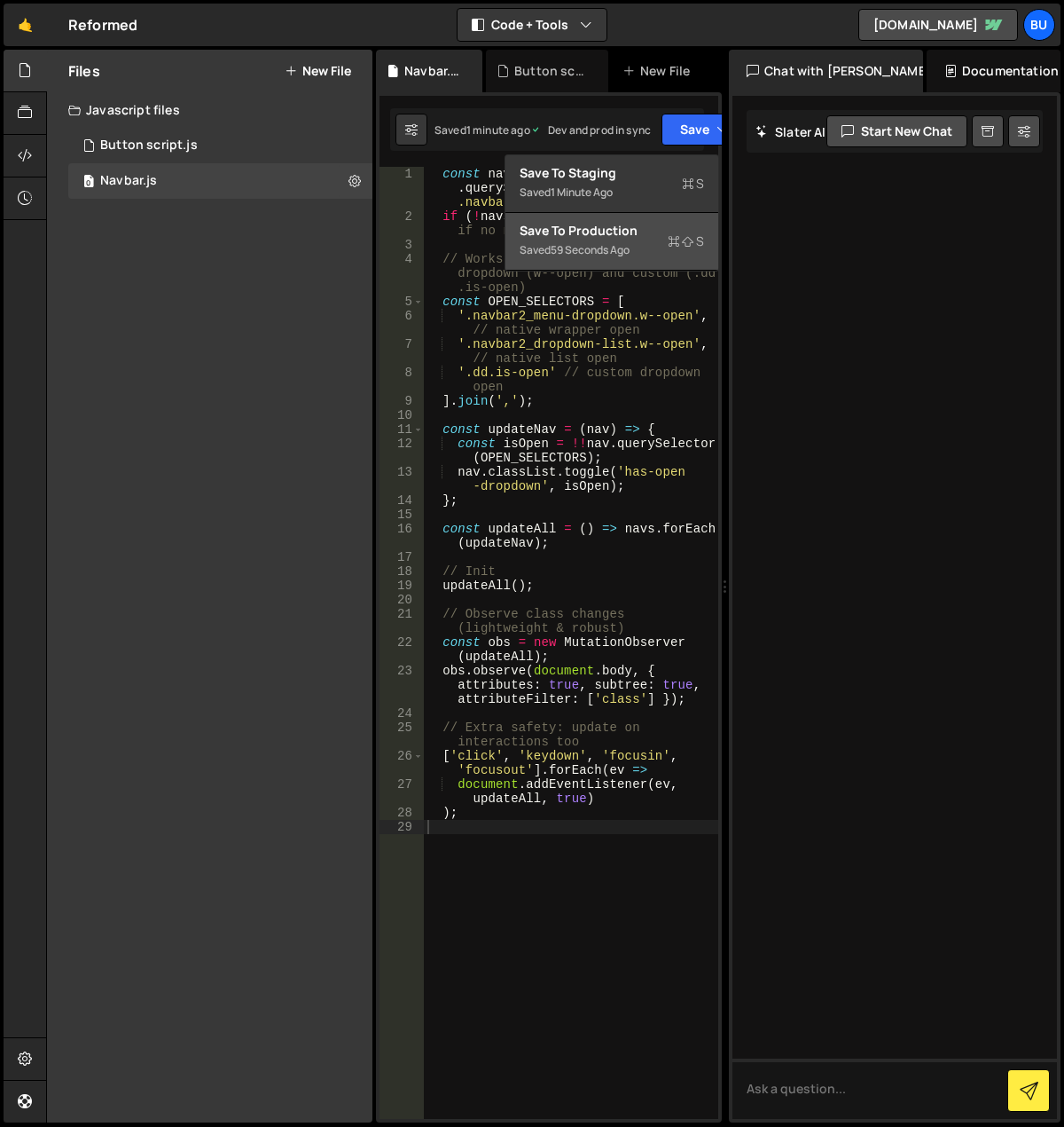
click at [650, 241] on div "Saved 59 seconds ago" at bounding box center [612, 250] width 185 height 22
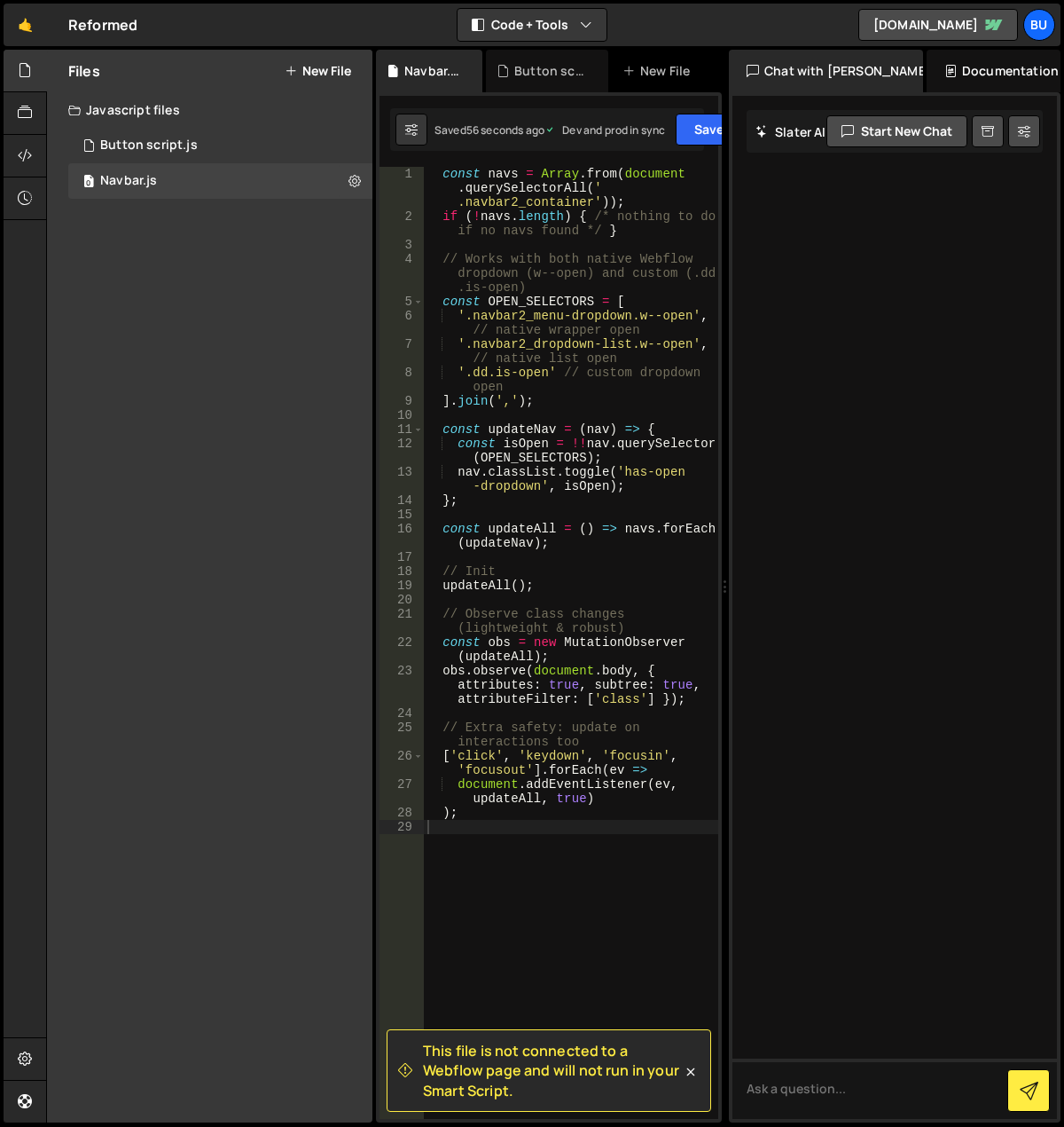
click at [645, 220] on div "const navs = Array . from ( document . querySelectorAll ( ' .navbar2_container'…" at bounding box center [571, 671] width 294 height 1008
click at [547, 278] on div "const navs = Array . from ( document . querySelectorAll ( ' .navbar2_container'…" at bounding box center [571, 671] width 294 height 1008
click at [547, 391] on div "const navs = Array . from ( document . querySelectorAll ( ' .navbar2_container'…" at bounding box center [571, 671] width 294 height 1008
type textarea "'.dd.is-open' // custom dropdown open"
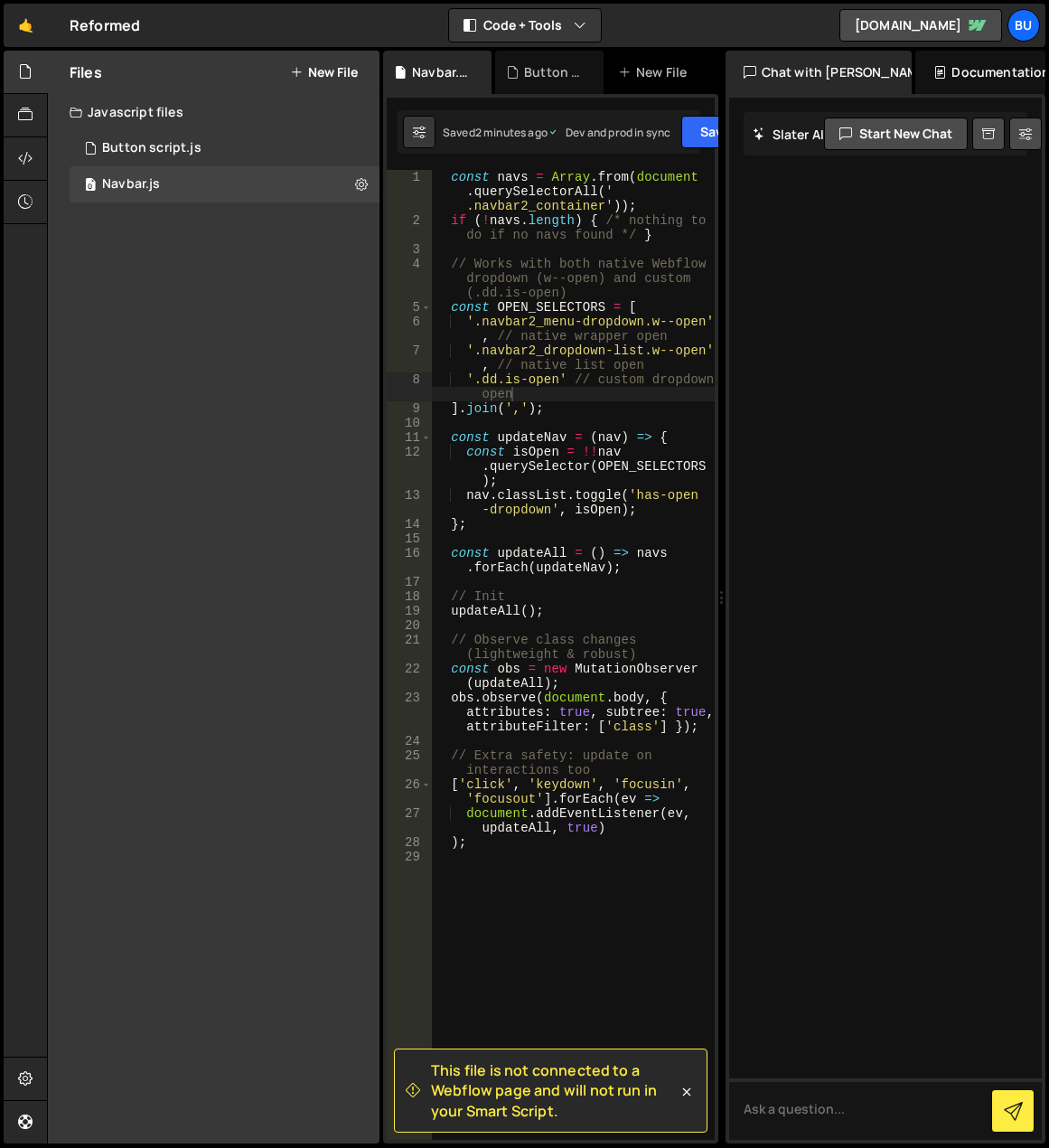
click at [315, 565] on div "Files New File Javascript files 1 Button script.js 0 0 Navbar.js 0 CSS files Co…" at bounding box center [214, 597] width 332 height 1092
click at [359, 191] on icon at bounding box center [361, 183] width 13 height 17
type input "Navbar"
radio input "true"
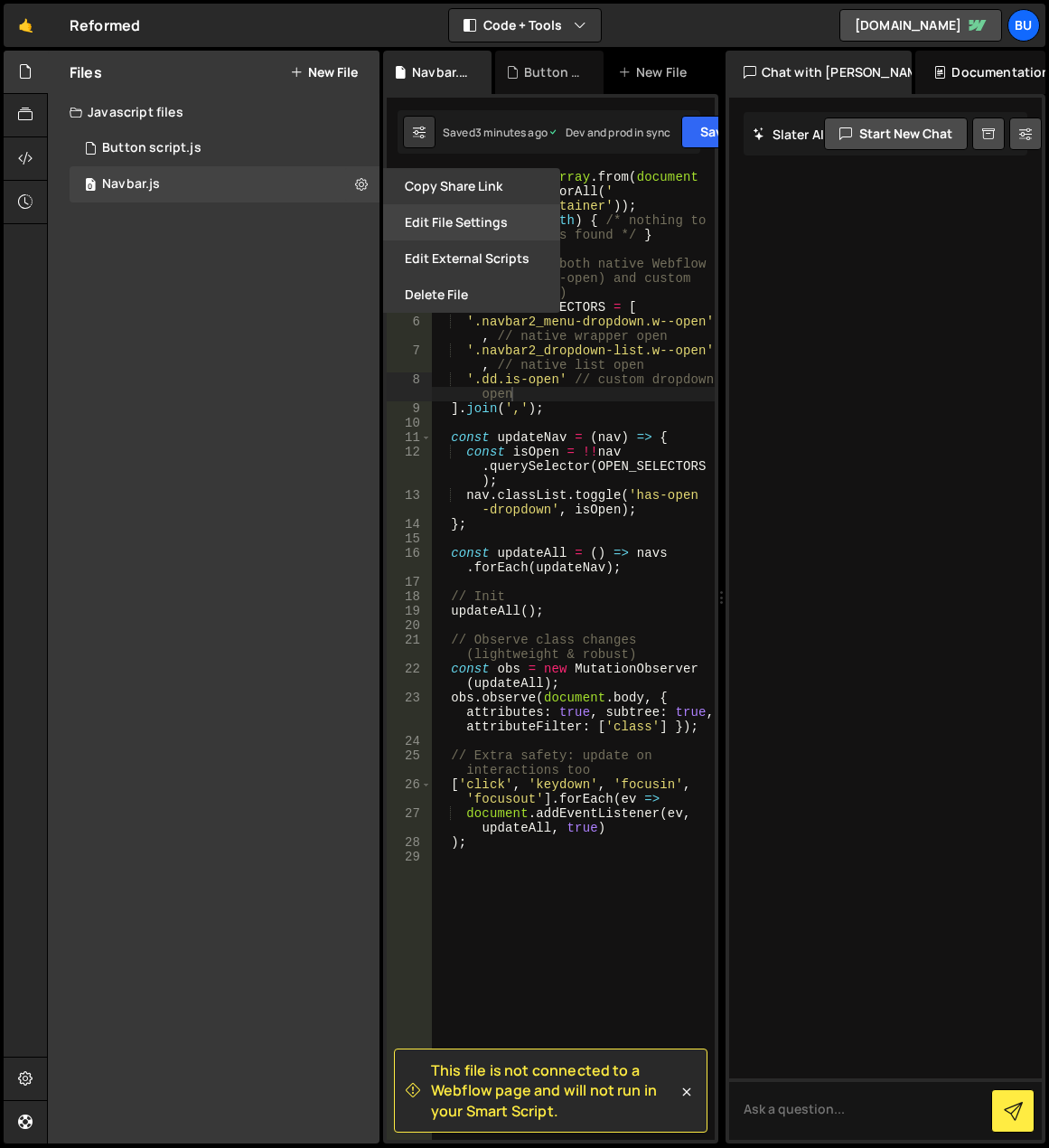
click at [448, 217] on button "Edit File Settings" at bounding box center [471, 222] width 177 height 36
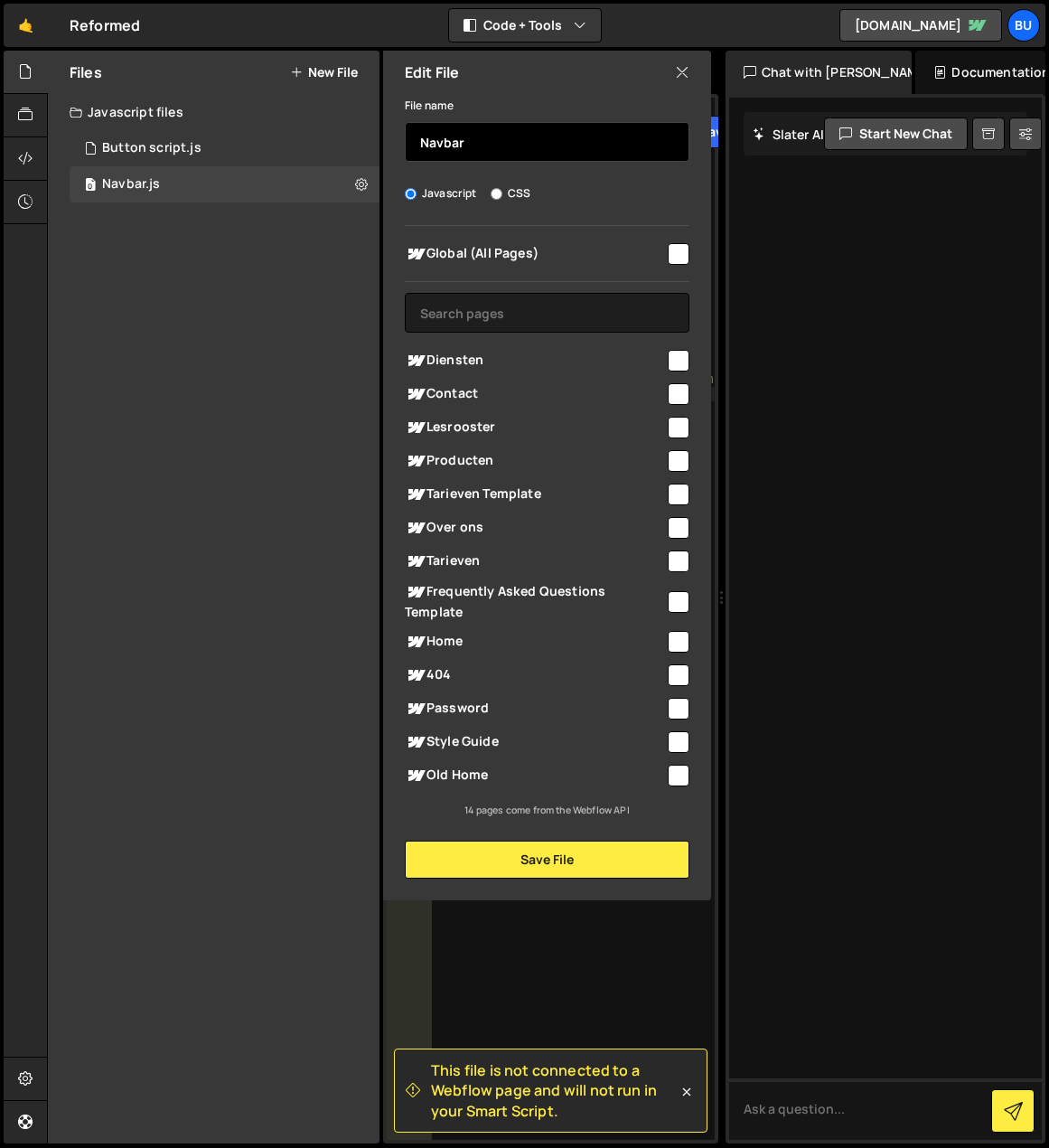
click at [486, 142] on input "Navbar" at bounding box center [547, 142] width 285 height 40
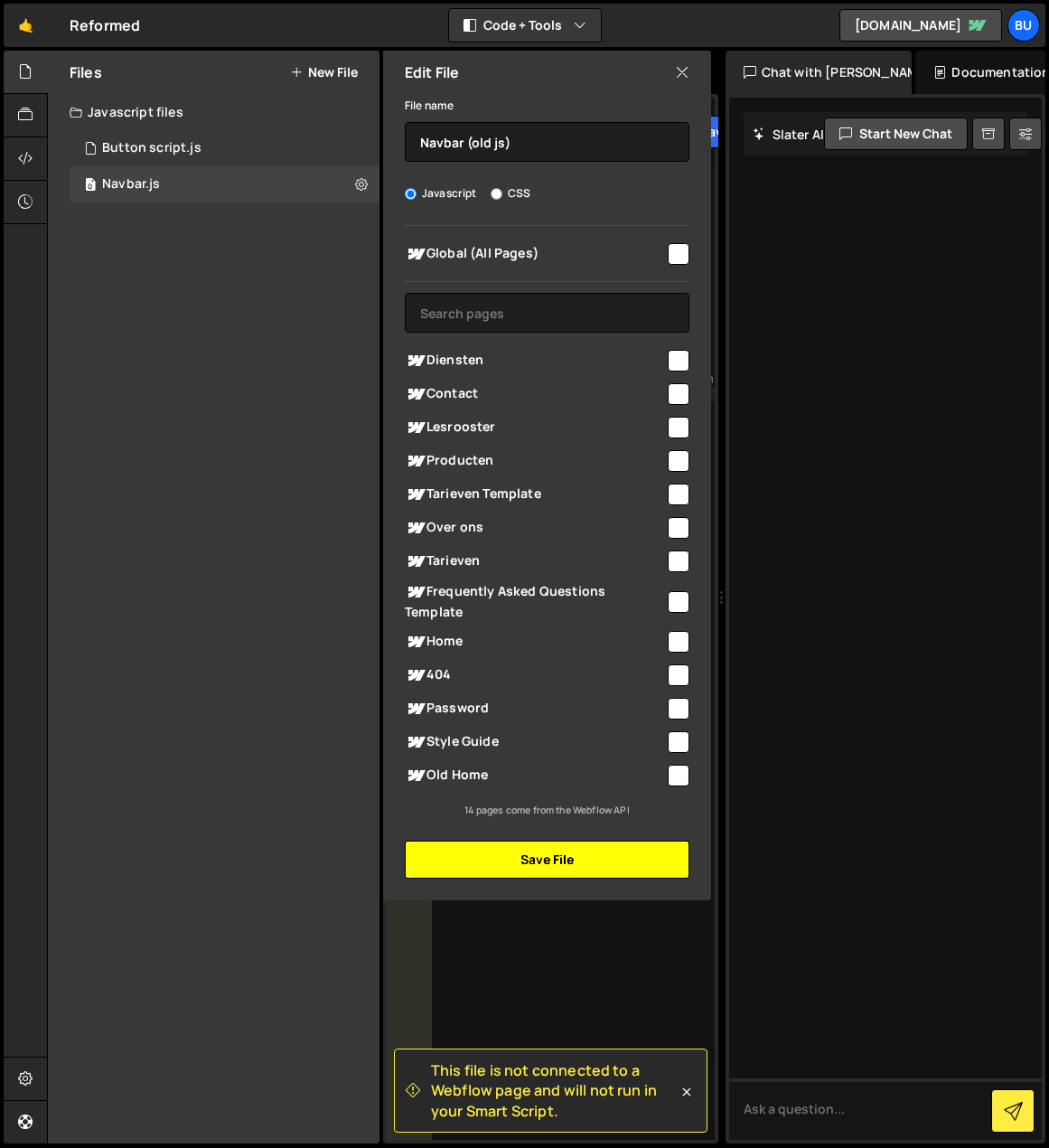
click at [563, 854] on button "Save File" at bounding box center [547, 859] width 285 height 38
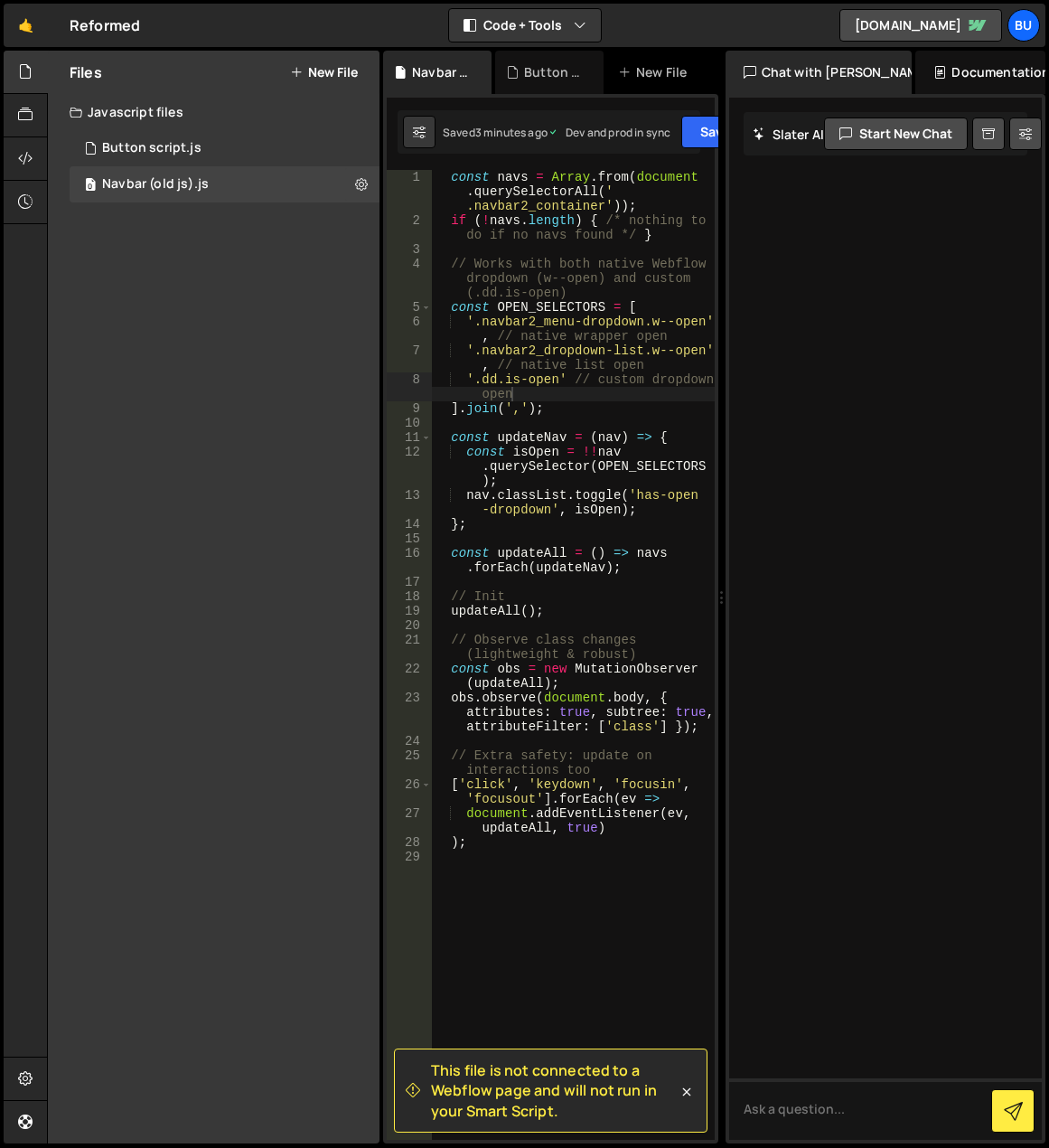
click at [334, 454] on div "Files New File Javascript files 1 Button script.js 0 0 Navbar (old js).js 0 CSS…" at bounding box center [214, 597] width 332 height 1092
click at [362, 184] on icon at bounding box center [361, 183] width 13 height 17
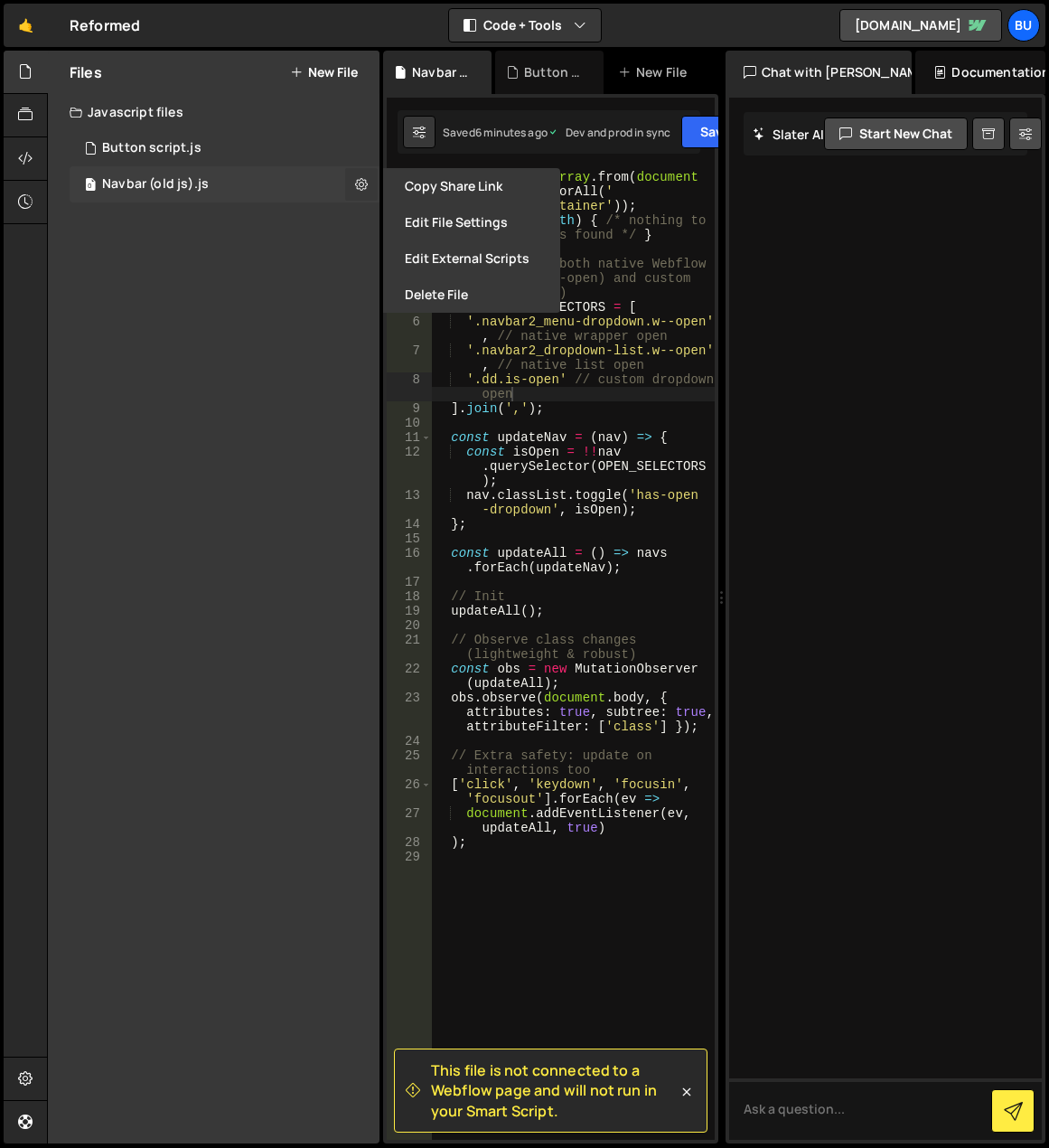
type input "Navbar (old js)"
radio input "true"
click at [435, 225] on button "Edit File Settings" at bounding box center [471, 222] width 177 height 36
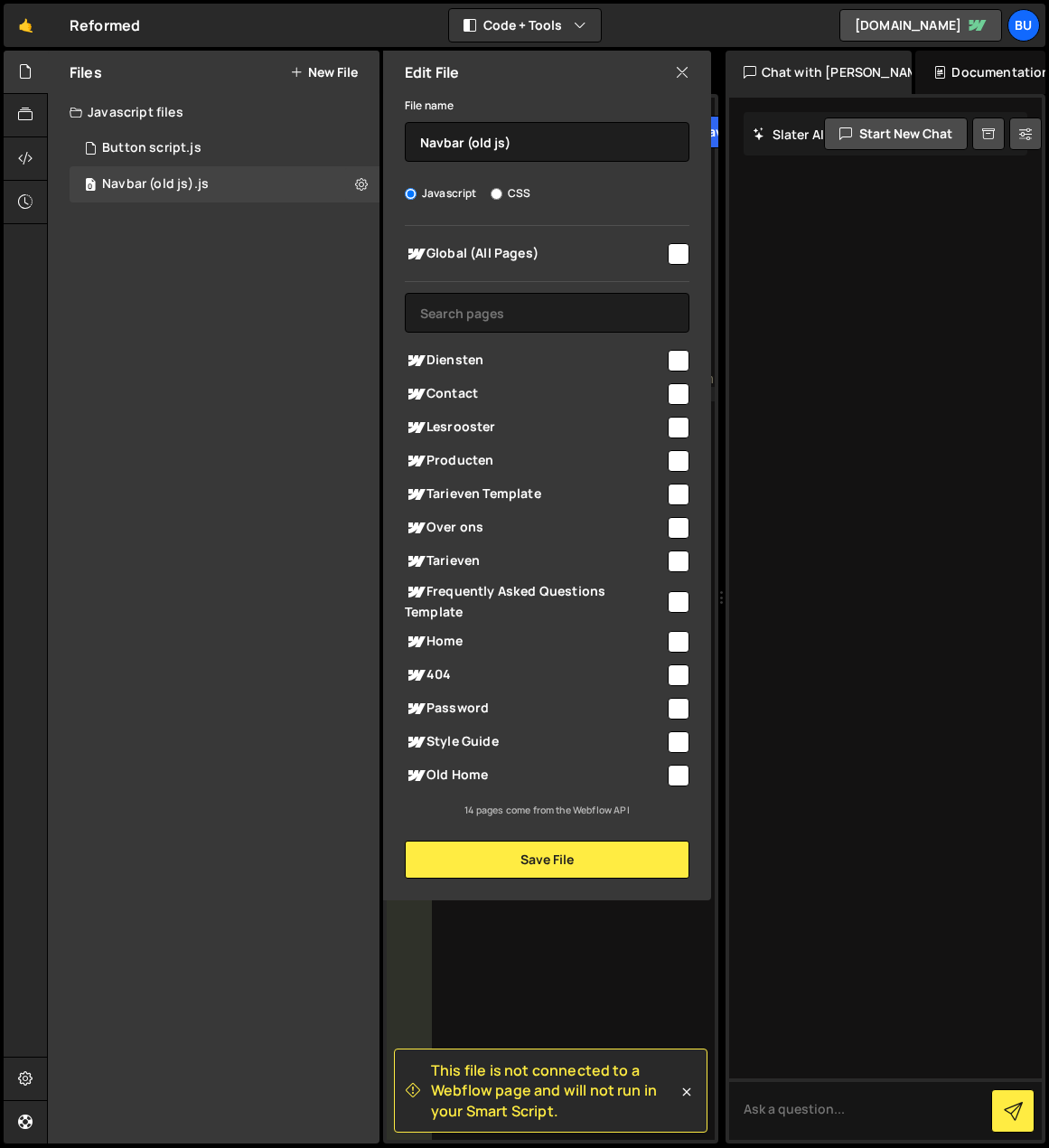
click at [677, 252] on input "checkbox" at bounding box center [679, 254] width 22 height 22
checkbox input "true"
click at [575, 865] on button "Save File" at bounding box center [547, 859] width 285 height 38
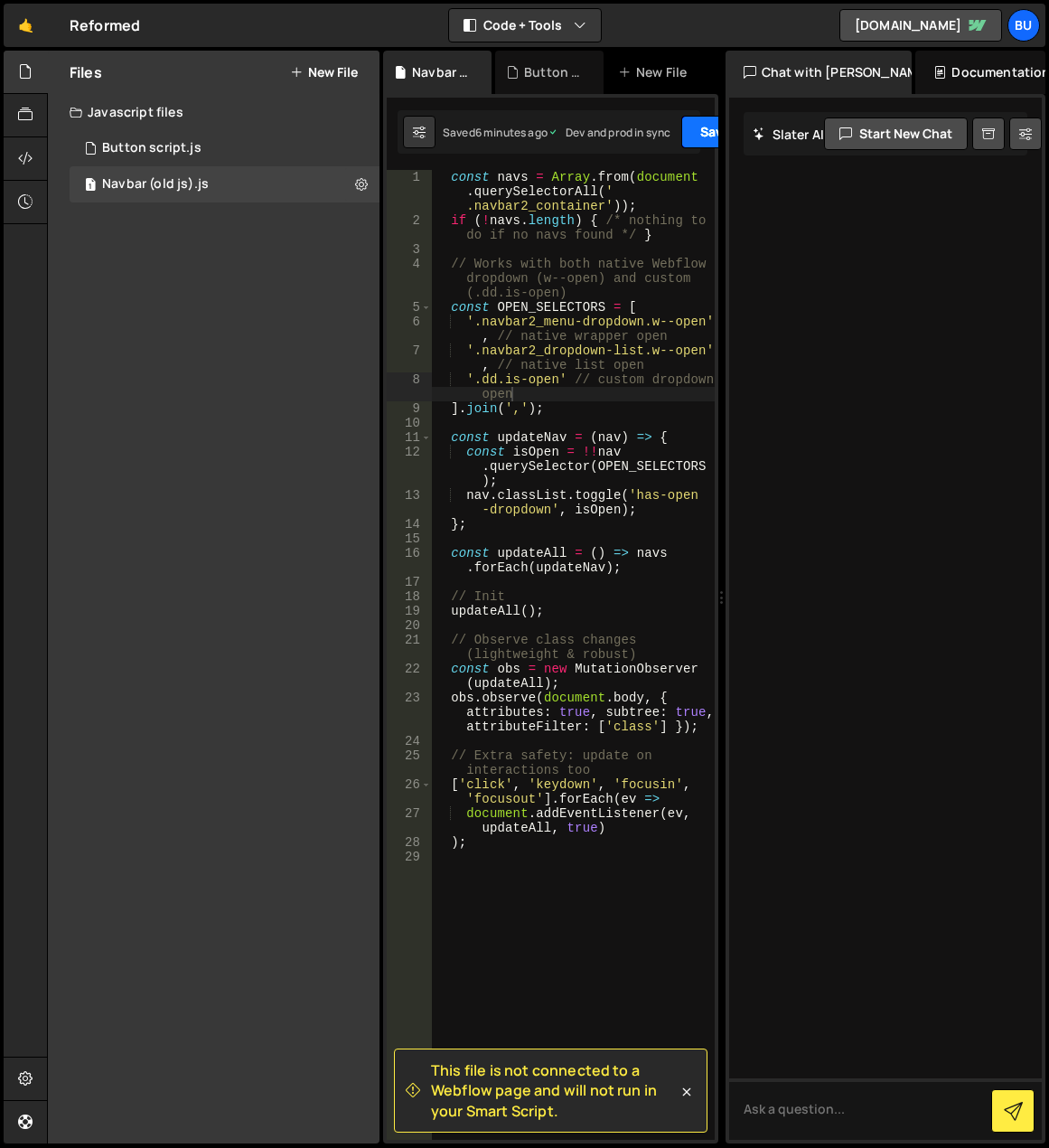
drag, startPoint x: 703, startPoint y: 136, endPoint x: 690, endPoint y: 185, distance: 51.3
click at [703, 136] on button "Save" at bounding box center [725, 132] width 88 height 33
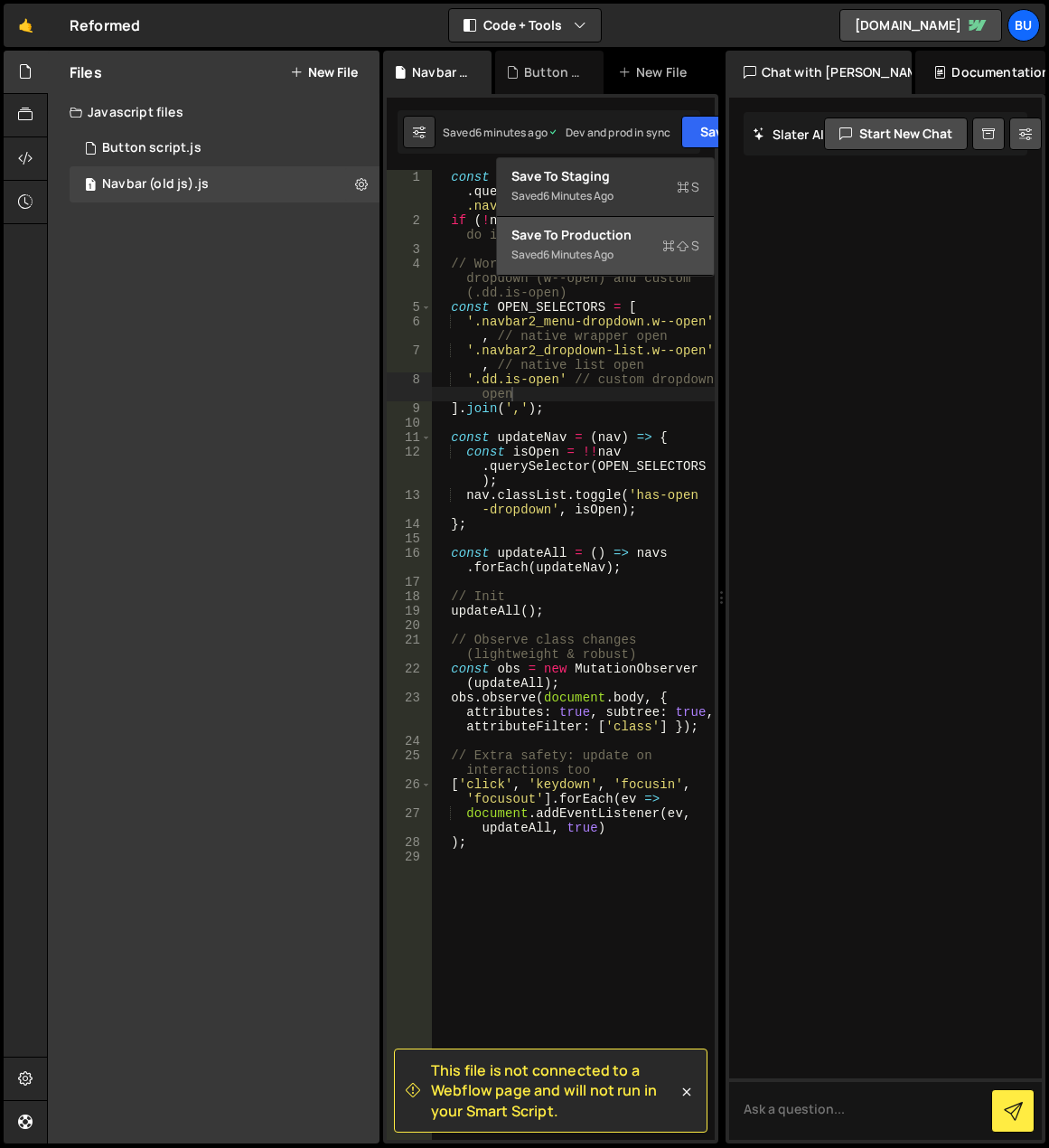
click at [679, 263] on div "Saved 6 minutes ago" at bounding box center [605, 255] width 188 height 22
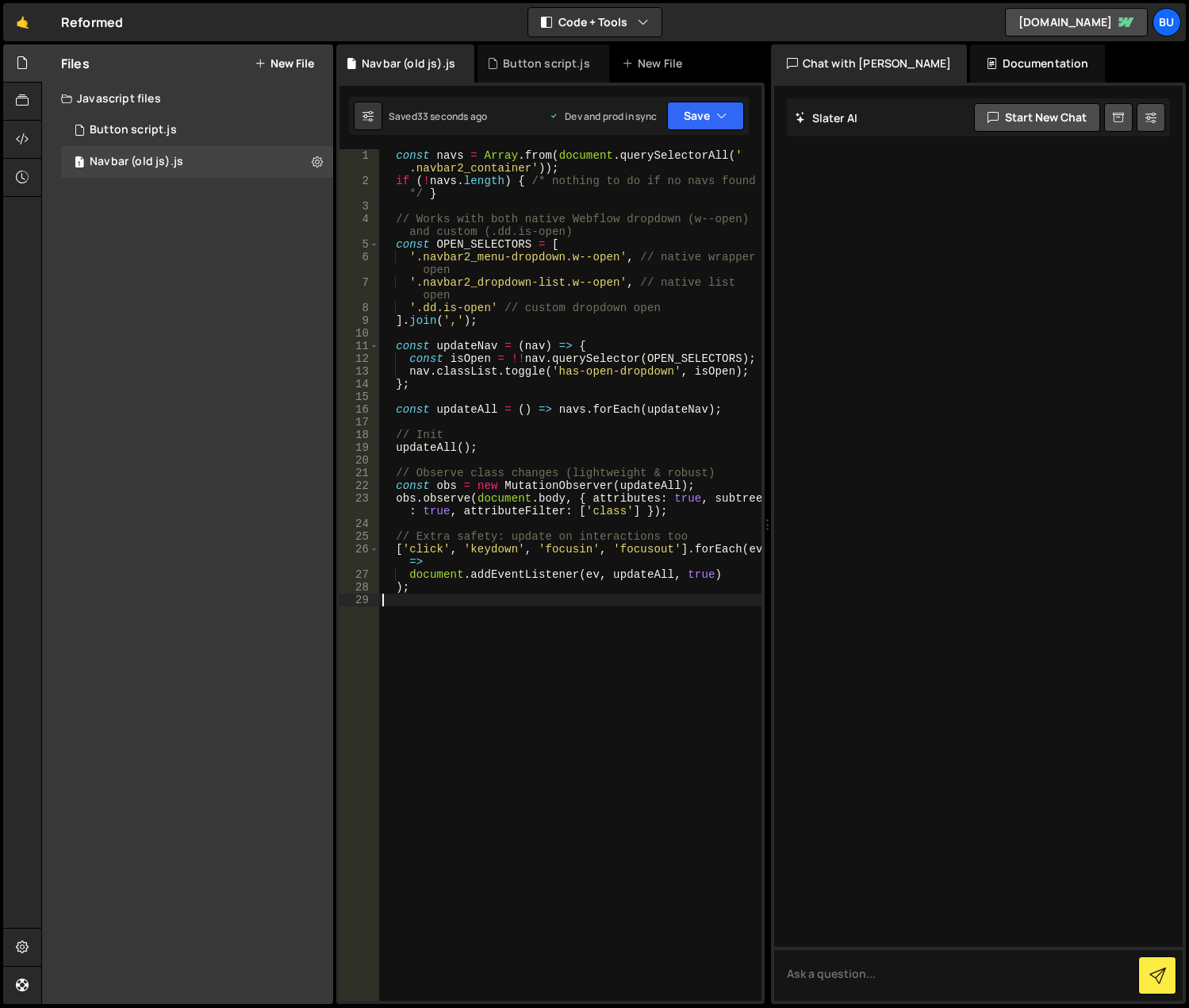
click at [679, 677] on div "const navs = Array . from ( document . querySelectorAll ( ' .navbar2_container'…" at bounding box center [571, 594] width 383 height 889
click at [611, 640] on div "const navs = Array . from ( document . querySelectorAll ( ' .navbar2_container'…" at bounding box center [571, 594] width 383 height 889
click at [317, 157] on icon at bounding box center [317, 161] width 11 height 15
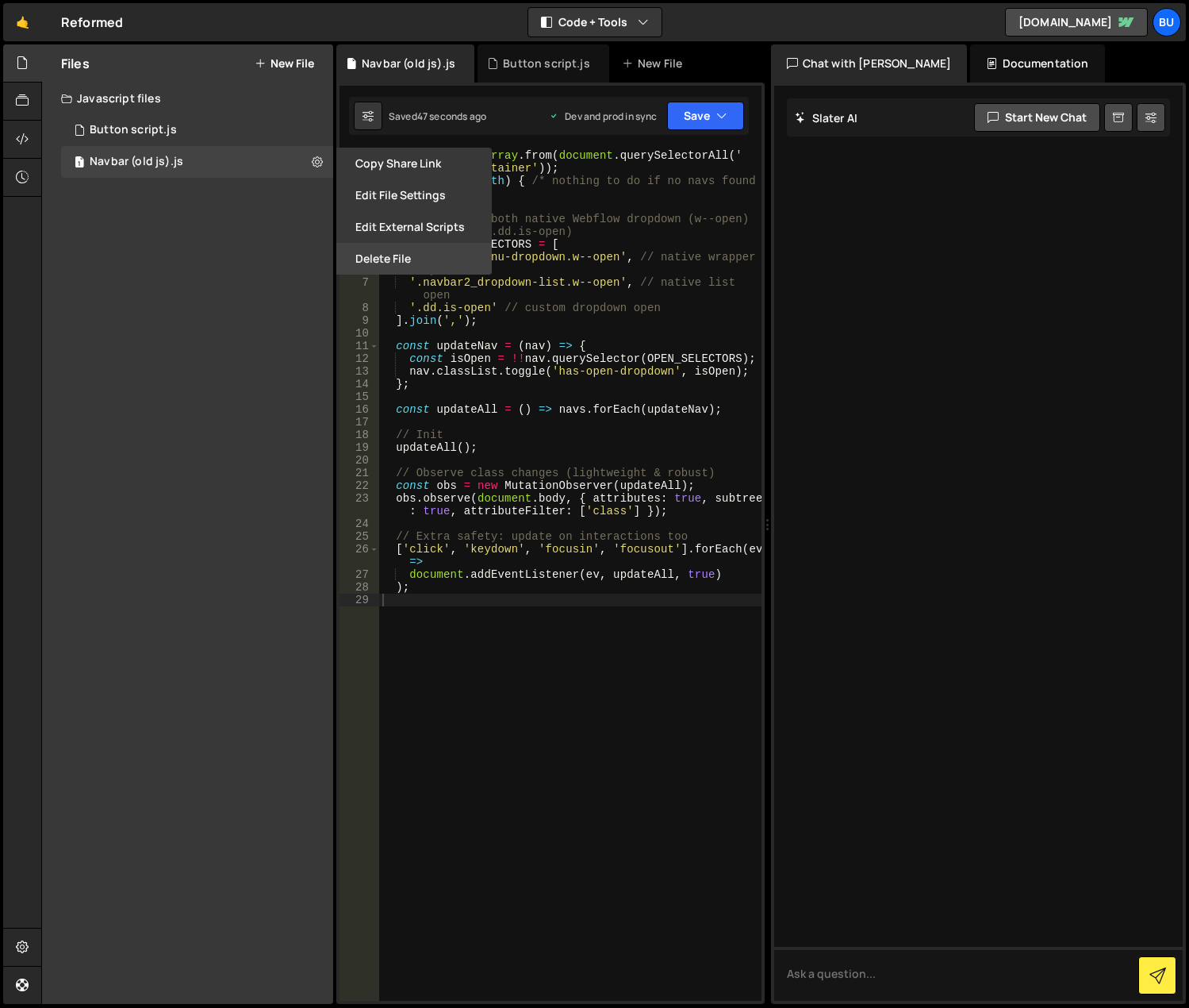
click at [391, 253] on button "Delete File" at bounding box center [414, 258] width 155 height 32
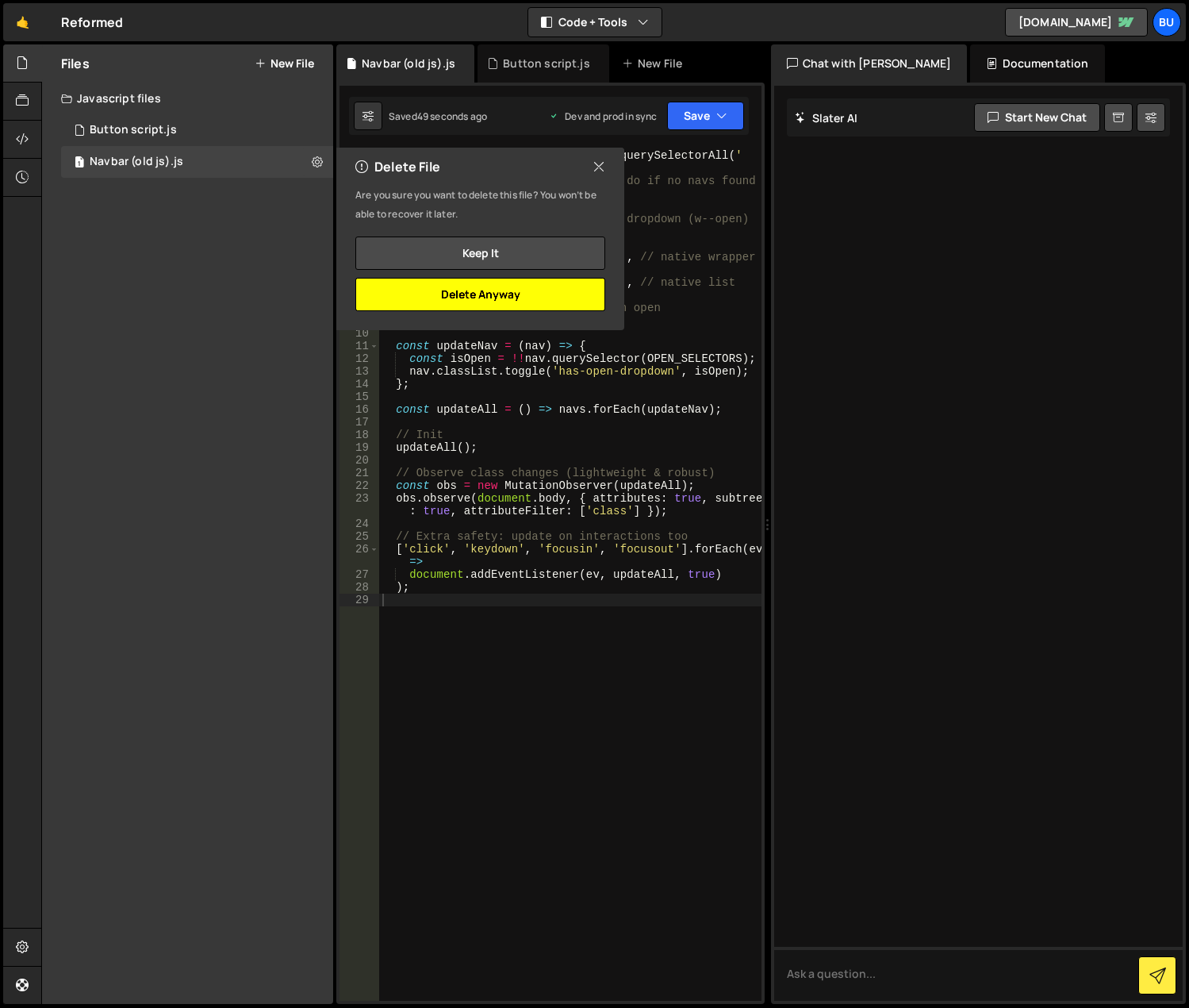
click at [501, 298] on button "Delete Anyway" at bounding box center [480, 294] width 250 height 33
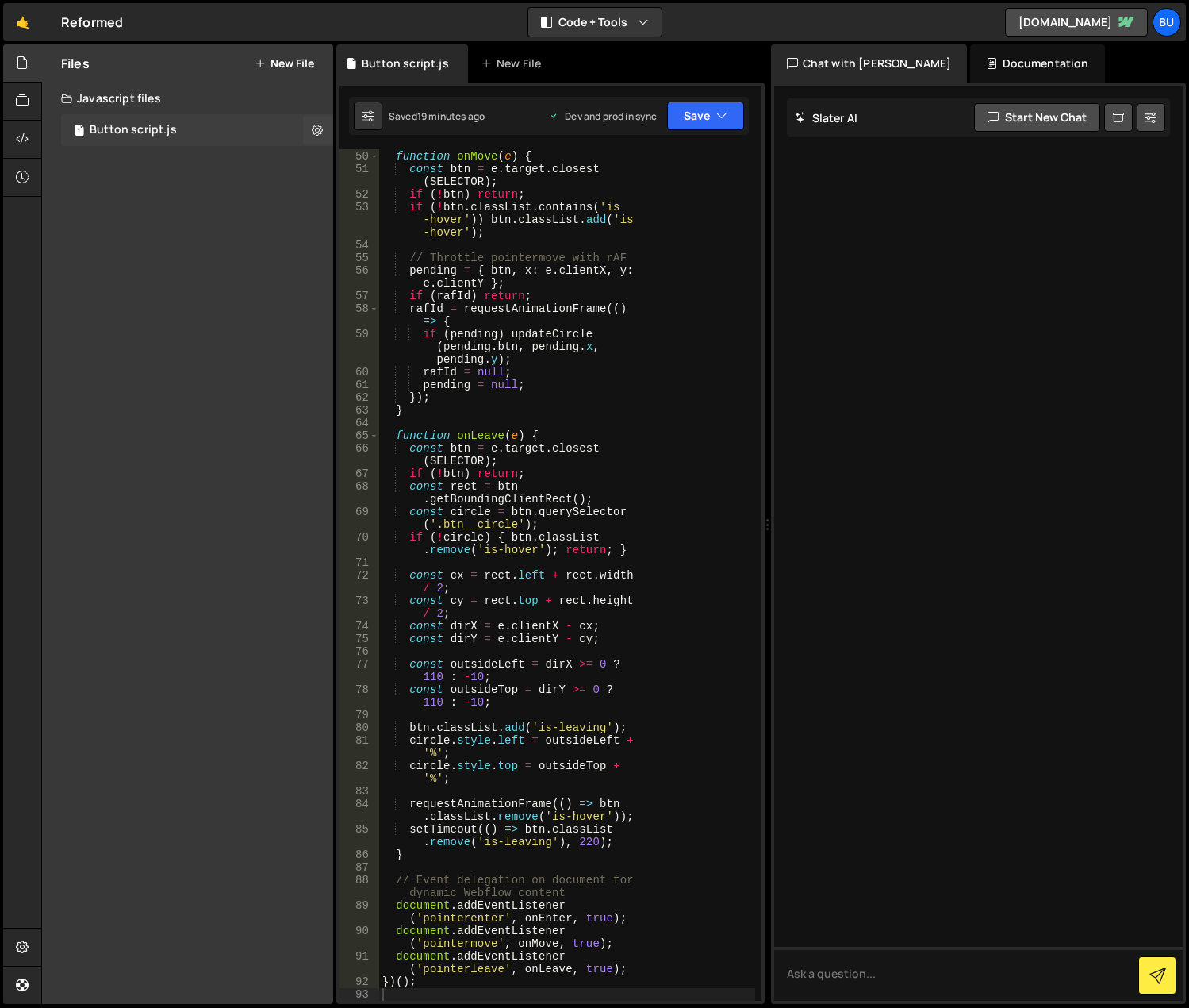
click at [185, 127] on div "1 Button script.js 0" at bounding box center [198, 130] width 272 height 32
click at [263, 347] on div "Files New File Javascript files 1 Button script.js 0 CSS files Copy share link …" at bounding box center [188, 524] width 292 height 959
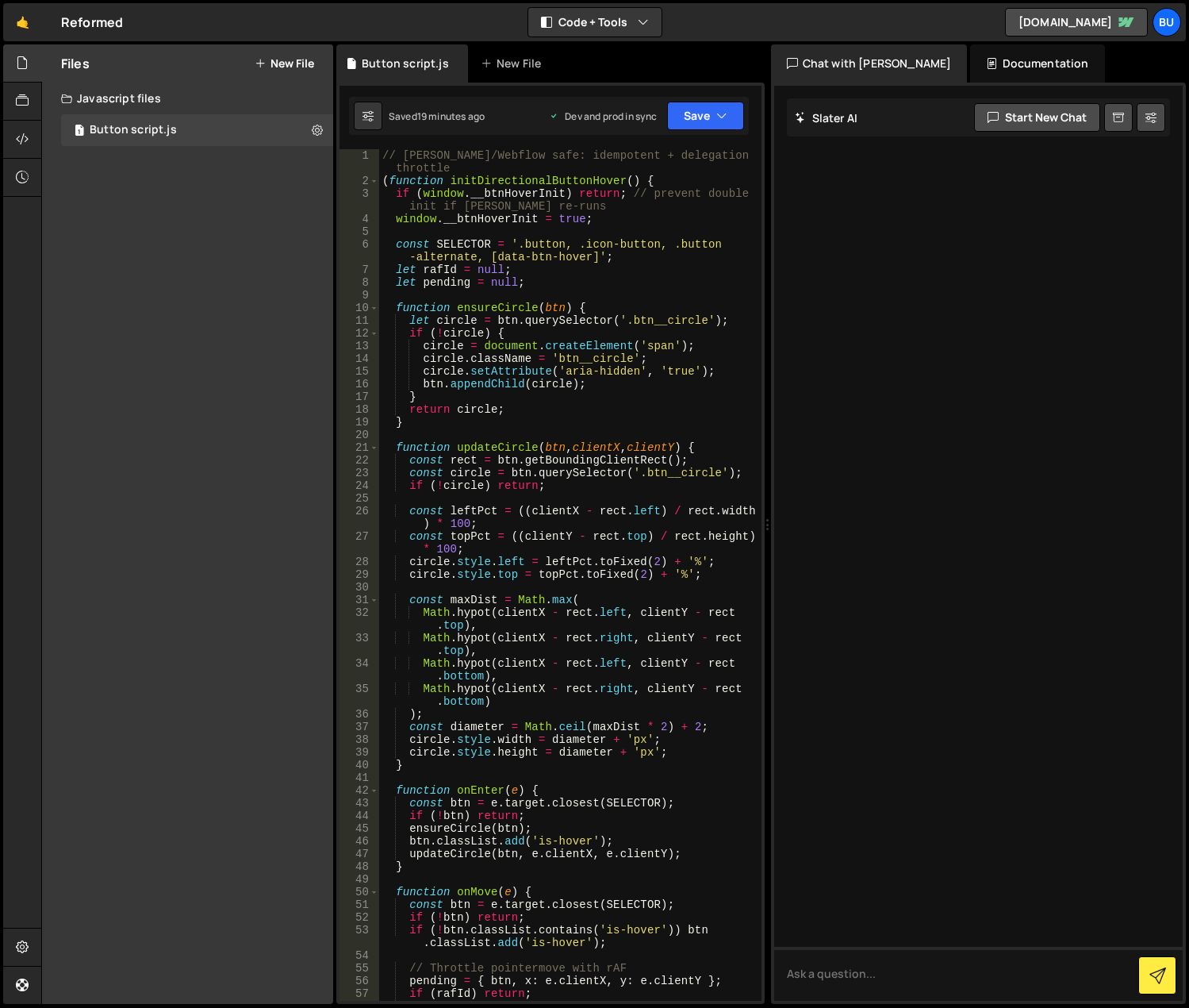
scroll to position [0, 0]
click at [191, 257] on div "Files New File Javascript files 1 Button script.js 0 CSS files Copy share link …" at bounding box center [188, 524] width 292 height 959
